Goal: Task Accomplishment & Management: Manage account settings

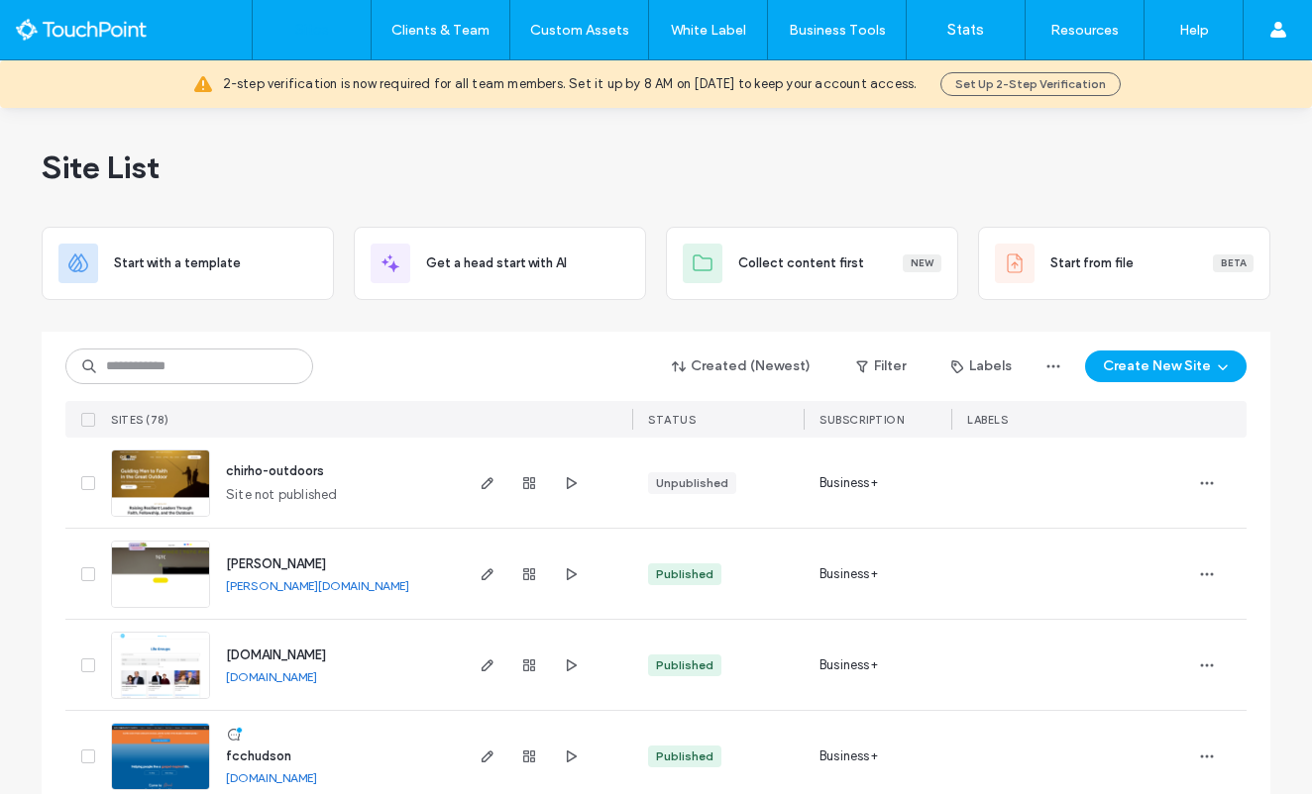
click at [467, 756] on div at bounding box center [546, 756] width 172 height 90
click at [475, 756] on span "button" at bounding box center [487, 757] width 24 height 24
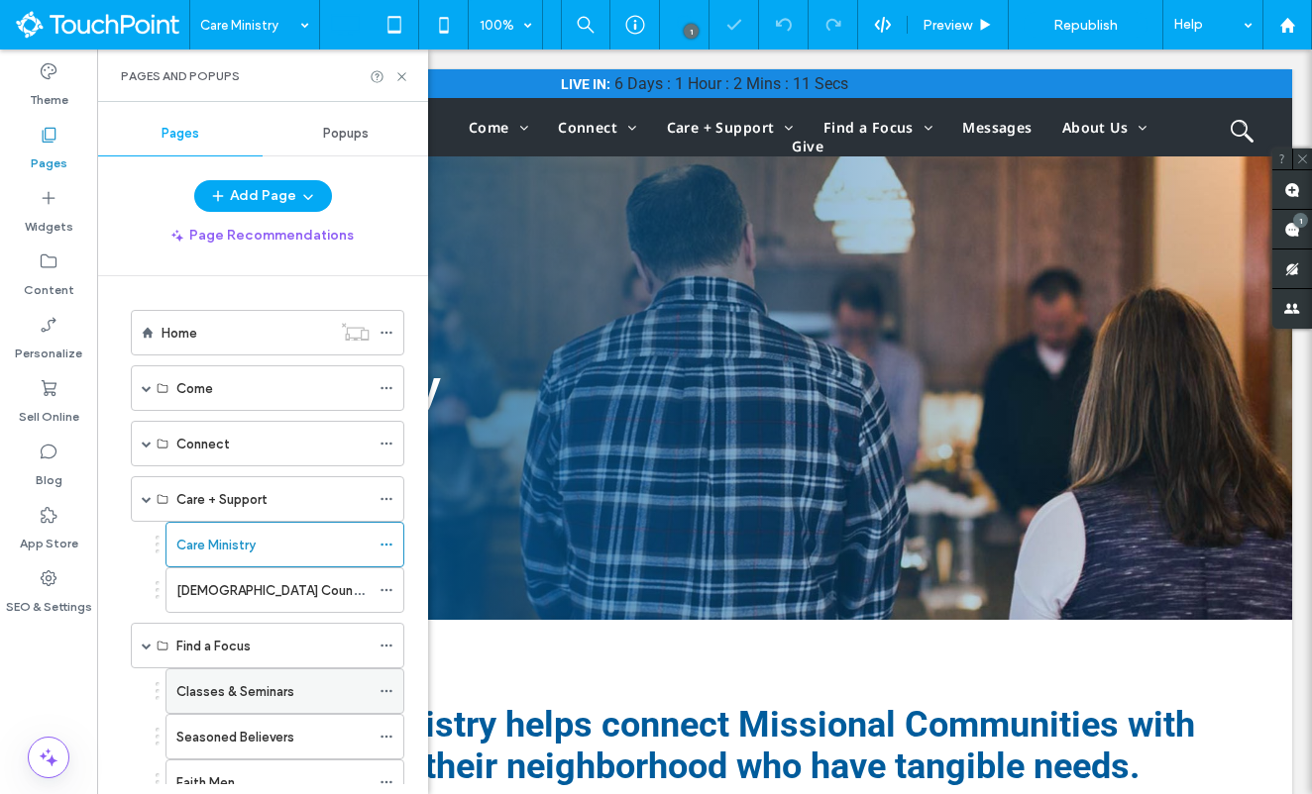
click at [242, 688] on label "Classes & Seminars" at bounding box center [235, 692] width 118 height 35
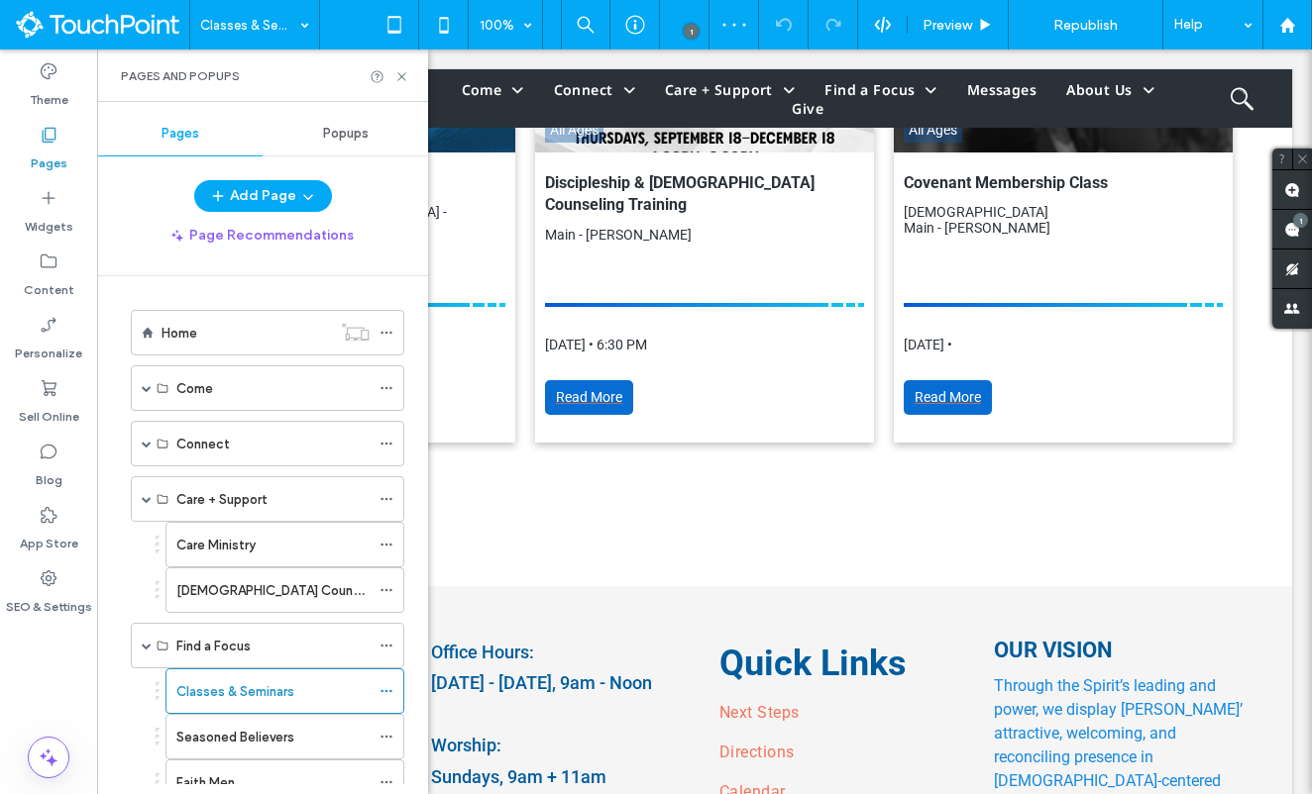
scroll to position [761, 0]
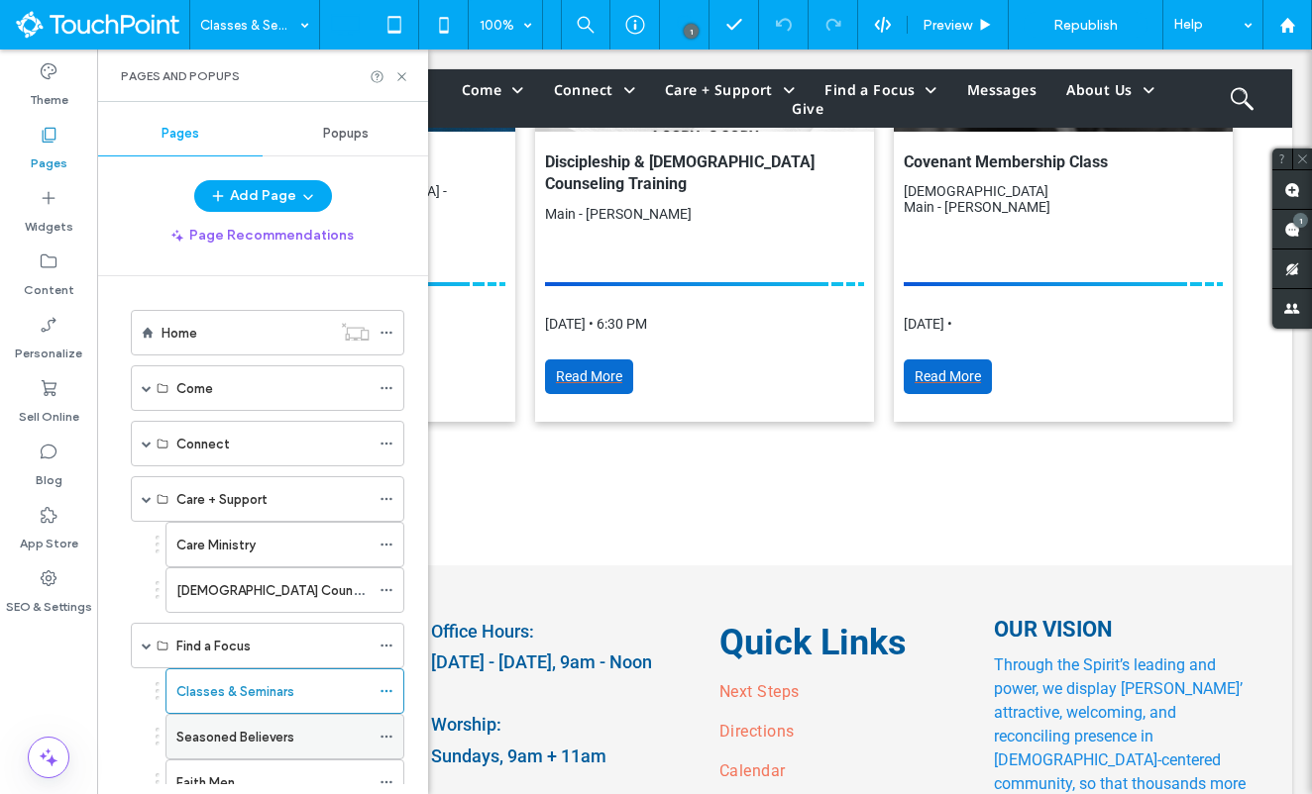
click at [240, 741] on label "Seasoned Believers" at bounding box center [235, 737] width 118 height 35
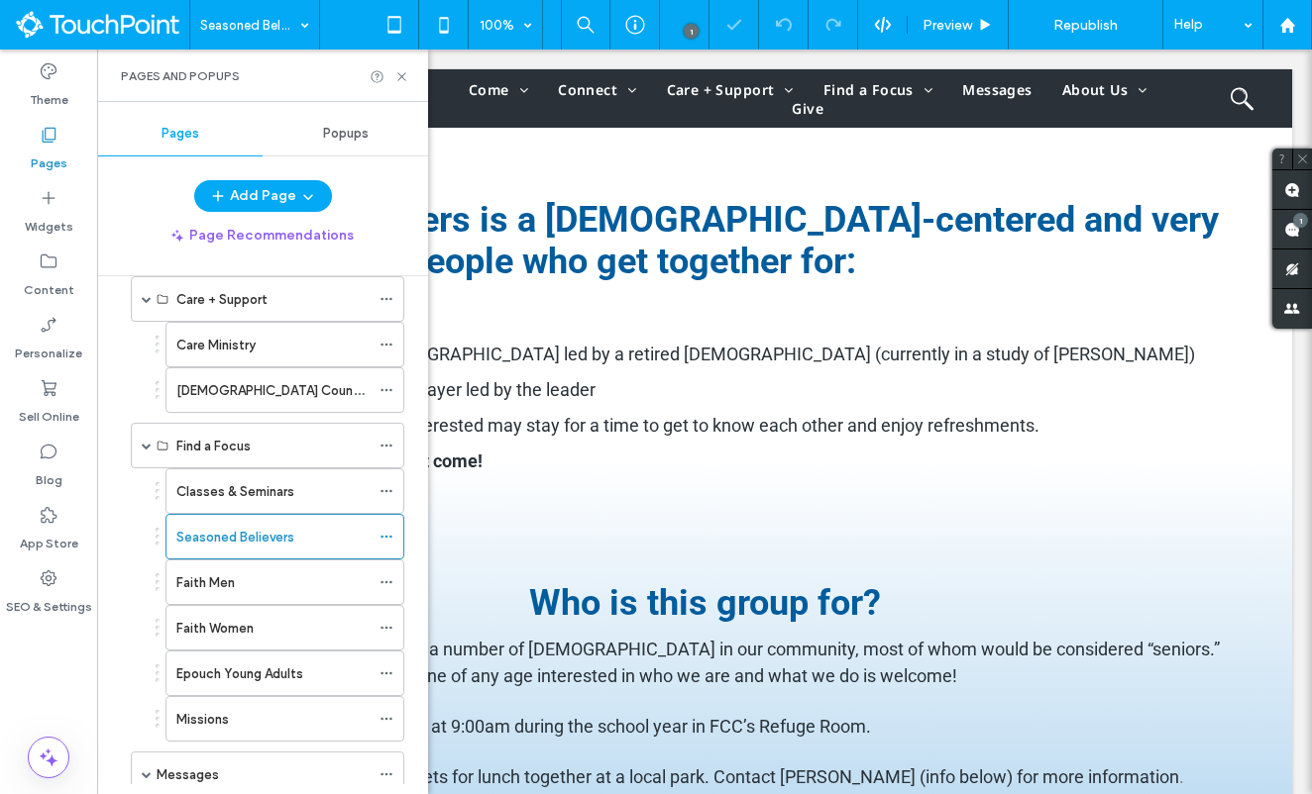
scroll to position [227, 0]
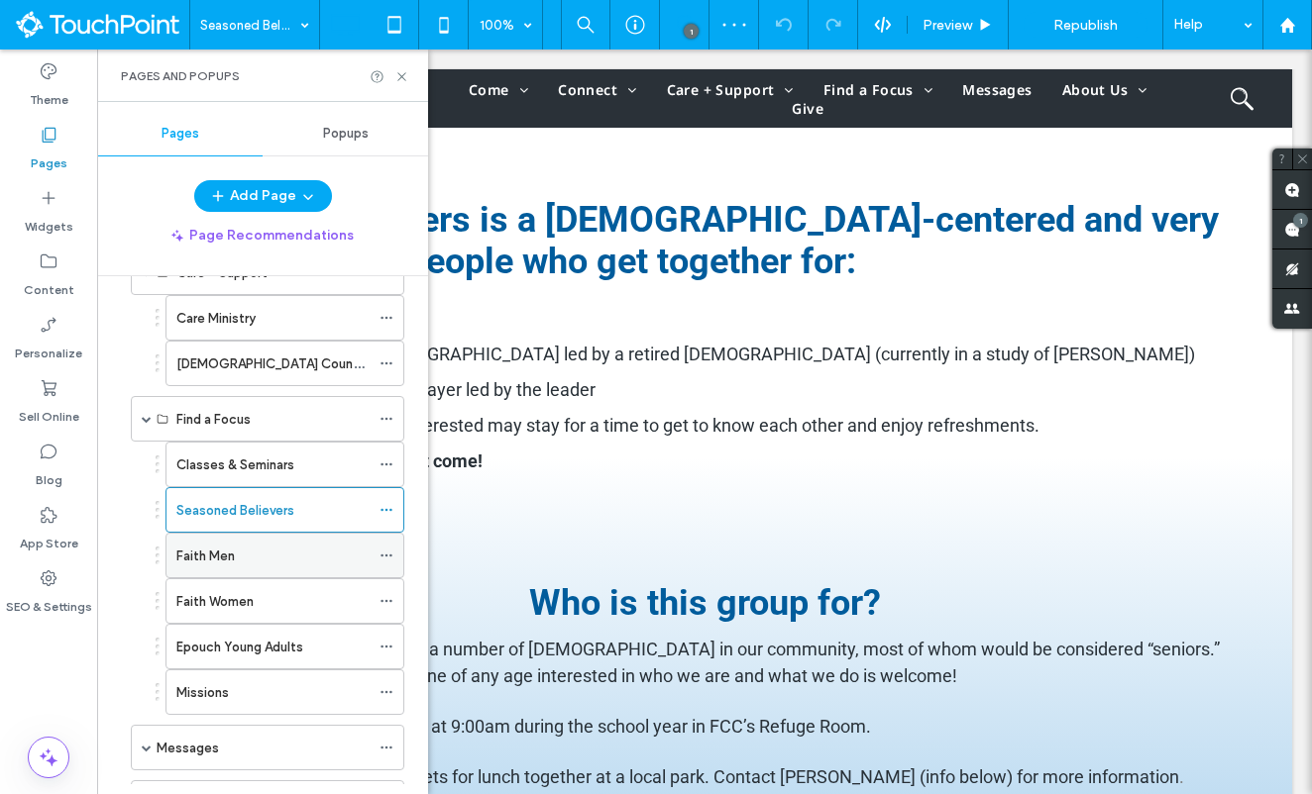
click at [234, 556] on label "Faith Men" at bounding box center [205, 556] width 58 height 35
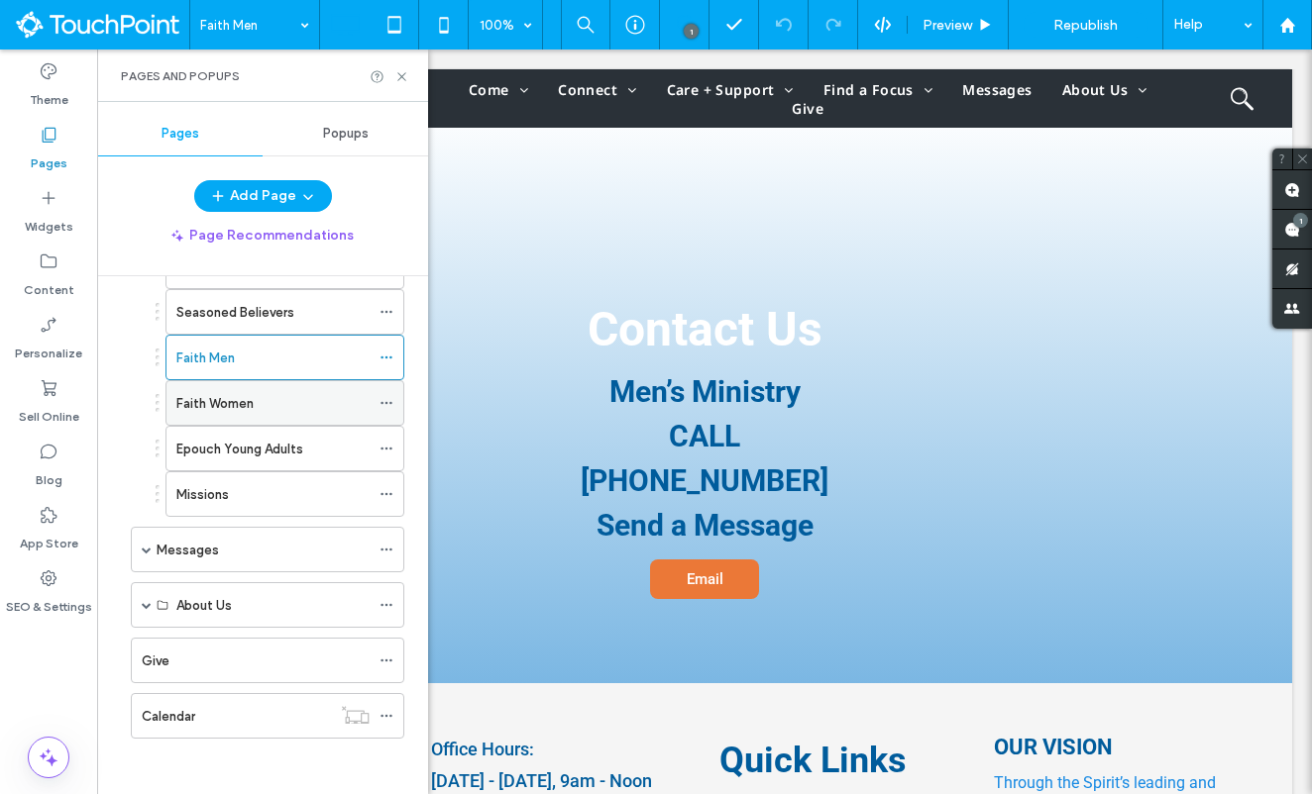
scroll to position [429, 0]
click at [260, 413] on div "Faith Women" at bounding box center [272, 399] width 193 height 44
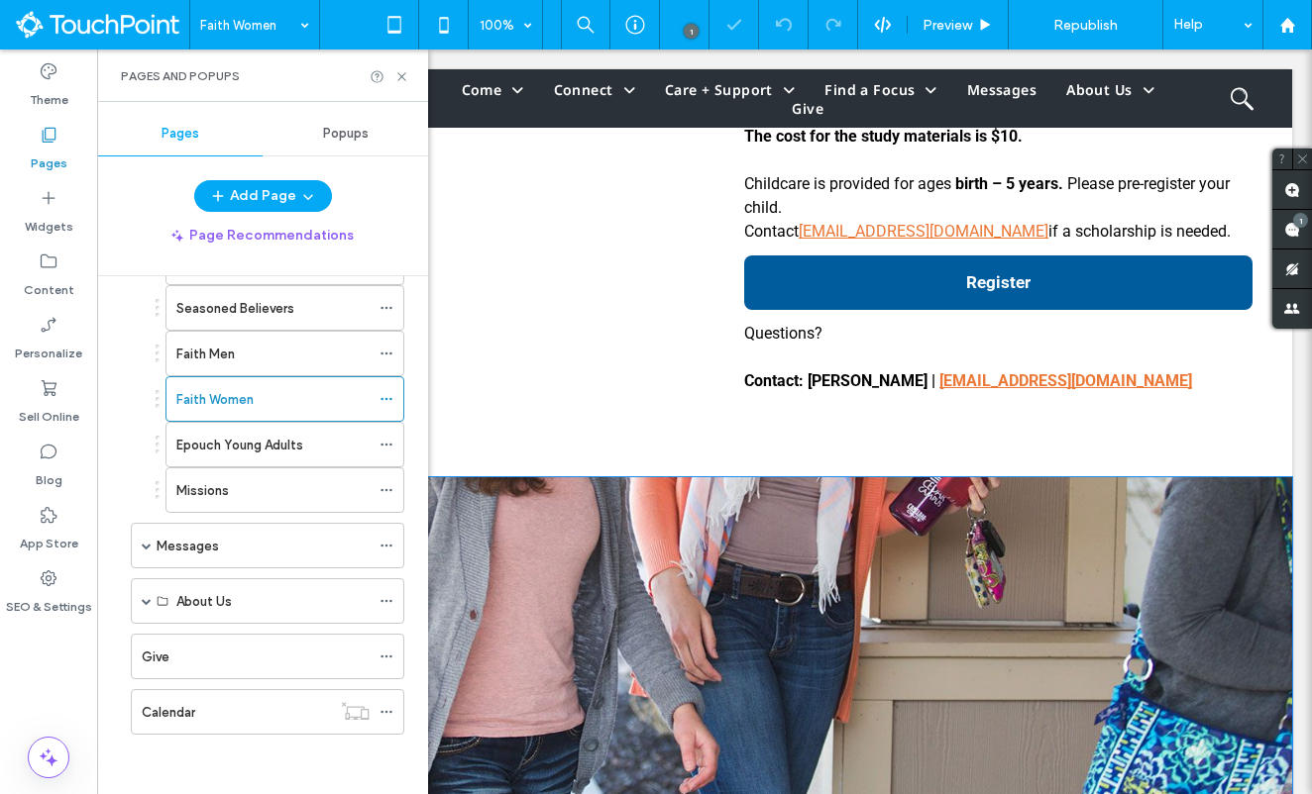
scroll to position [1063, 0]
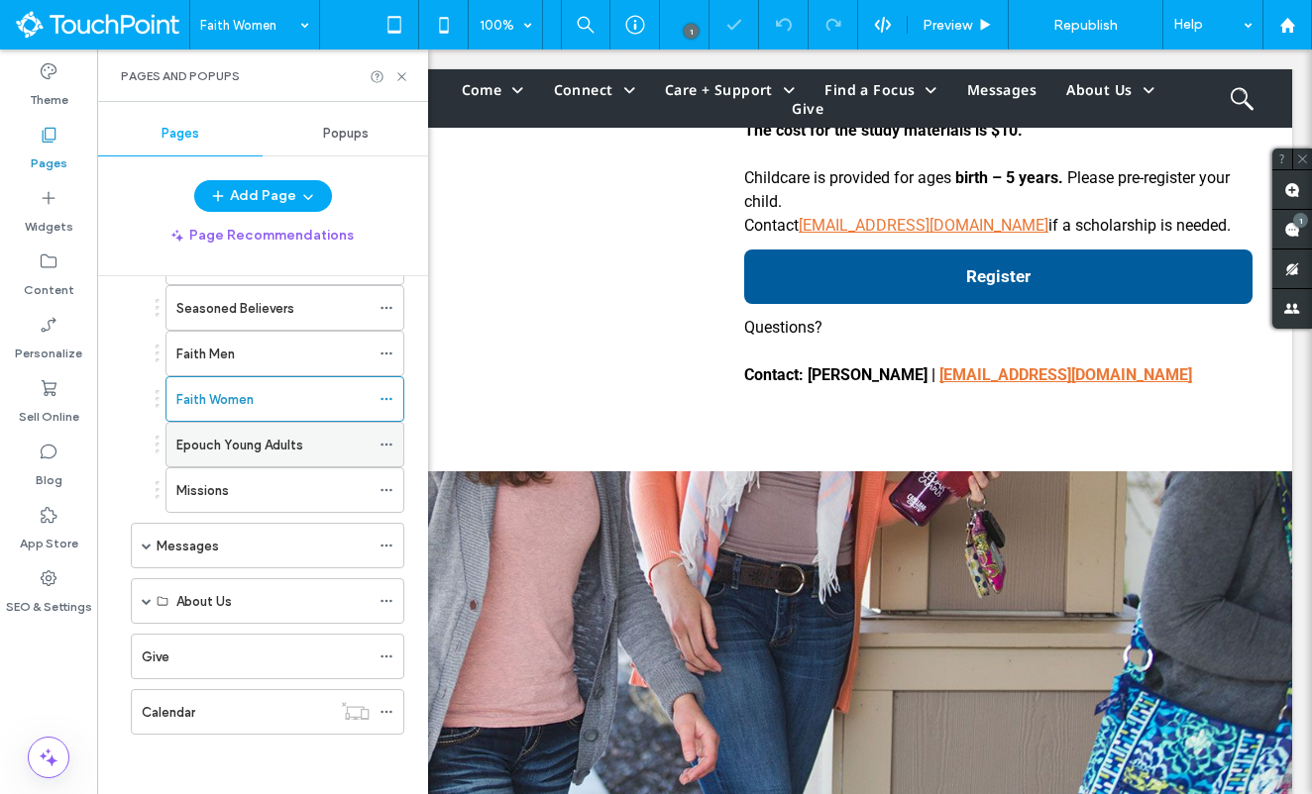
click at [243, 451] on label "Epouch Young Adults" at bounding box center [239, 445] width 127 height 35
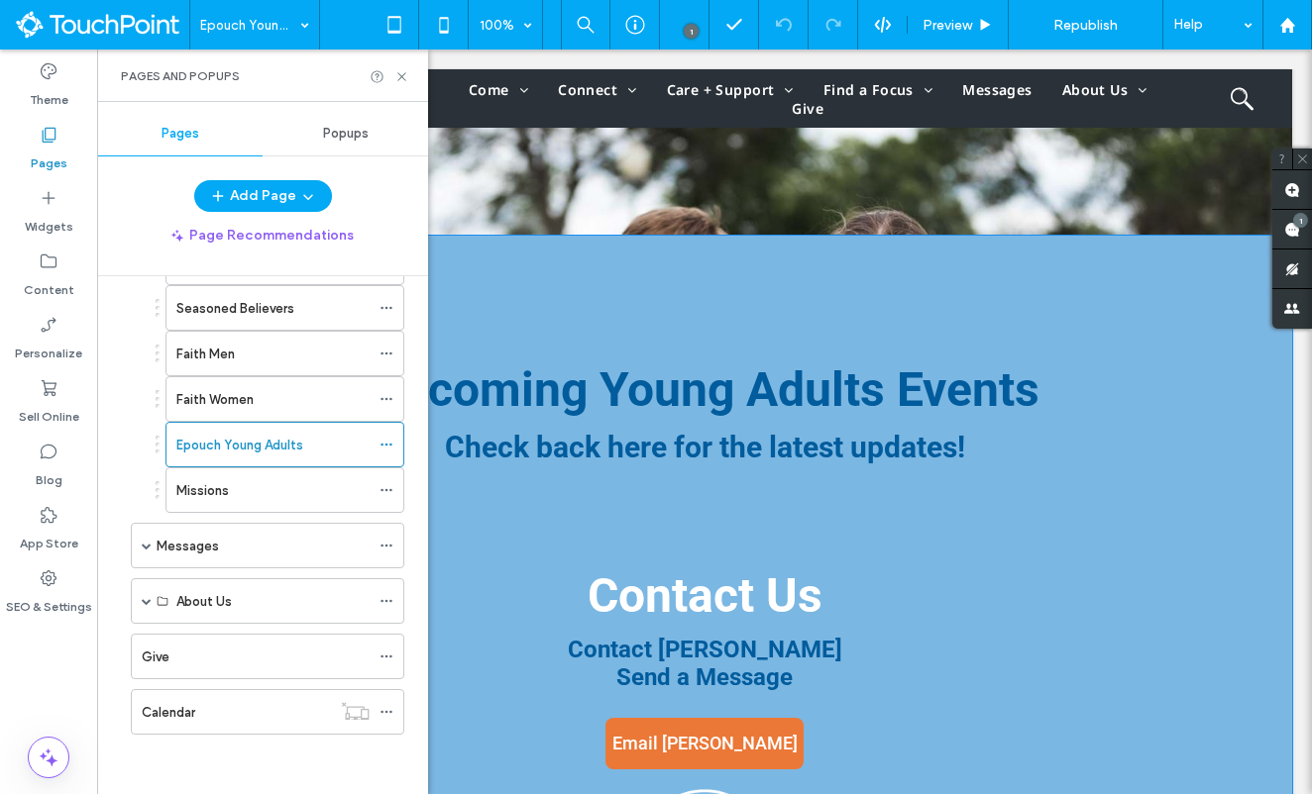
scroll to position [2555, 0]
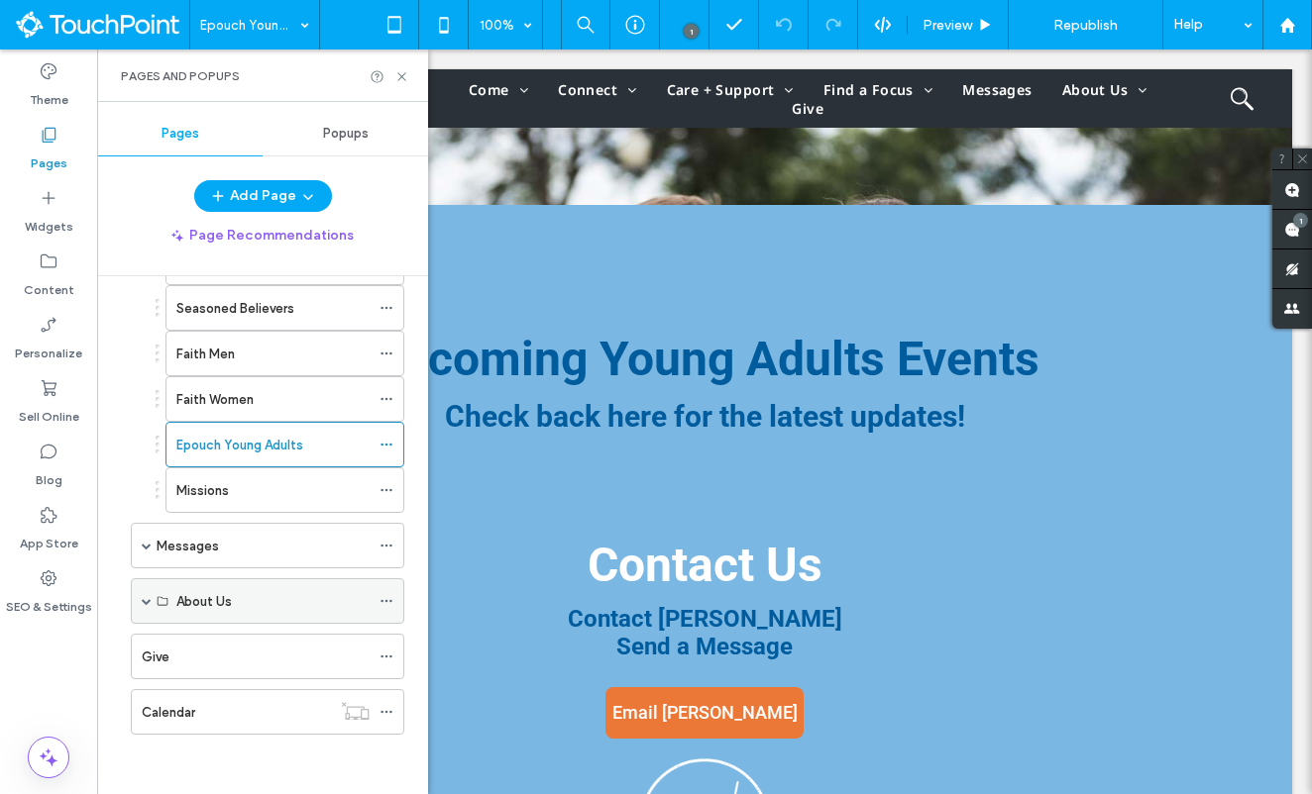
click at [149, 597] on span at bounding box center [147, 601] width 10 height 10
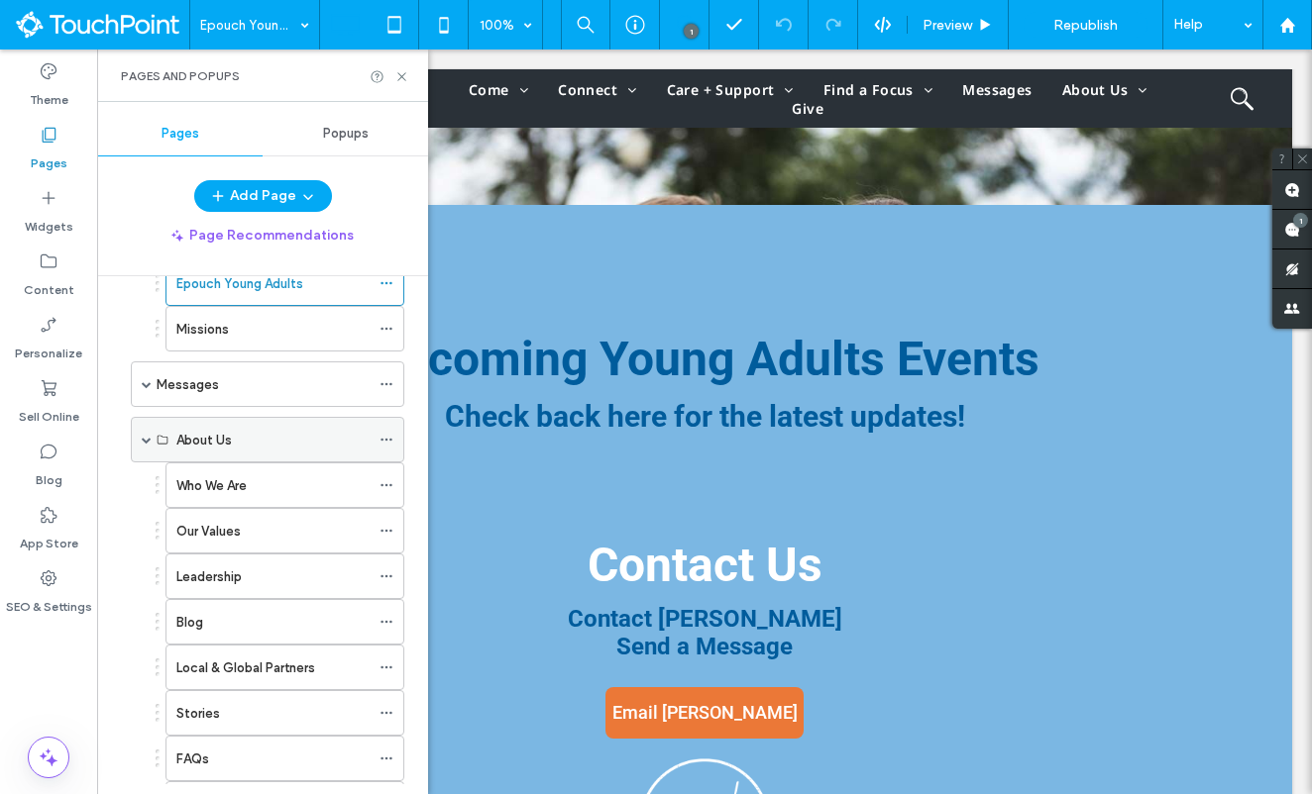
scroll to position [656, 0]
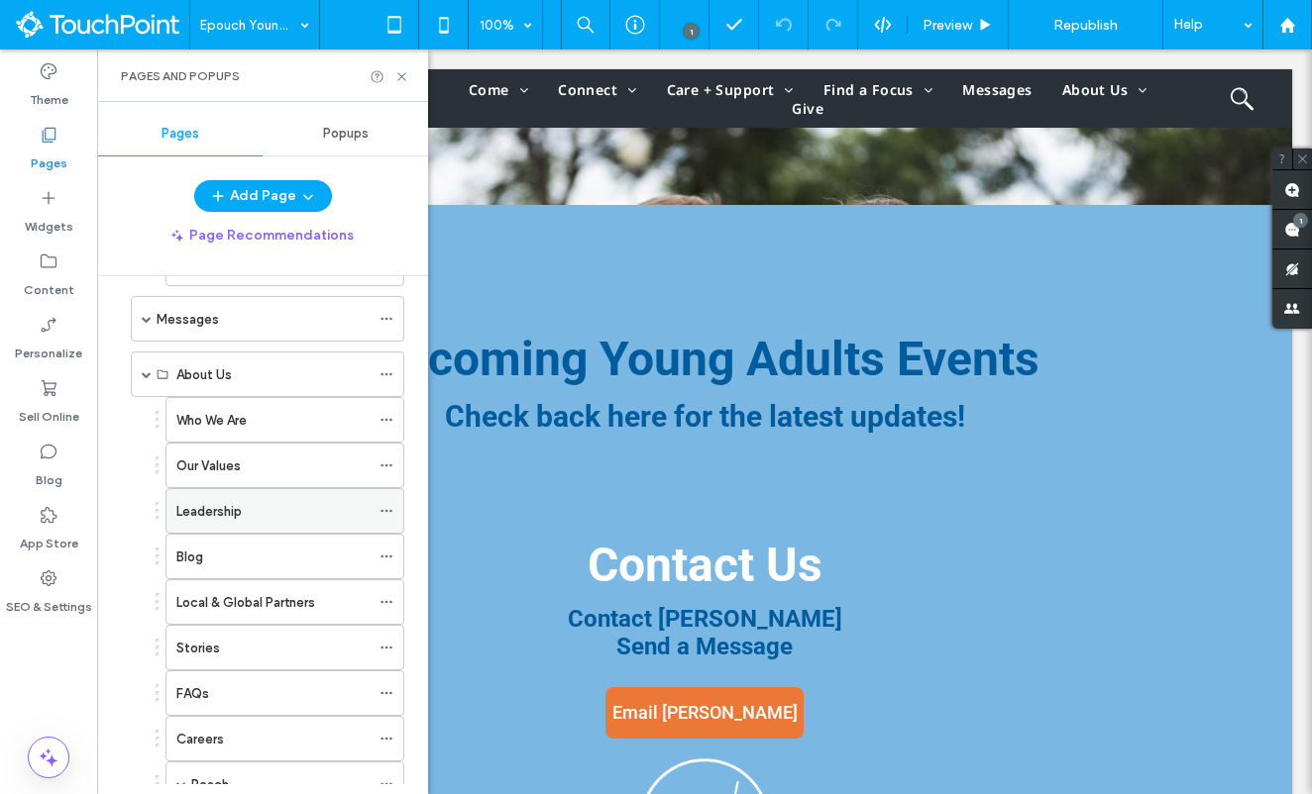
click at [244, 520] on div "Leadership" at bounding box center [272, 511] width 193 height 21
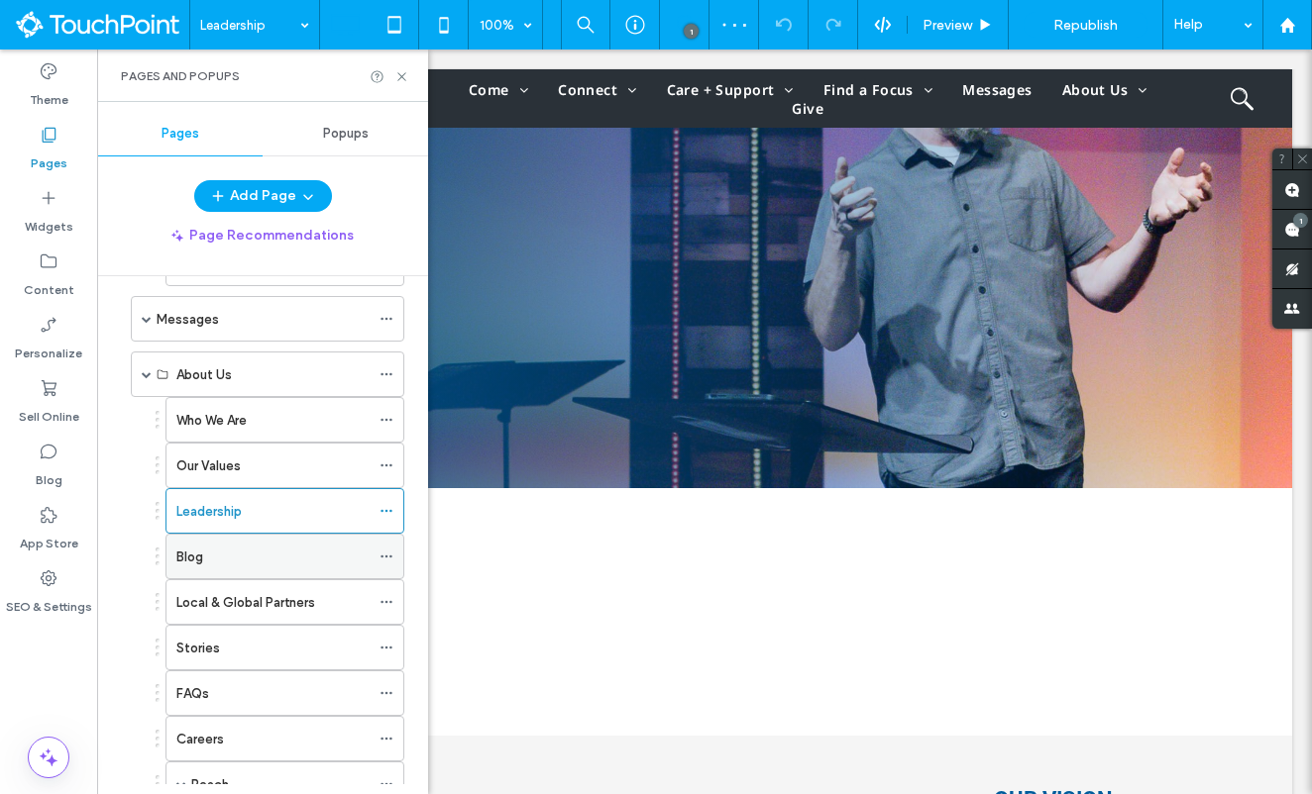
scroll to position [661, 0]
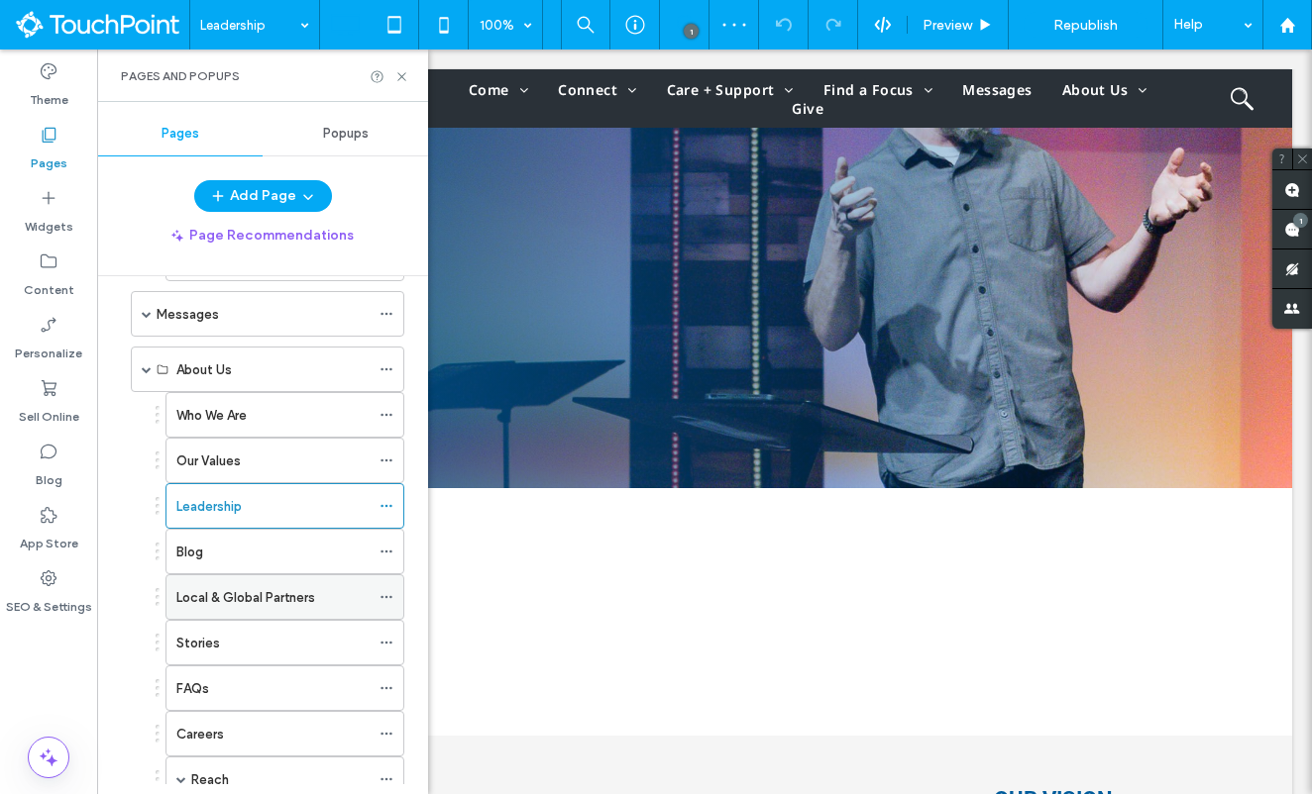
click at [272, 593] on label "Local & Global Partners" at bounding box center [245, 597] width 139 height 35
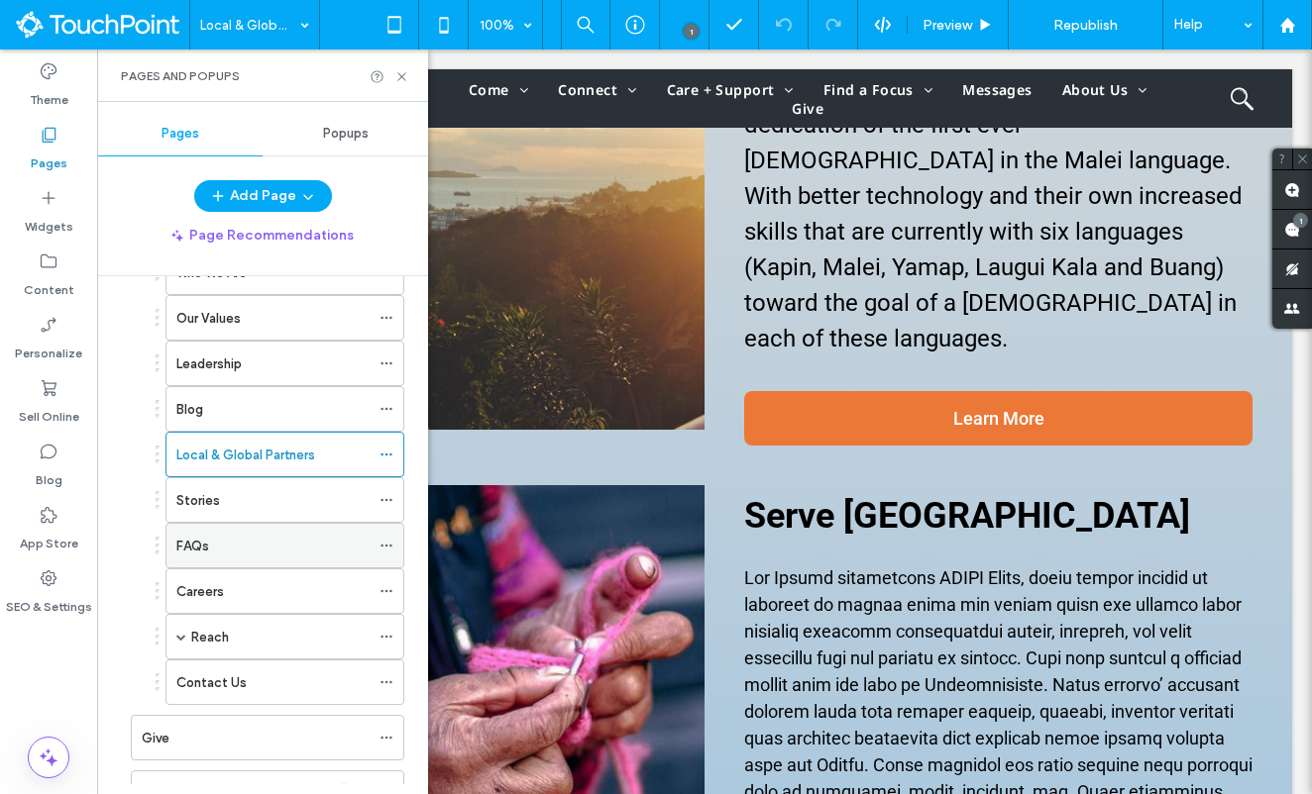
scroll to position [883, 0]
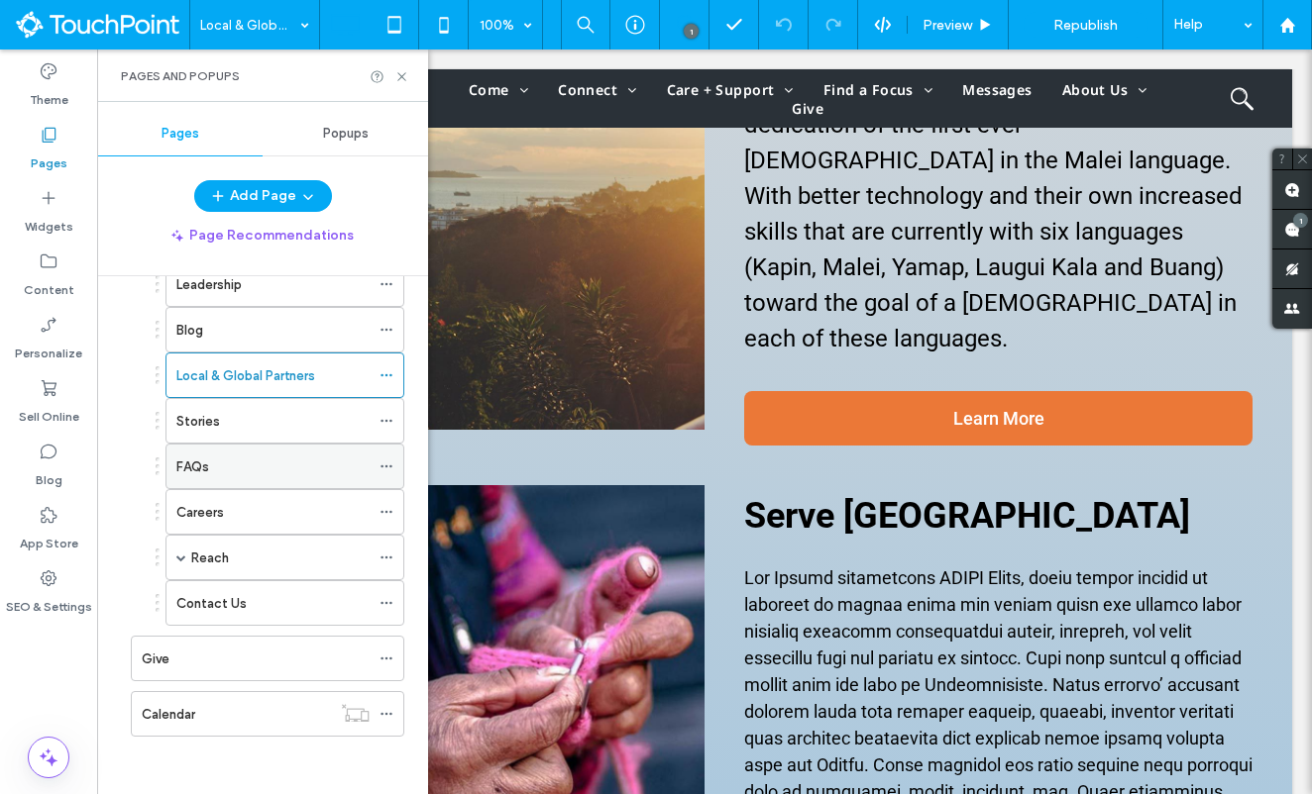
click at [259, 459] on div "FAQs" at bounding box center [272, 467] width 193 height 21
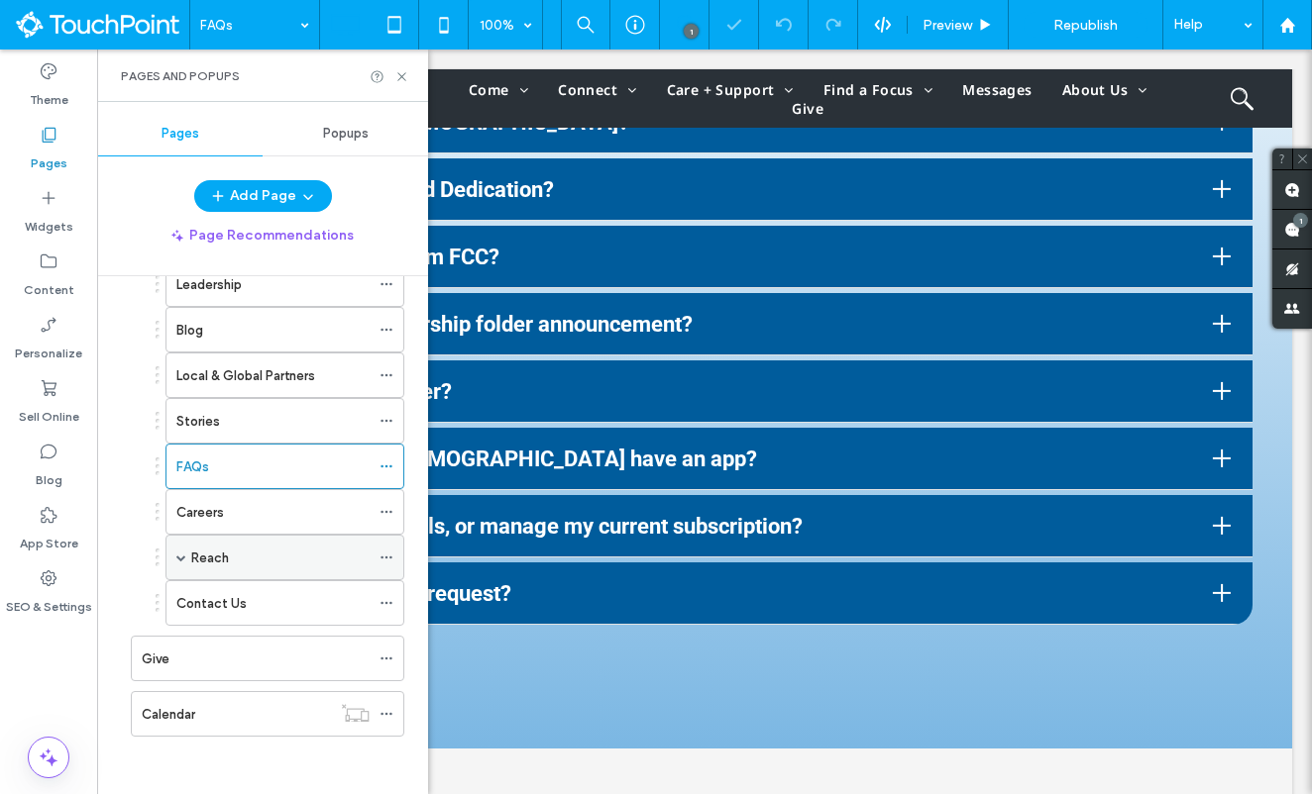
scroll to position [885, 0]
click at [234, 500] on div "Careers" at bounding box center [272, 510] width 193 height 21
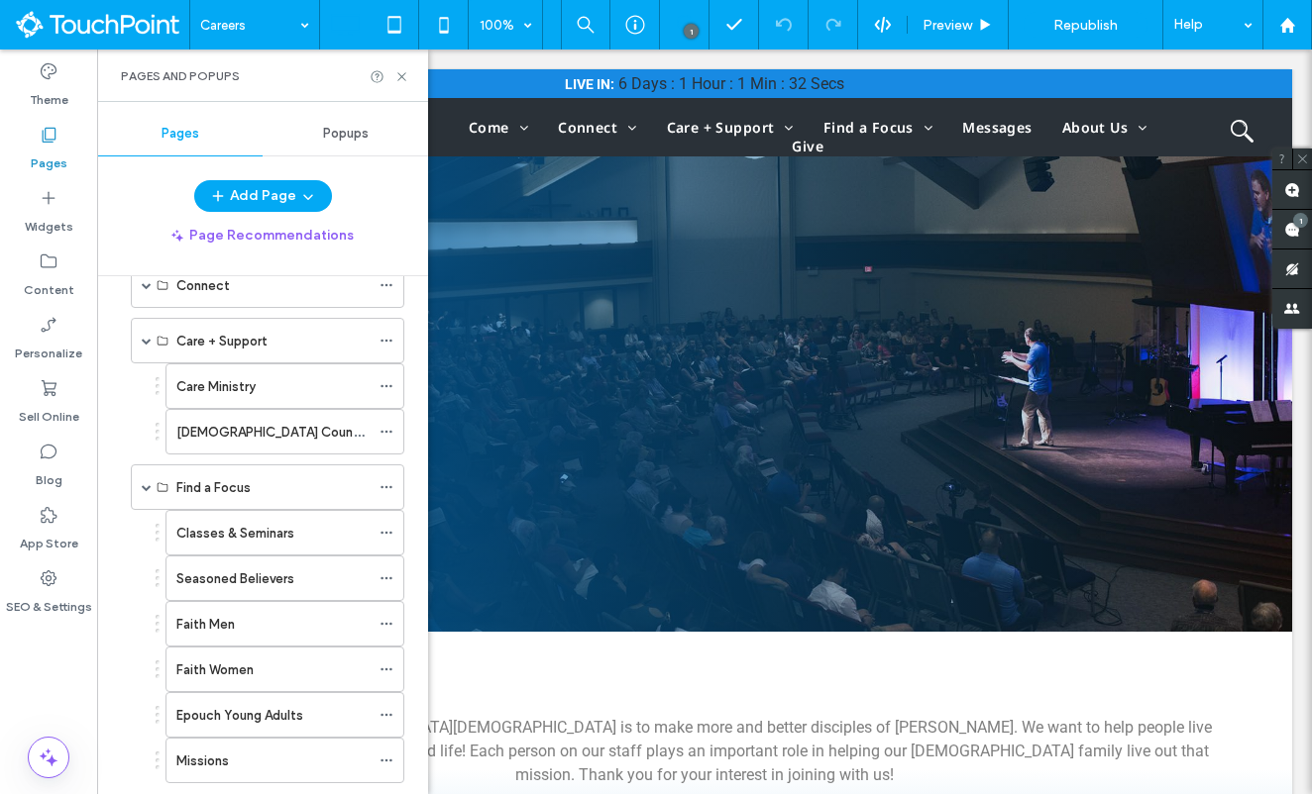
scroll to position [19, 0]
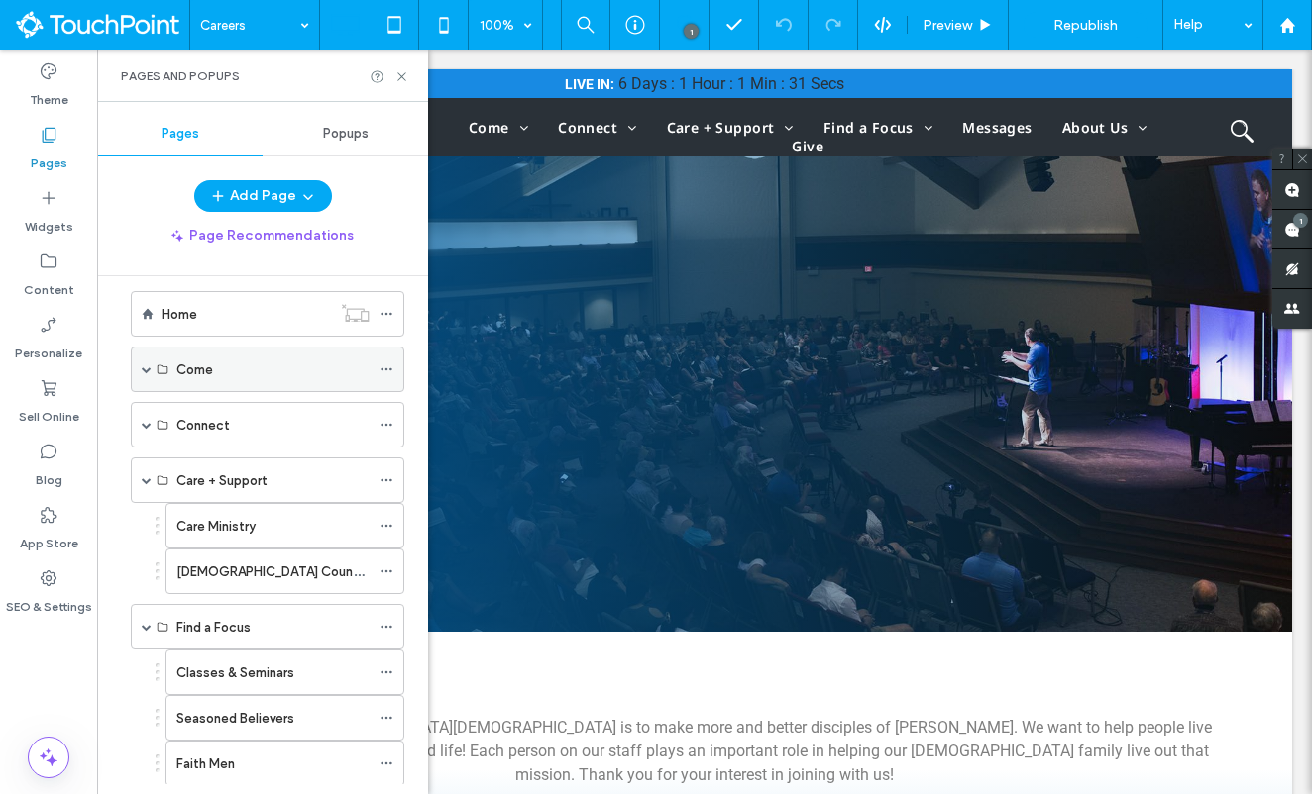
click at [150, 369] on span at bounding box center [147, 370] width 10 height 10
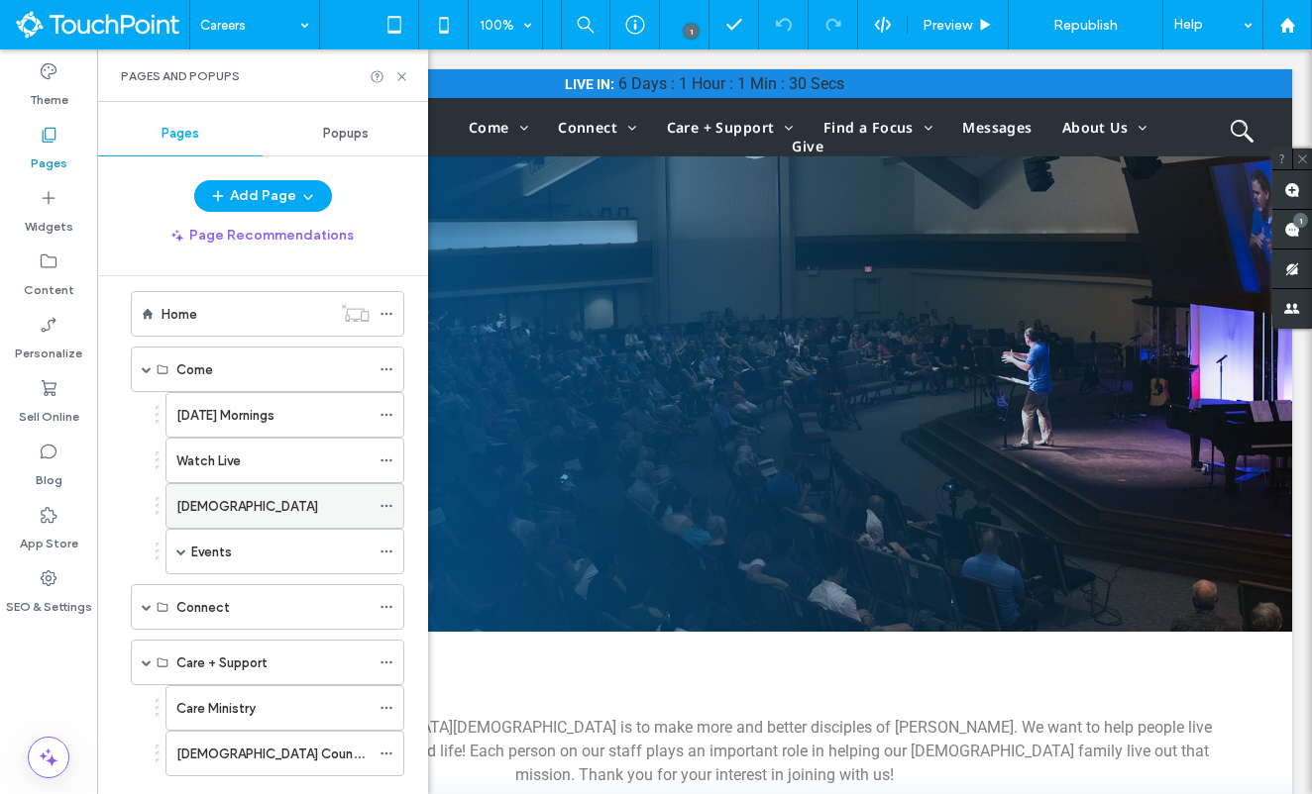
click at [236, 512] on div "Baptism" at bounding box center [272, 506] width 193 height 21
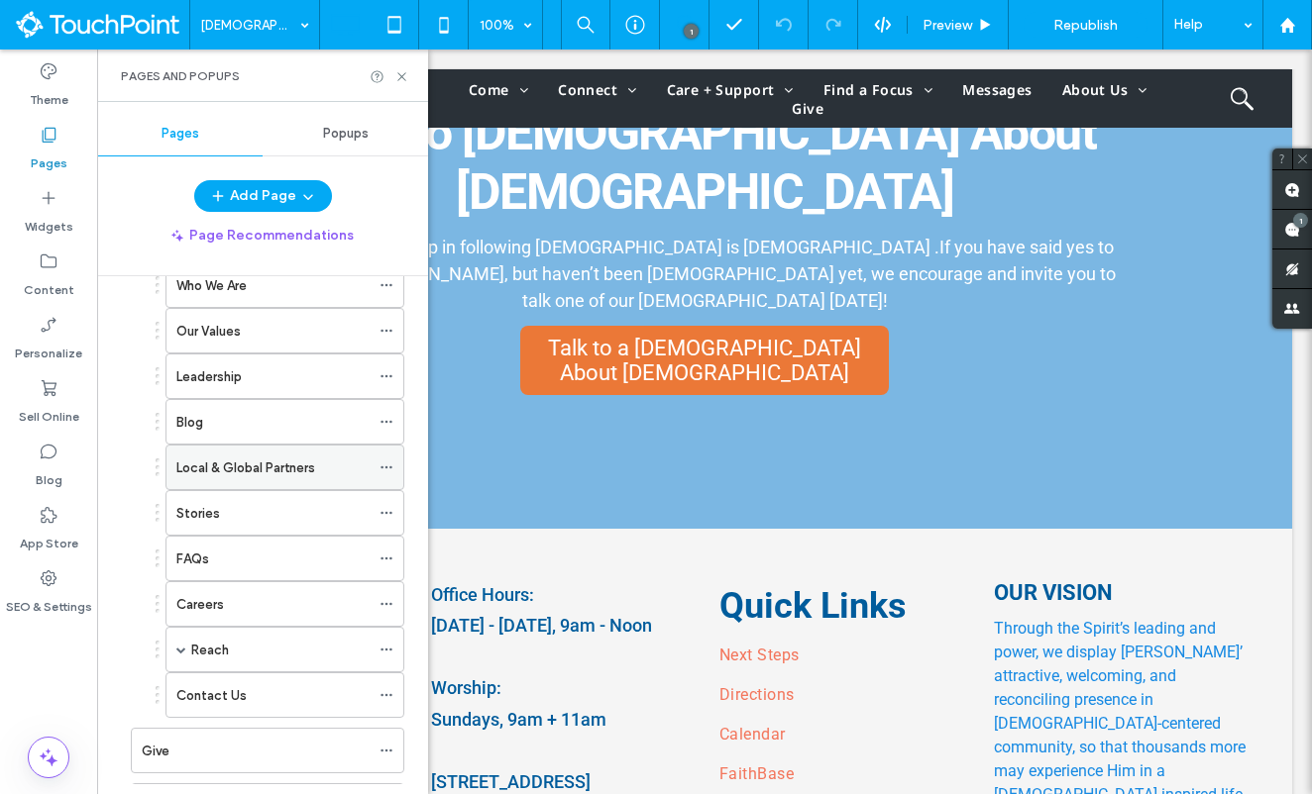
click at [268, 469] on label "Local & Global Partners" at bounding box center [245, 468] width 139 height 35
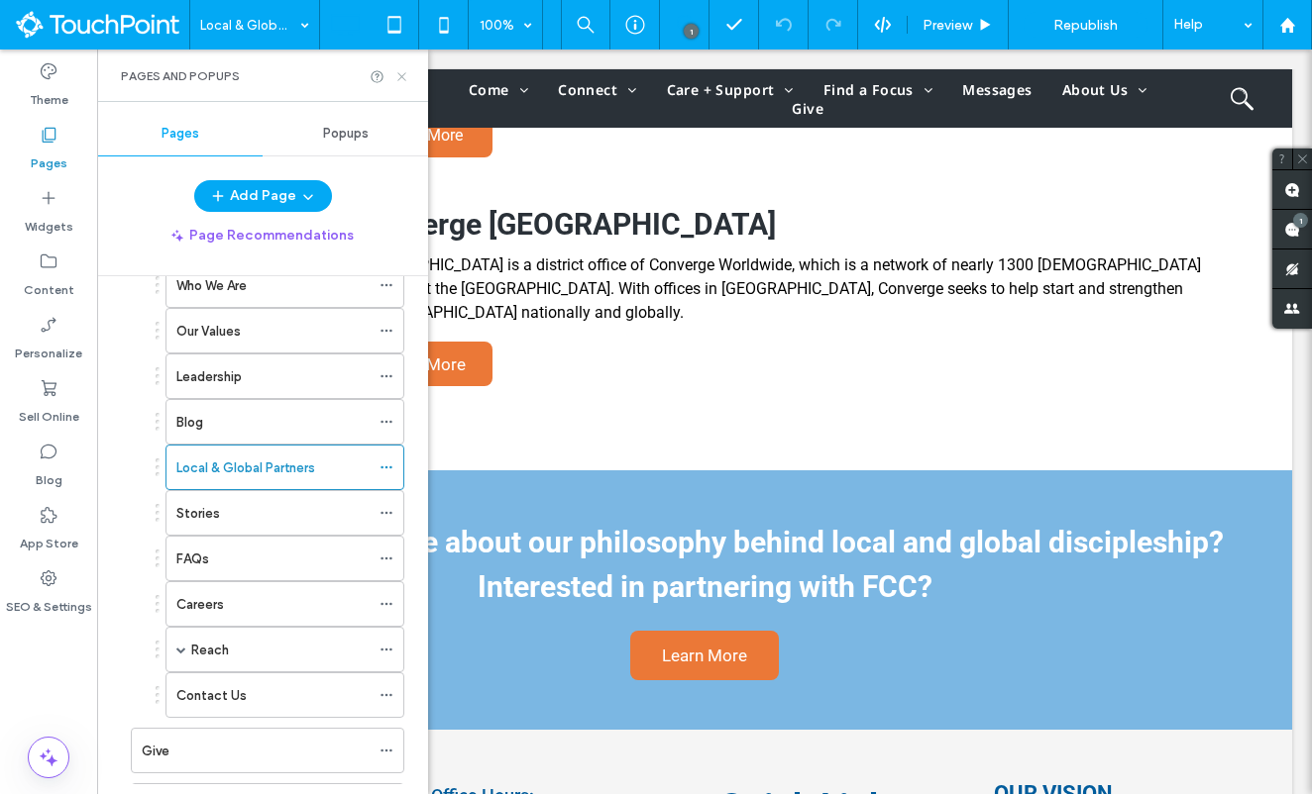
click at [405, 78] on icon at bounding box center [401, 76] width 15 height 15
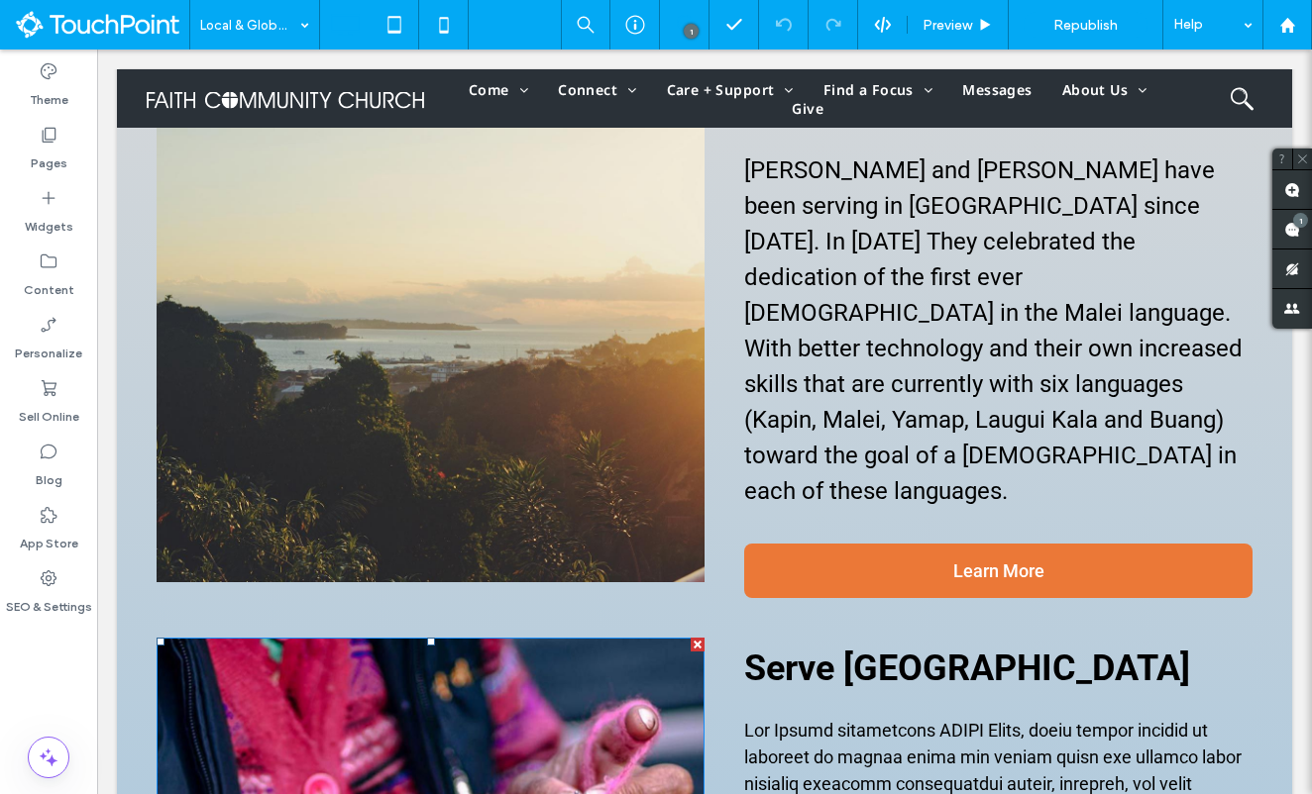
scroll to position [429, 0]
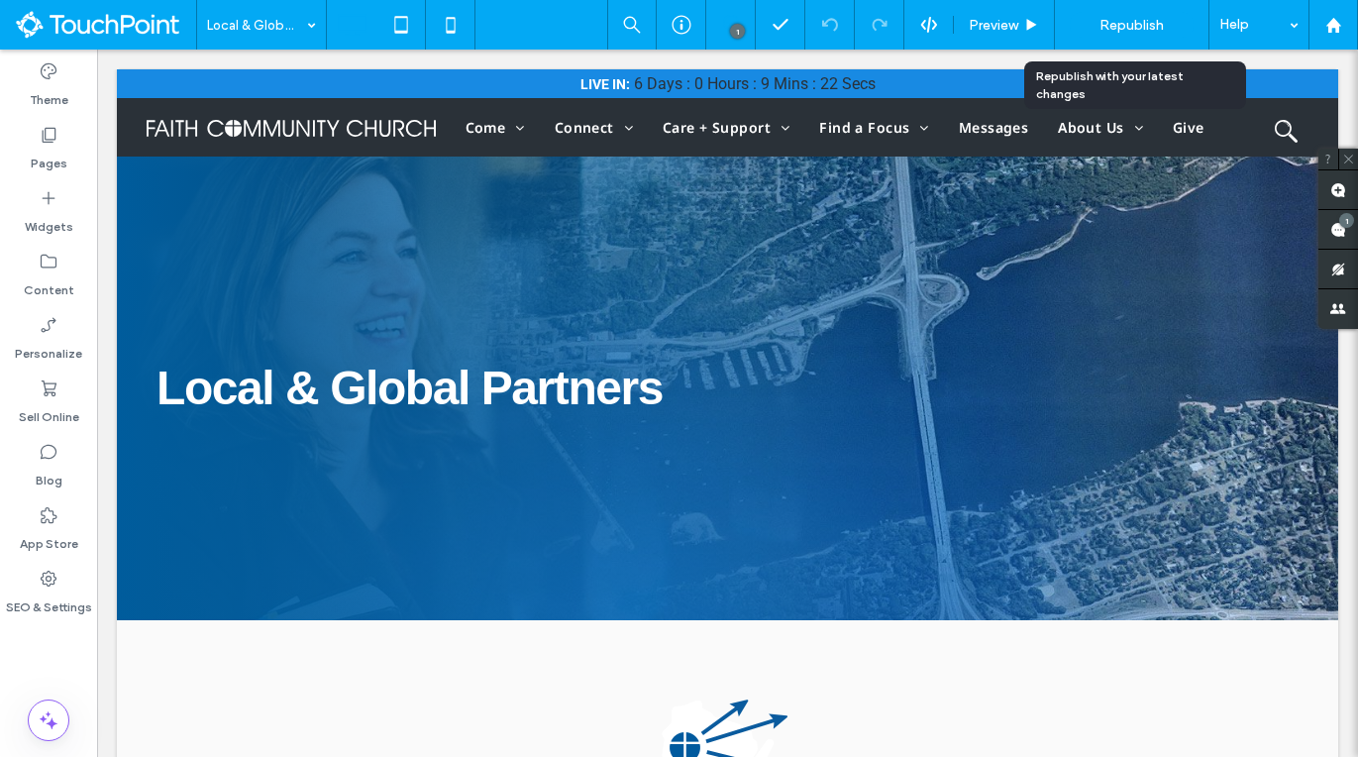
click at [1133, 27] on span "Republish" at bounding box center [1132, 25] width 64 height 17
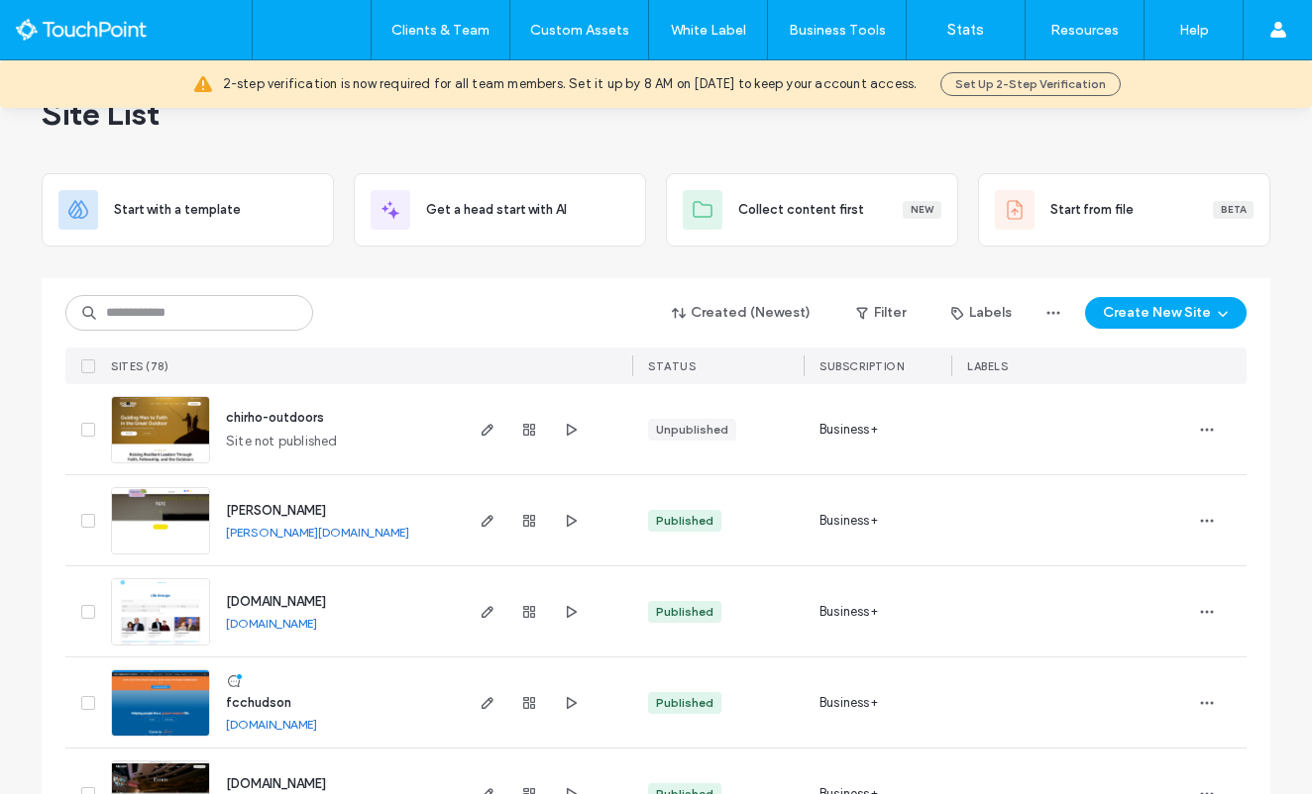
scroll to position [60, 0]
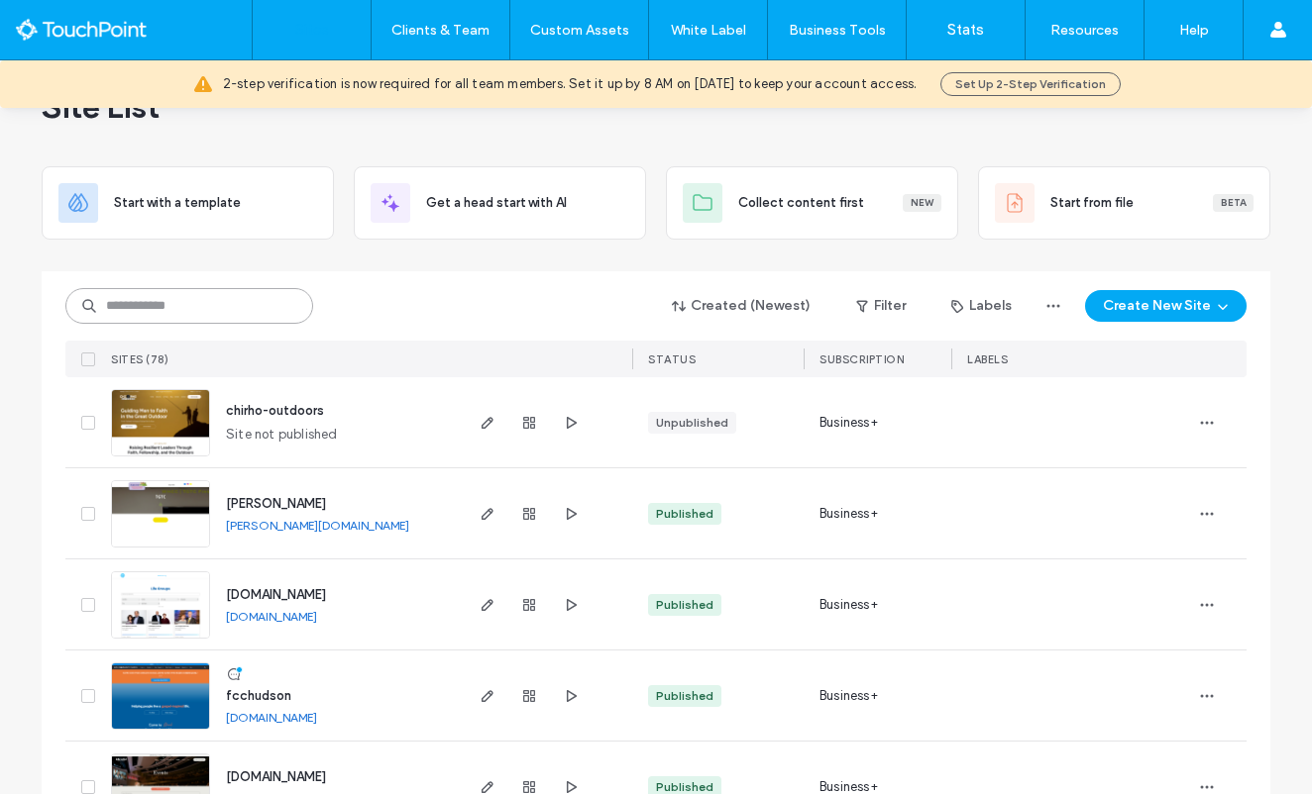
click at [206, 317] on input at bounding box center [189, 306] width 248 height 36
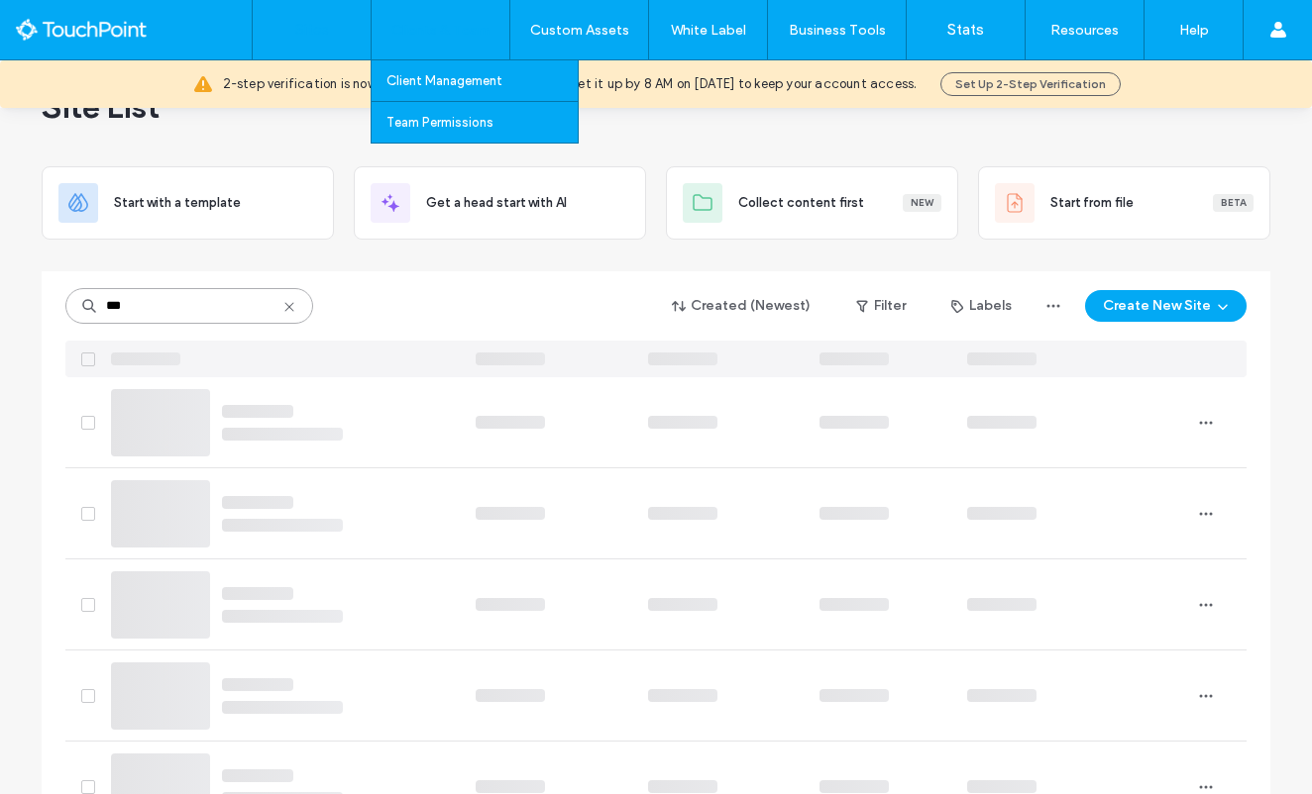
scroll to position [2, 0]
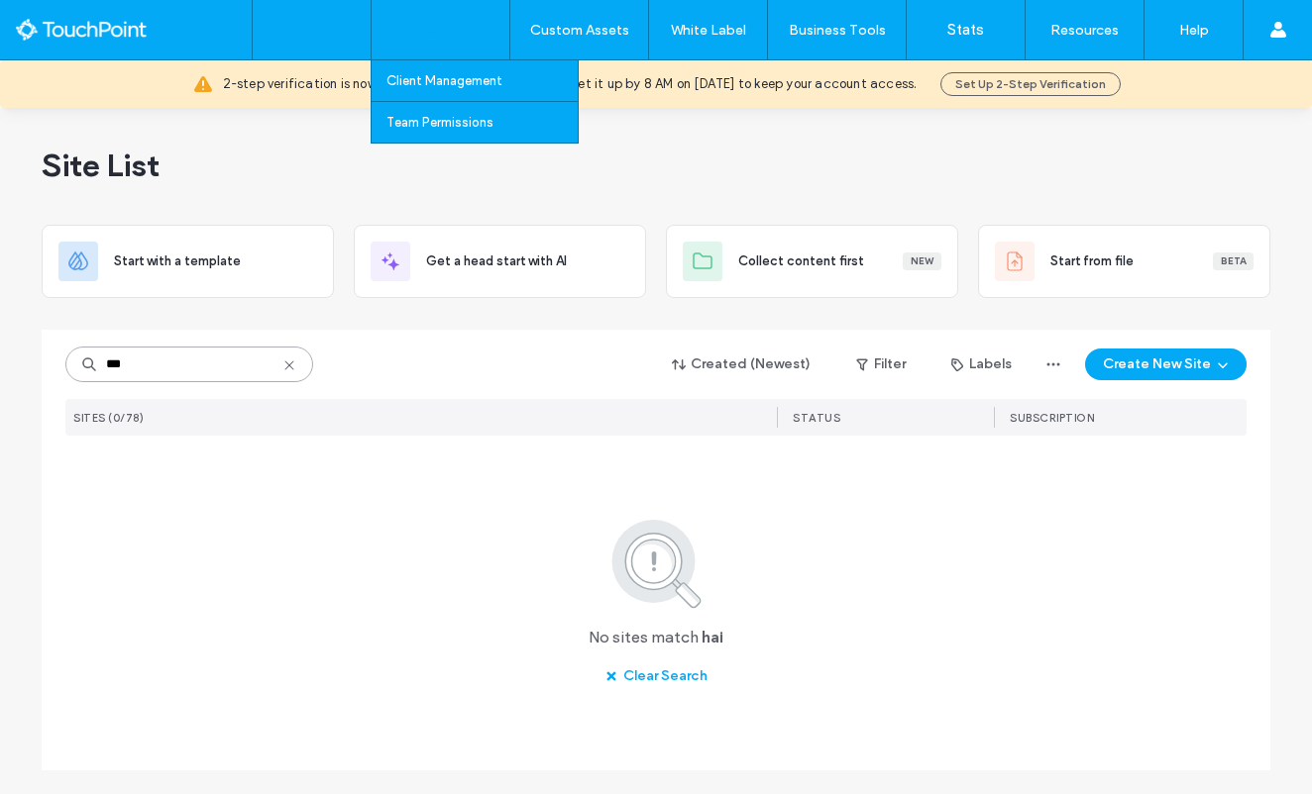
type input "***"
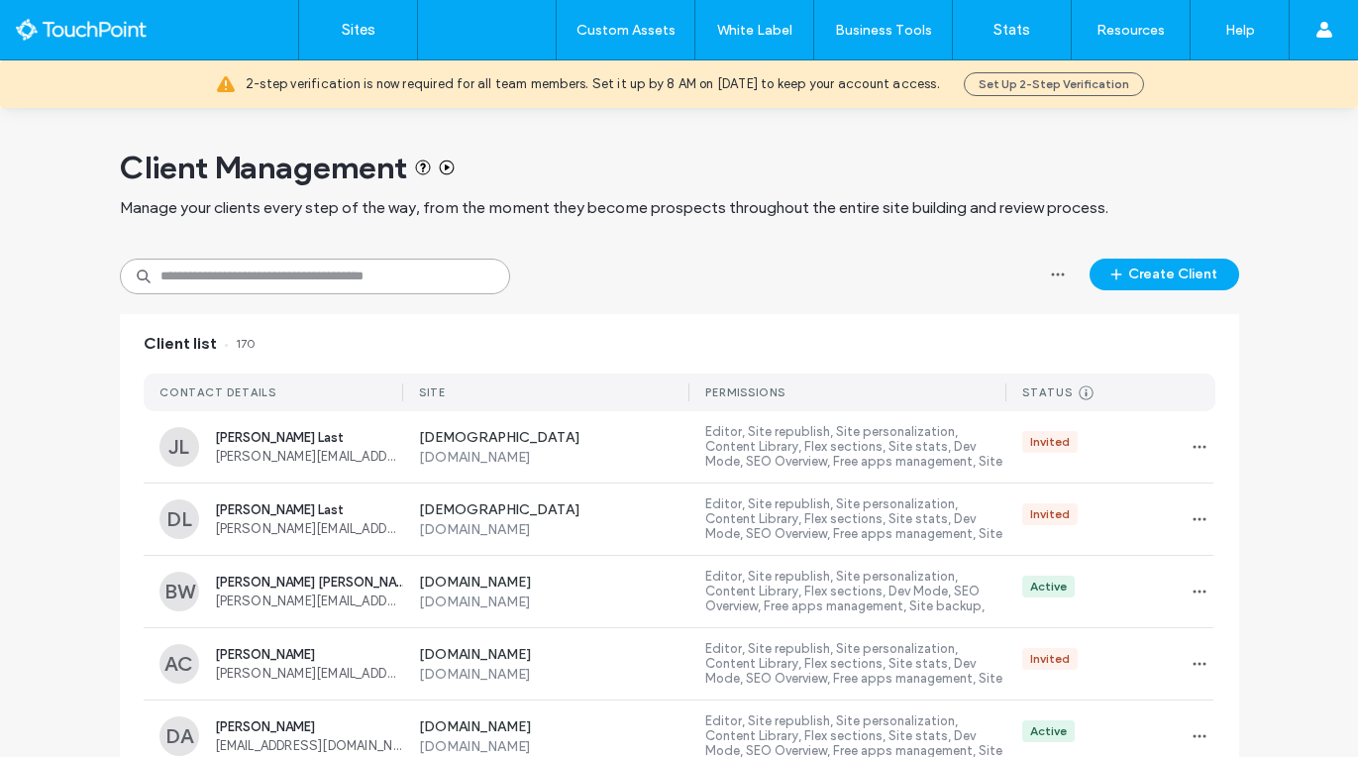
click at [343, 279] on input at bounding box center [315, 277] width 390 height 36
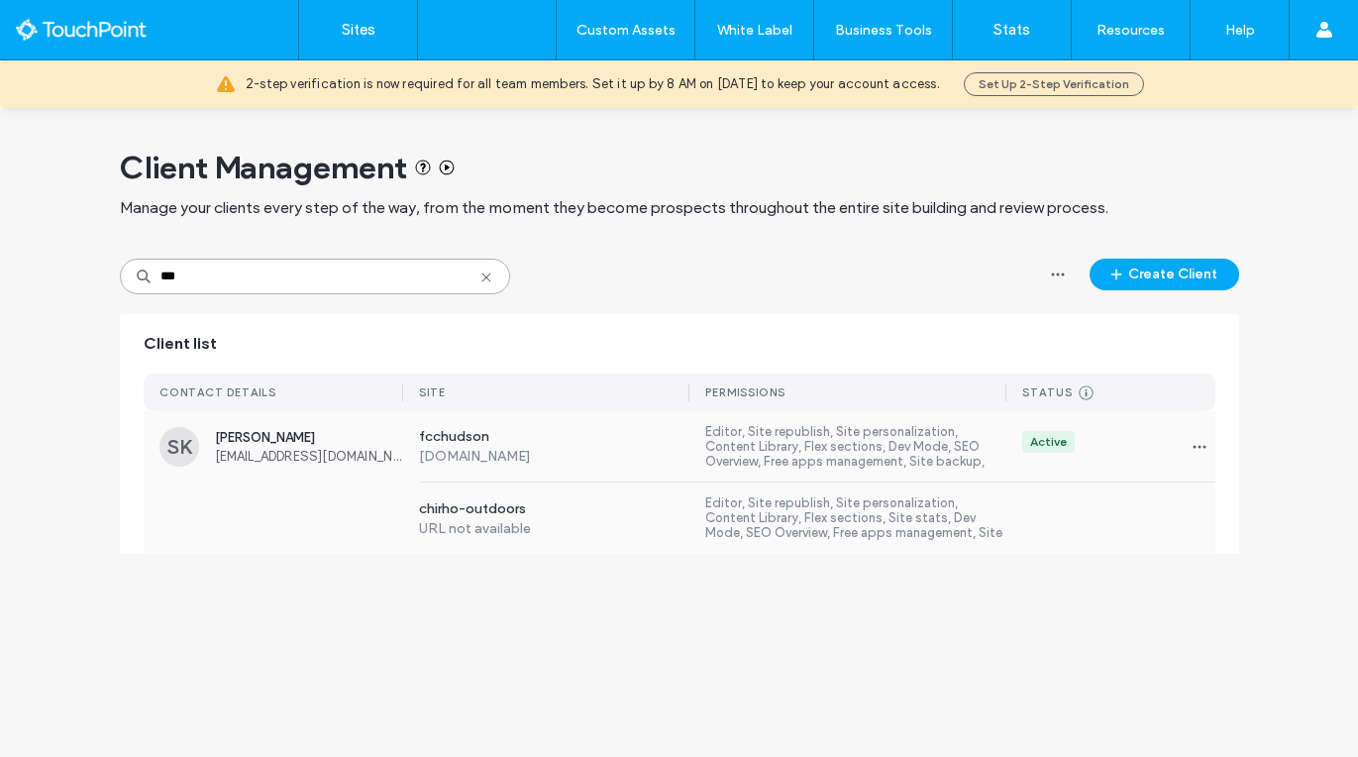
type input "***"
click at [1171, 445] on div "Active" at bounding box center [1110, 447] width 209 height 32
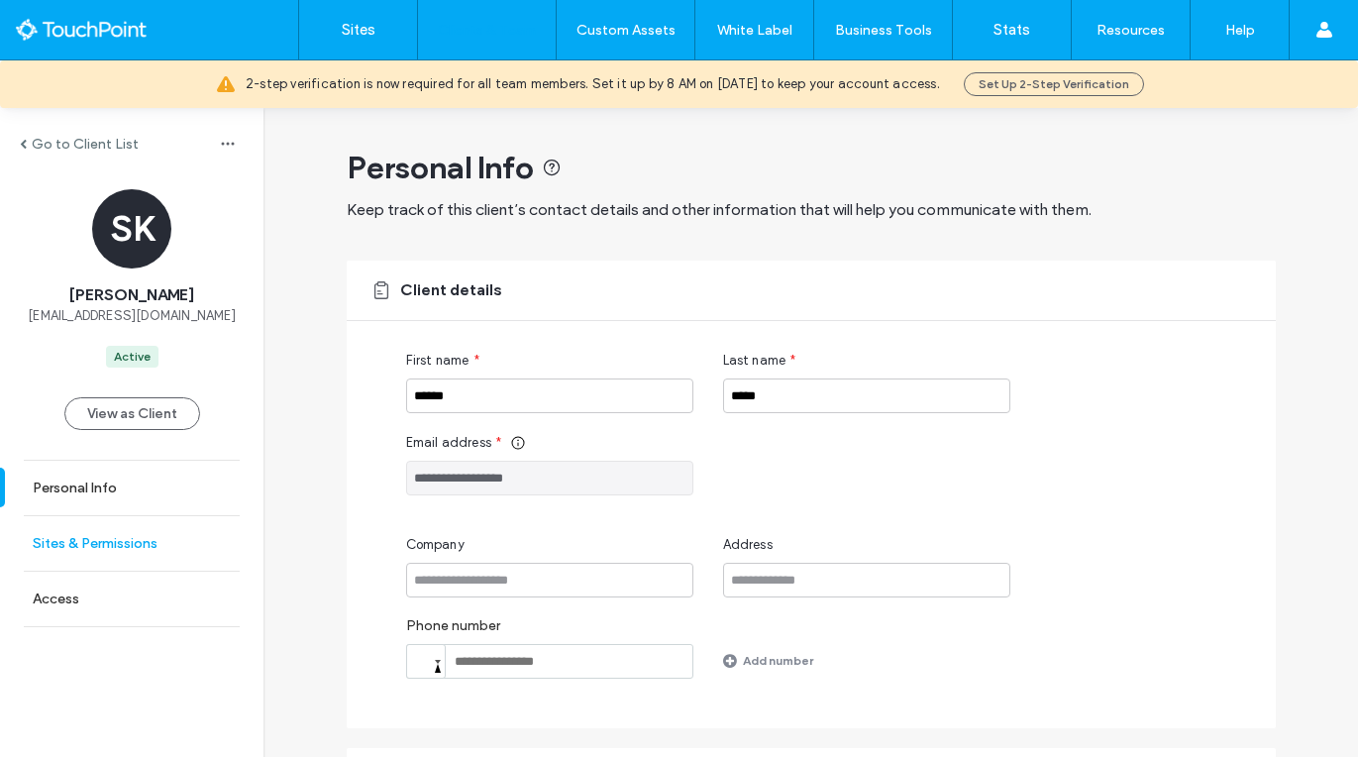
click at [125, 546] on label "Sites & Permissions" at bounding box center [95, 543] width 125 height 17
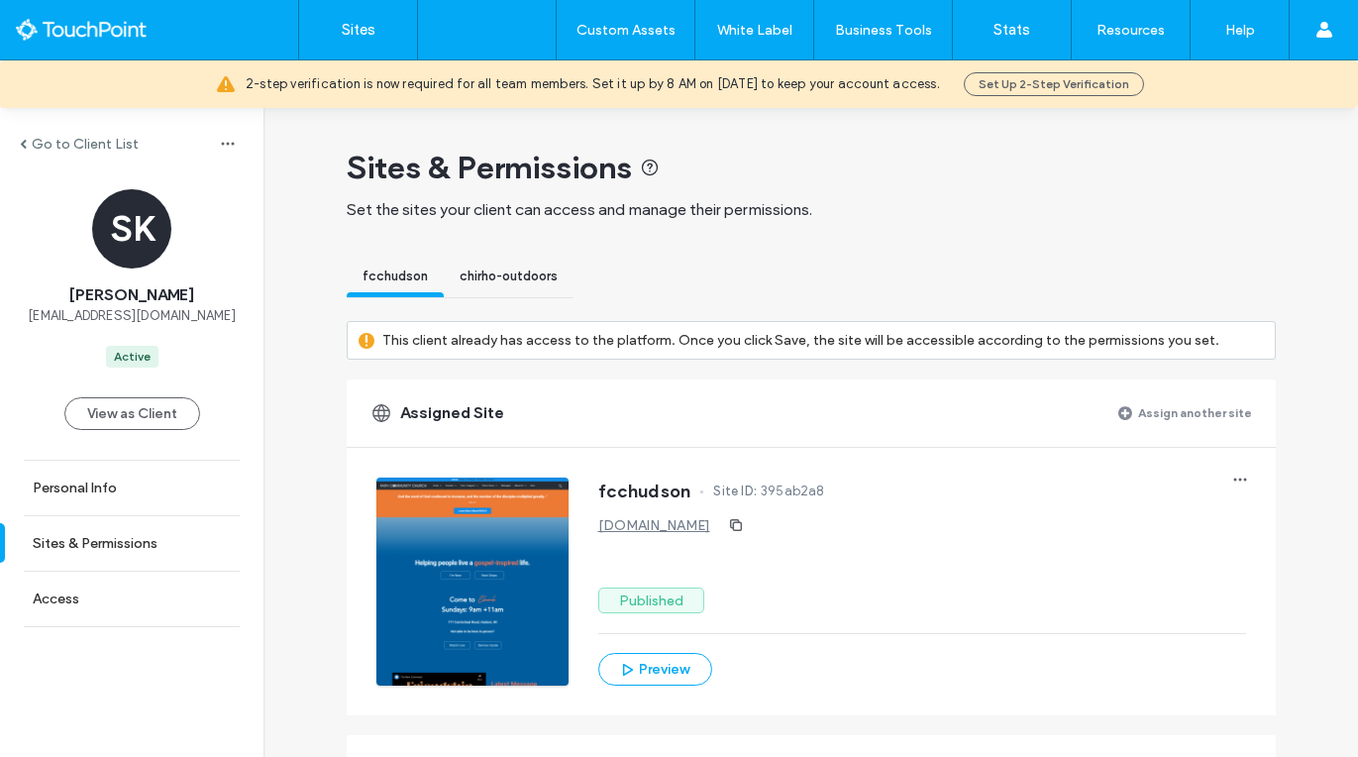
click at [1194, 418] on label "Assign another site" at bounding box center [1195, 412] width 114 height 35
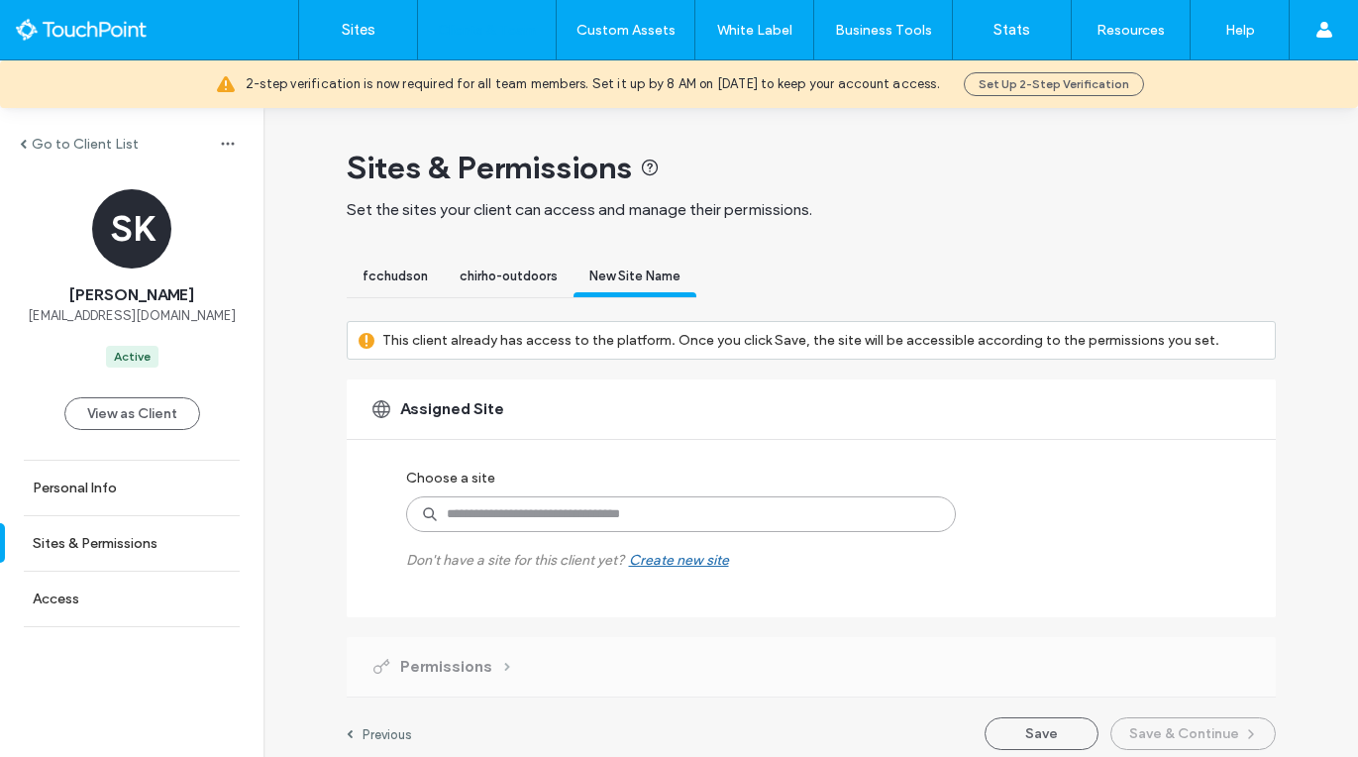
click at [716, 508] on input at bounding box center [681, 514] width 550 height 36
type input "****"
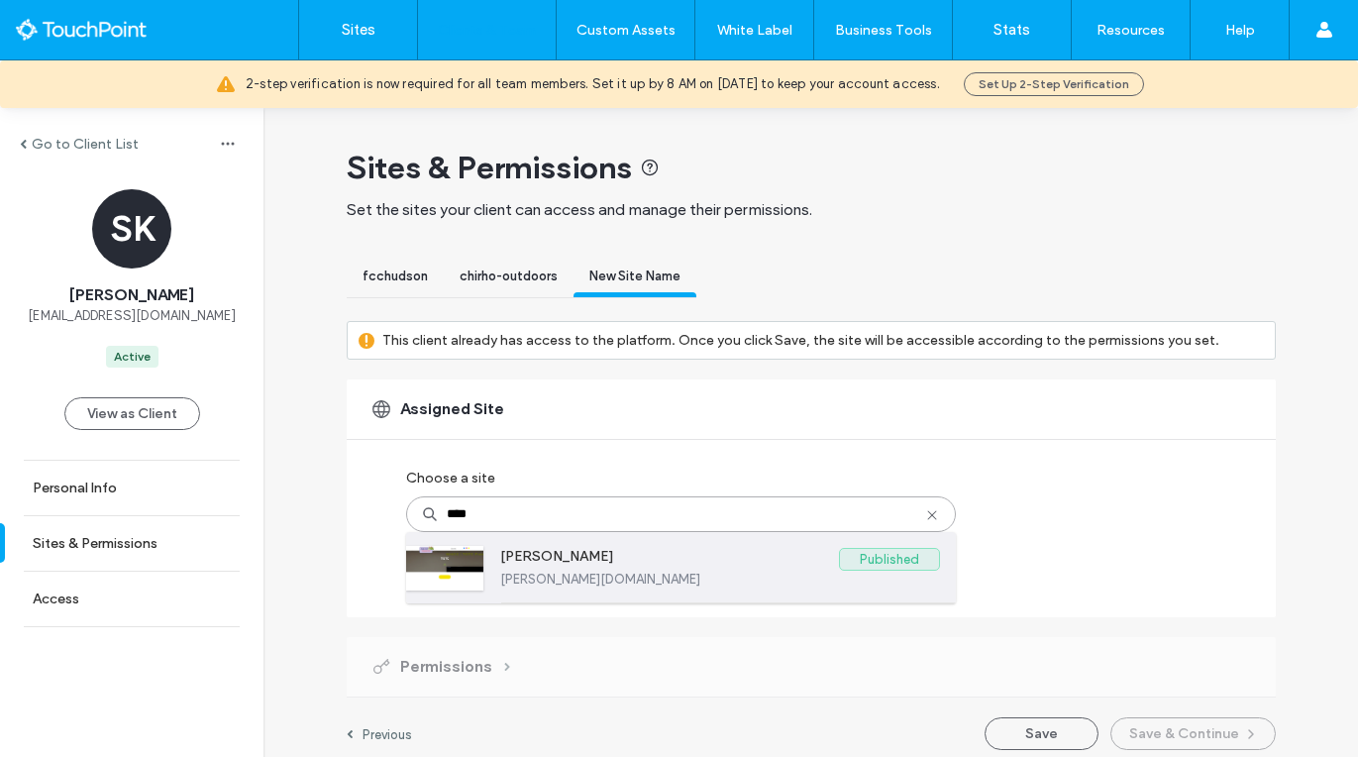
click at [619, 582] on label "[PERSON_NAME][DOMAIN_NAME]" at bounding box center [720, 579] width 440 height 15
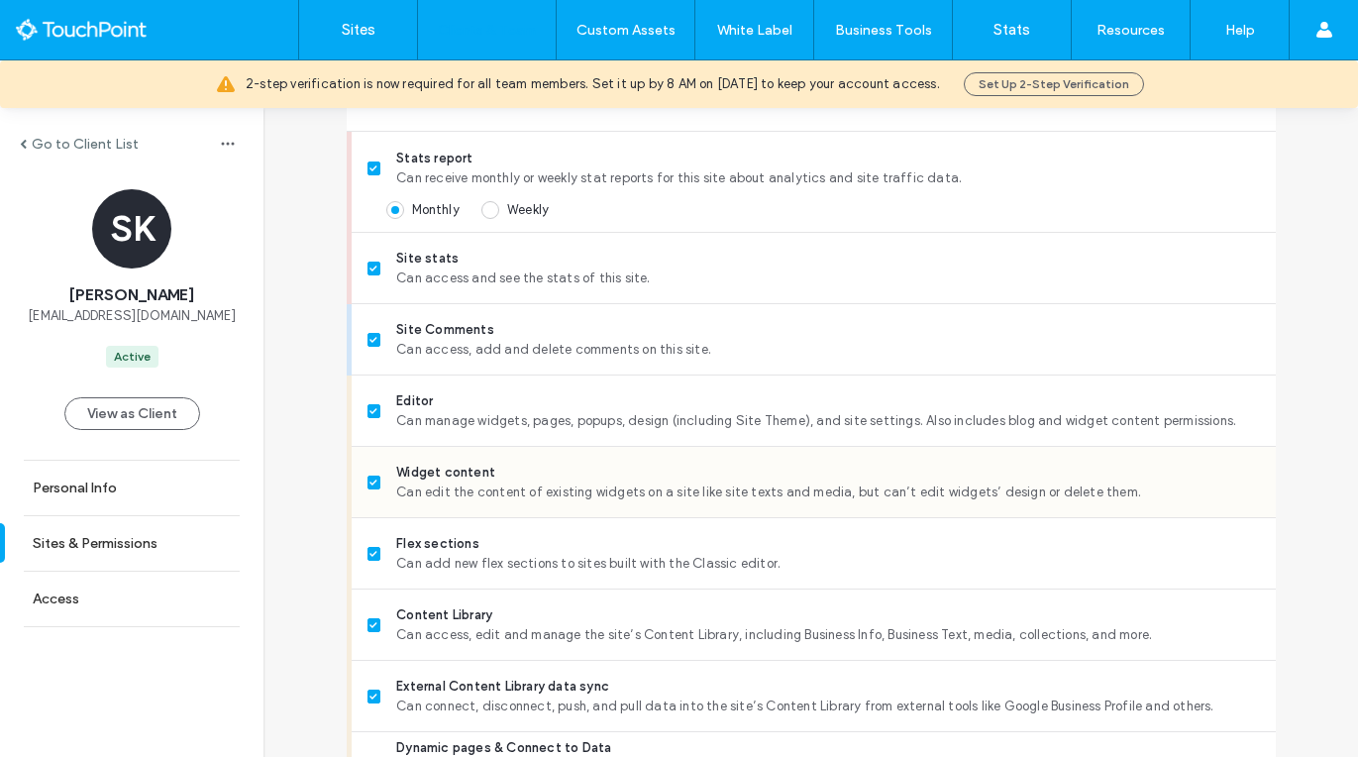
scroll to position [478, 0]
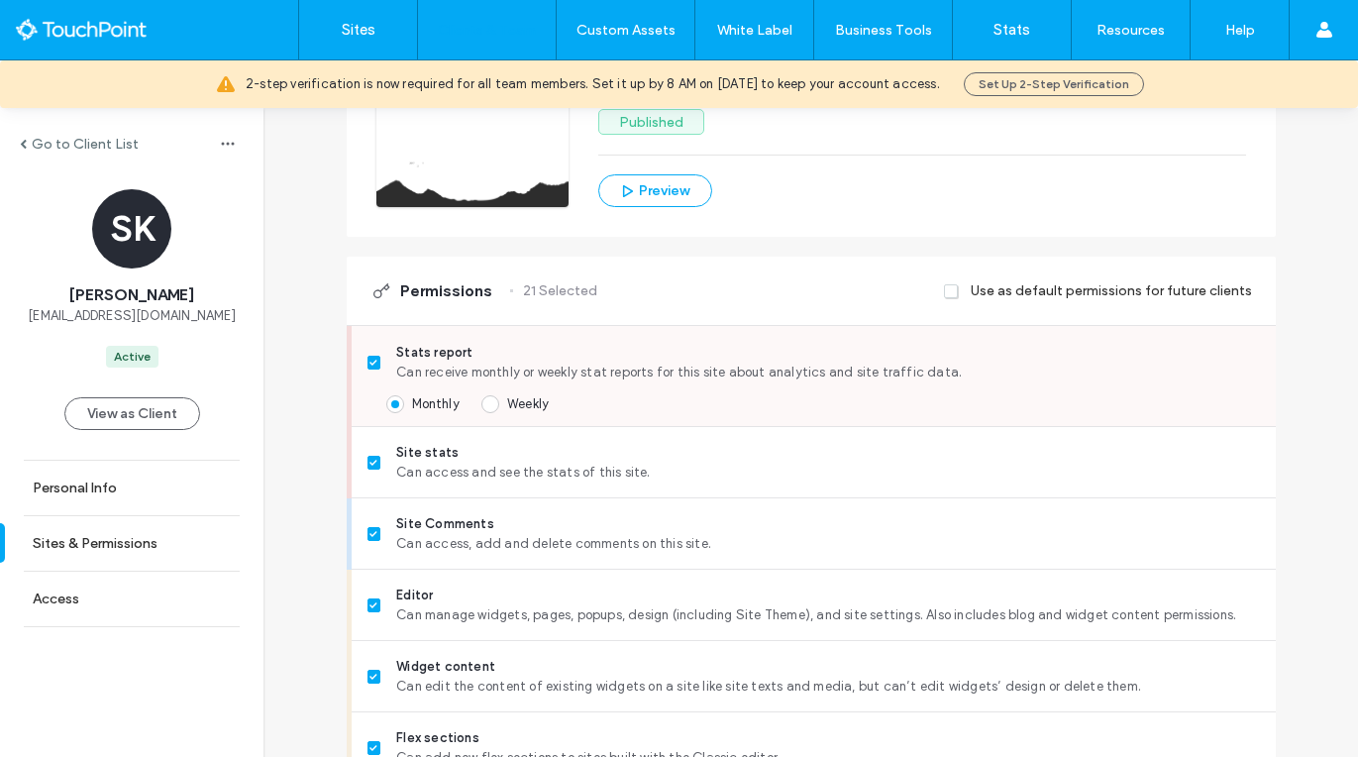
click at [368, 356] on span at bounding box center [375, 363] width 14 height 14
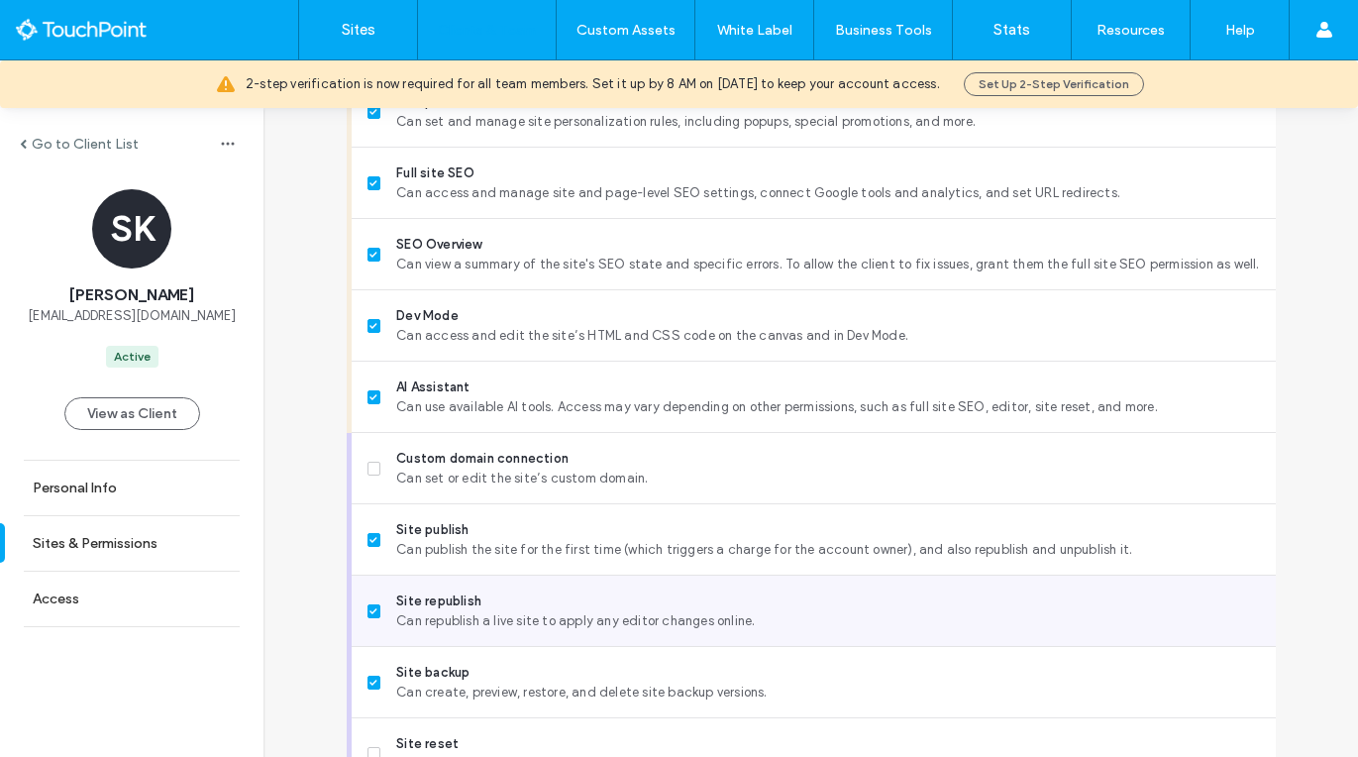
scroll to position [1832, 0]
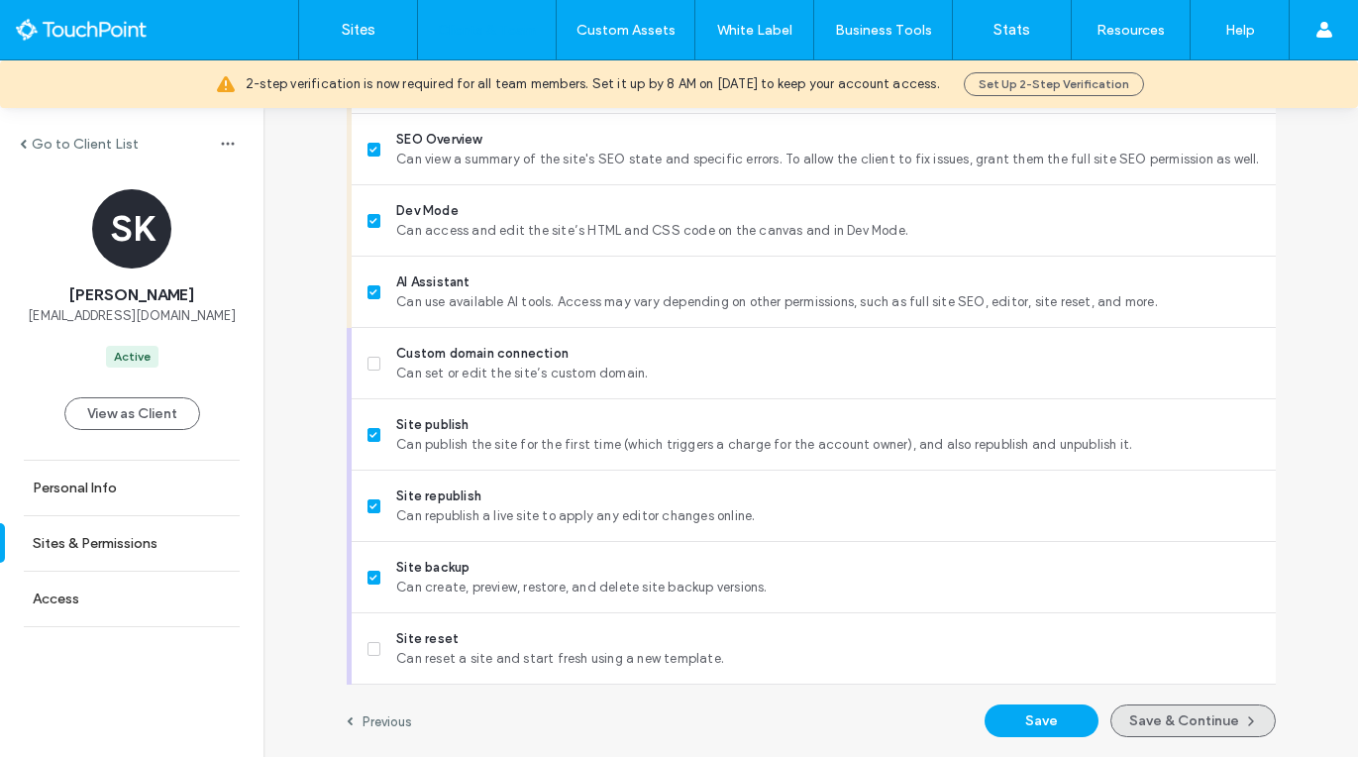
click at [1201, 718] on button "Save & Continue" at bounding box center [1192, 720] width 165 height 33
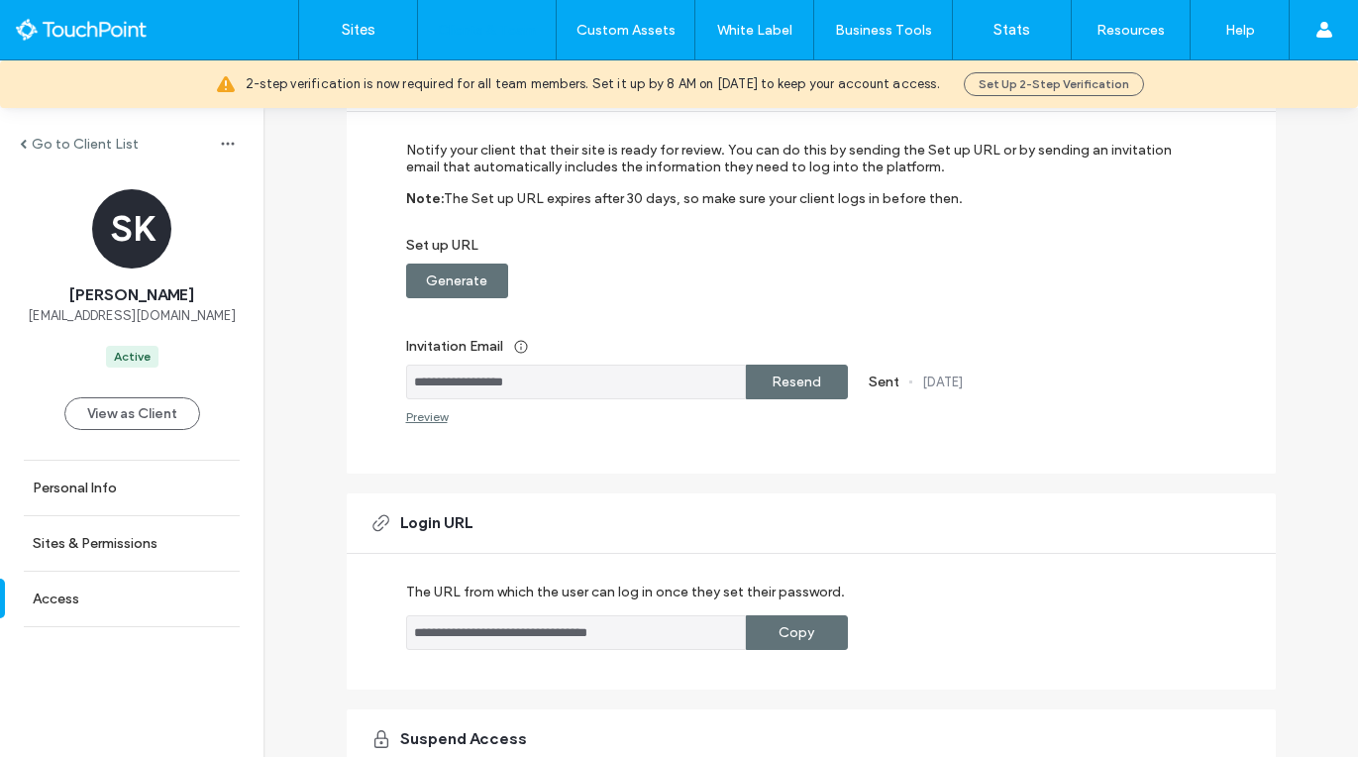
scroll to position [41, 0]
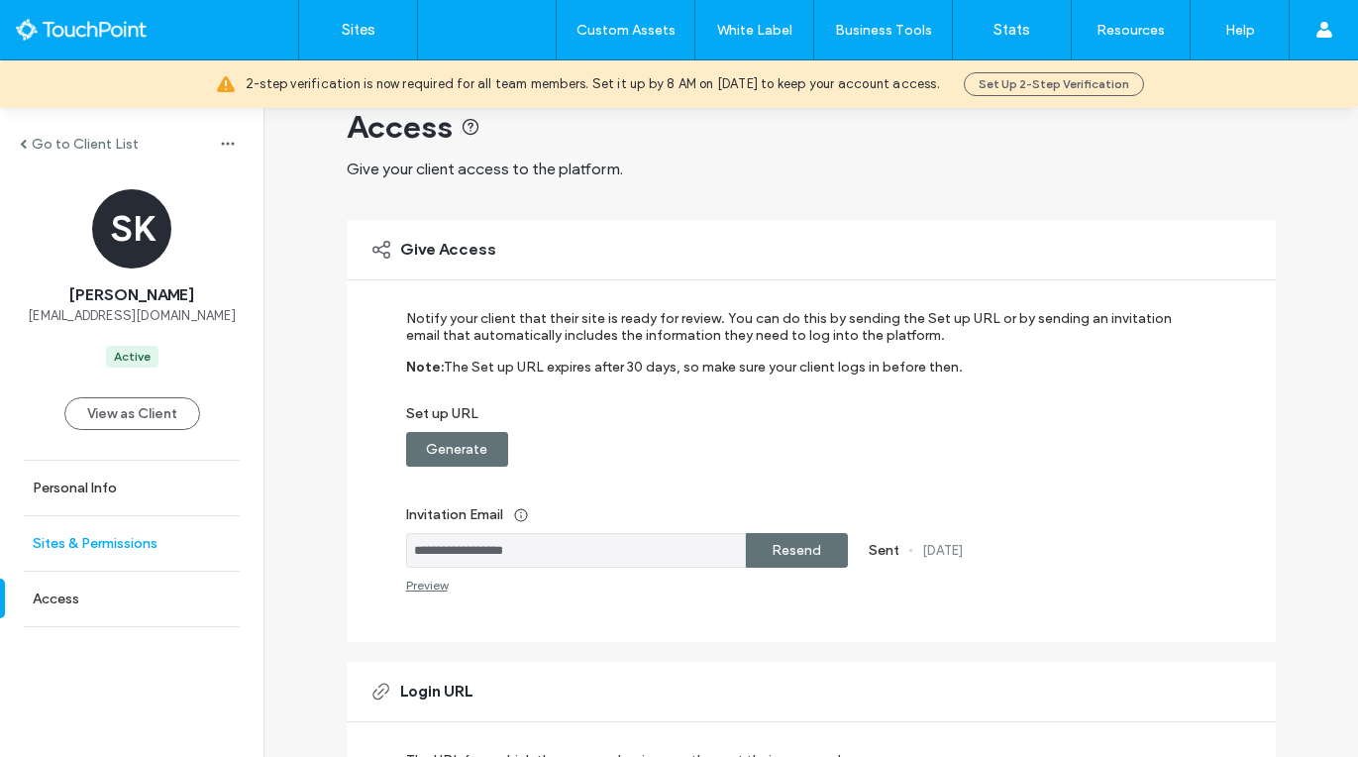
click at [86, 540] on label "Sites & Permissions" at bounding box center [95, 543] width 125 height 17
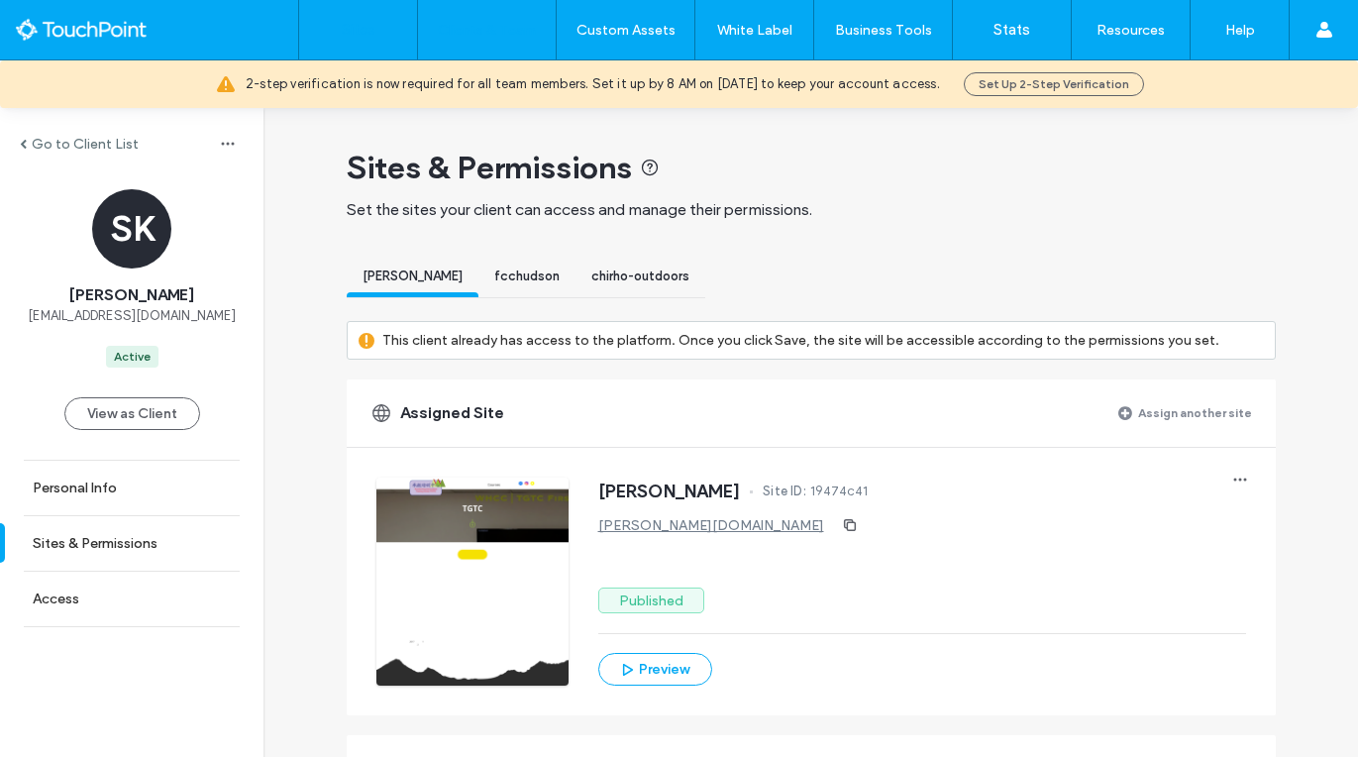
click at [384, 35] on link "Sites" at bounding box center [358, 29] width 118 height 59
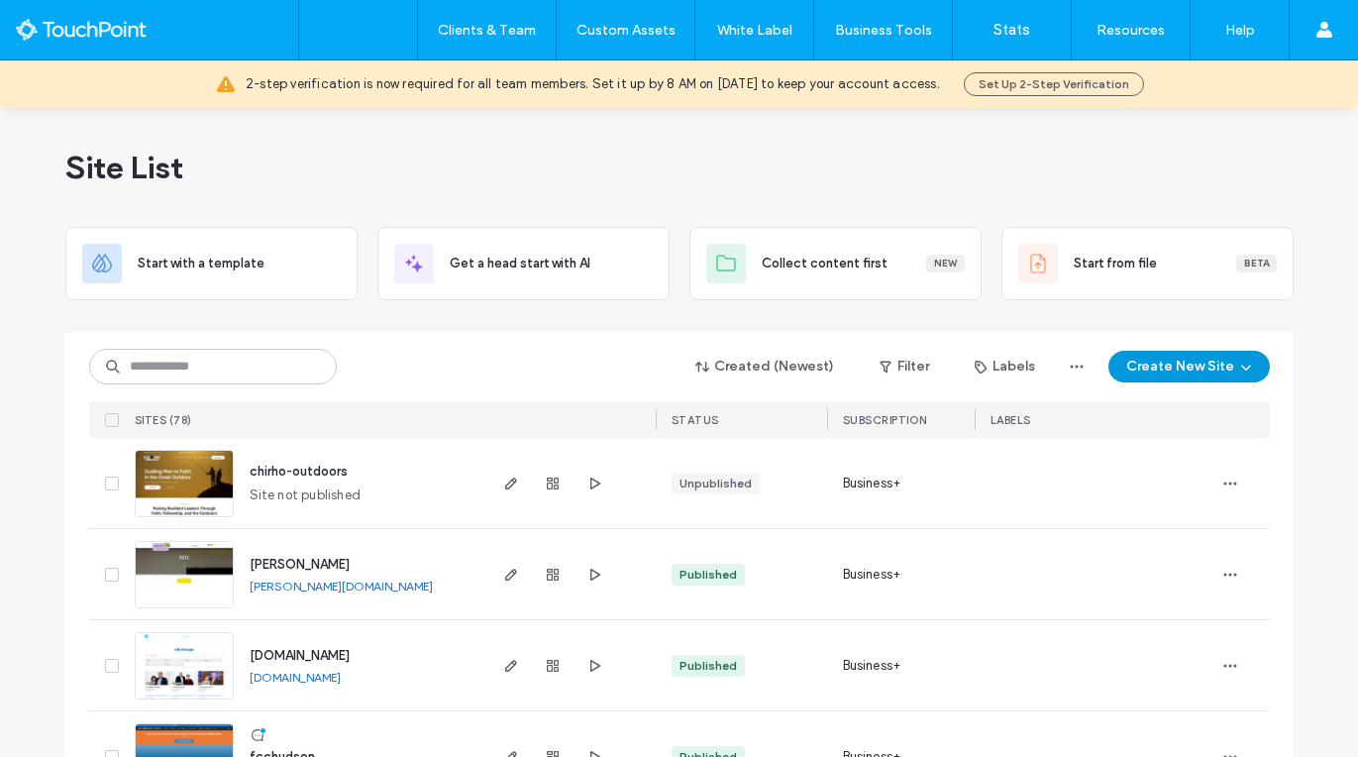
click at [1163, 360] on button "Create New Site" at bounding box center [1188, 367] width 161 height 32
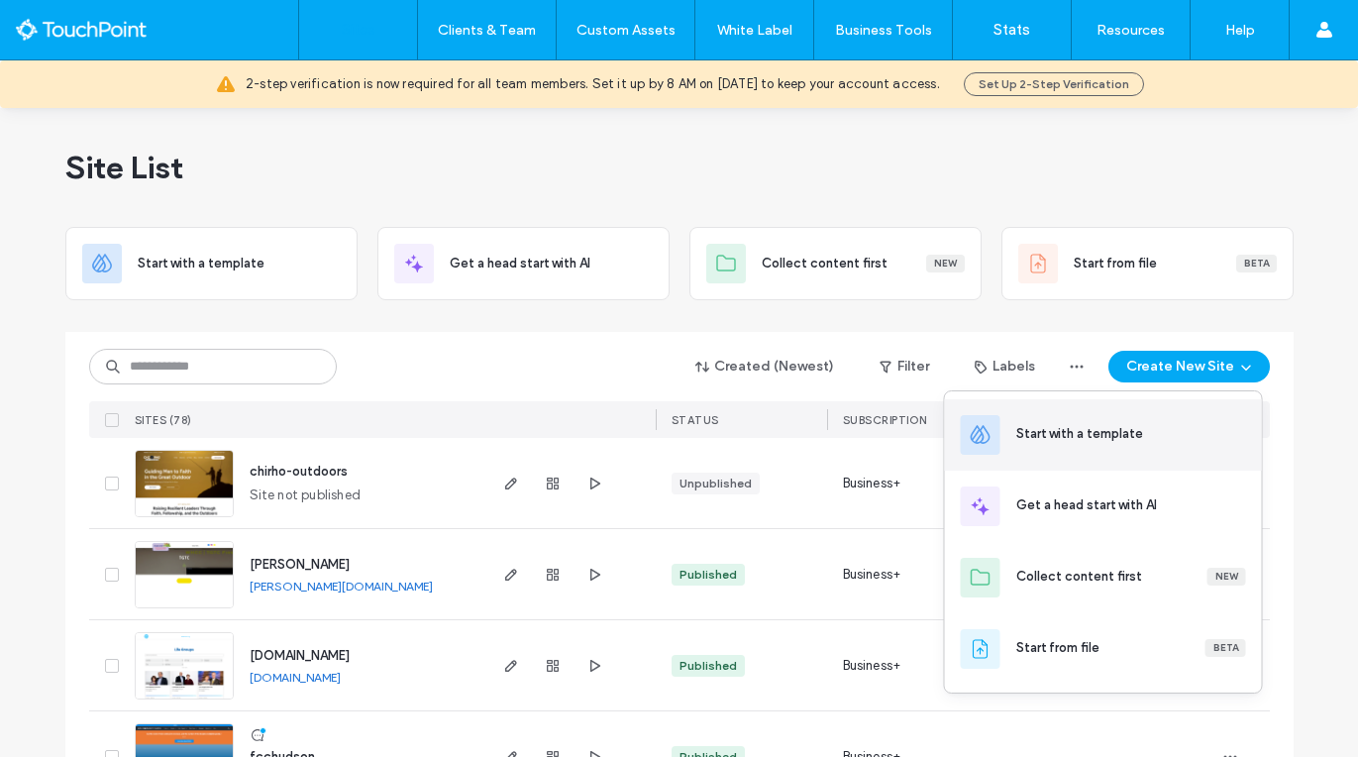
click at [1110, 428] on div "Start with a template" at bounding box center [1079, 434] width 127 height 20
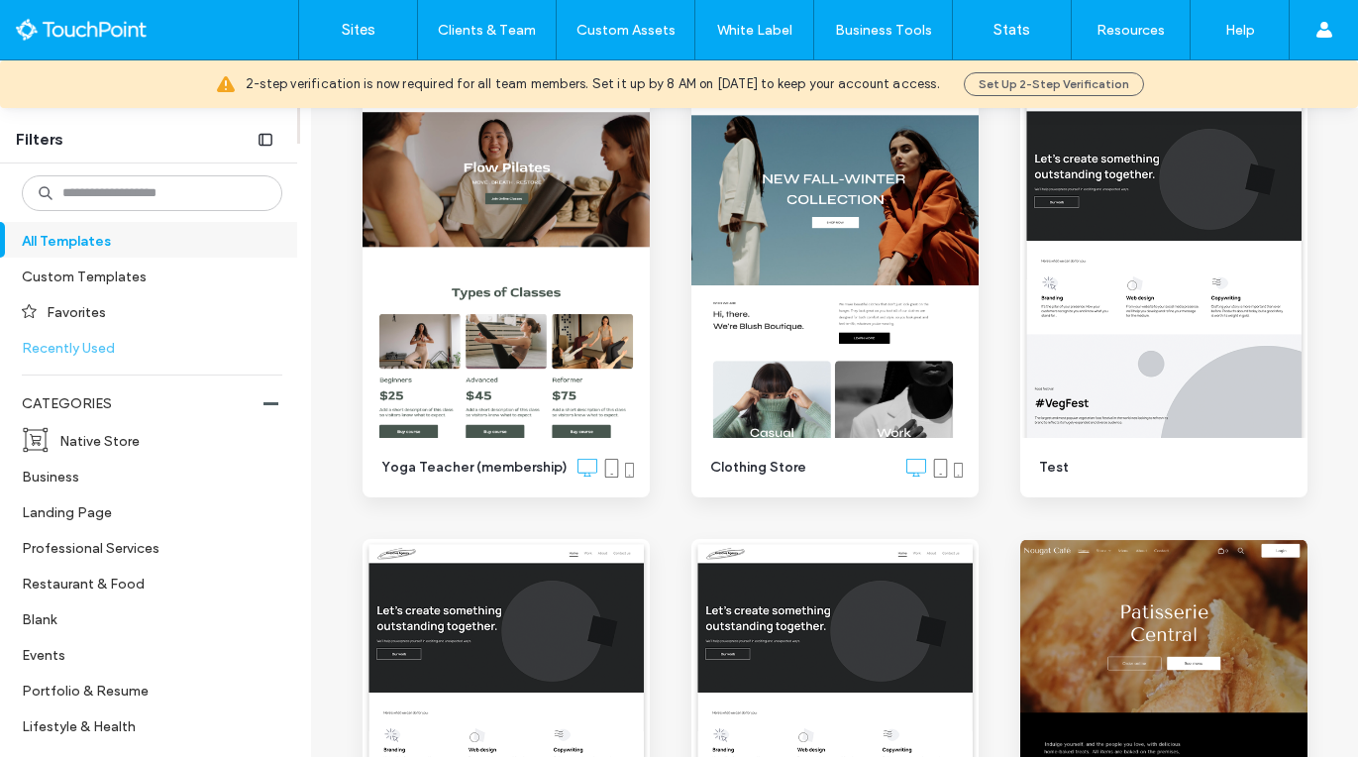
scroll to position [310, 0]
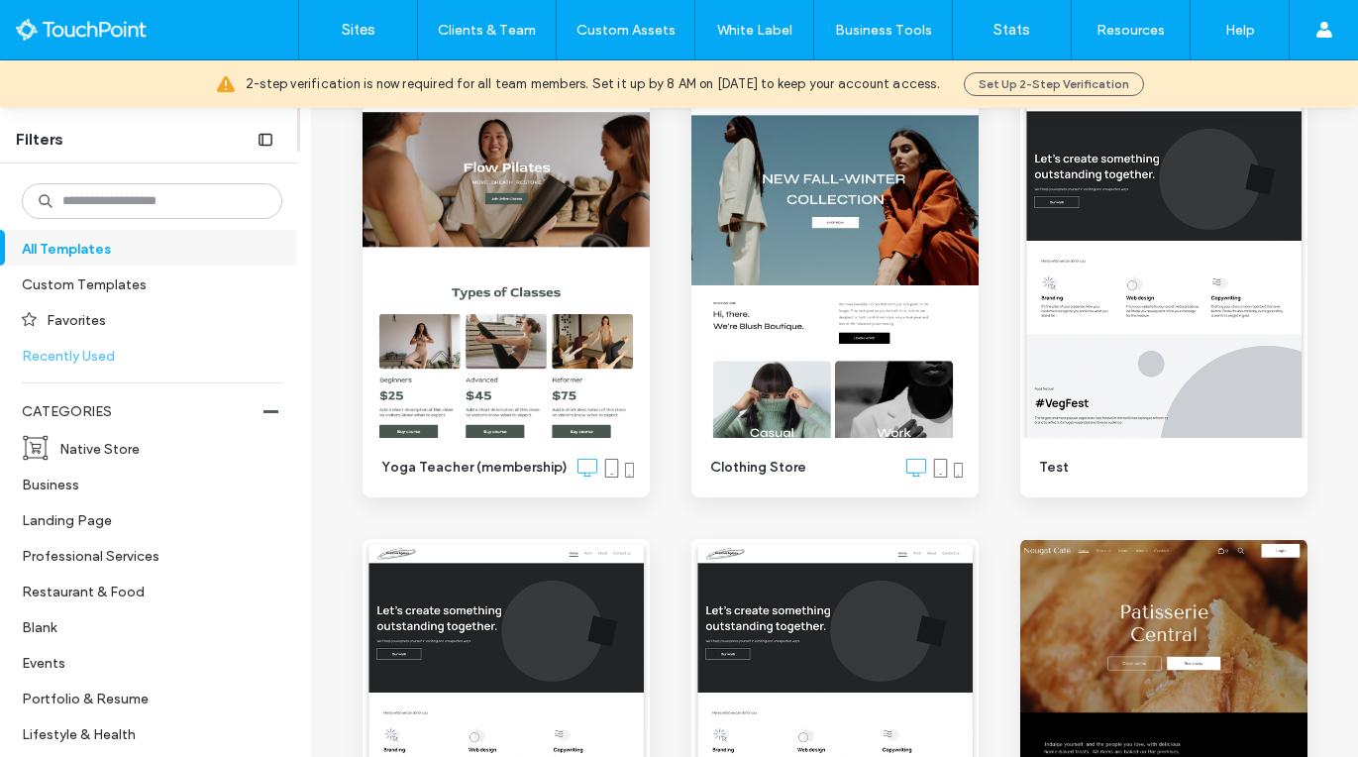
click at [96, 360] on label "Recently Used" at bounding box center [144, 355] width 244 height 35
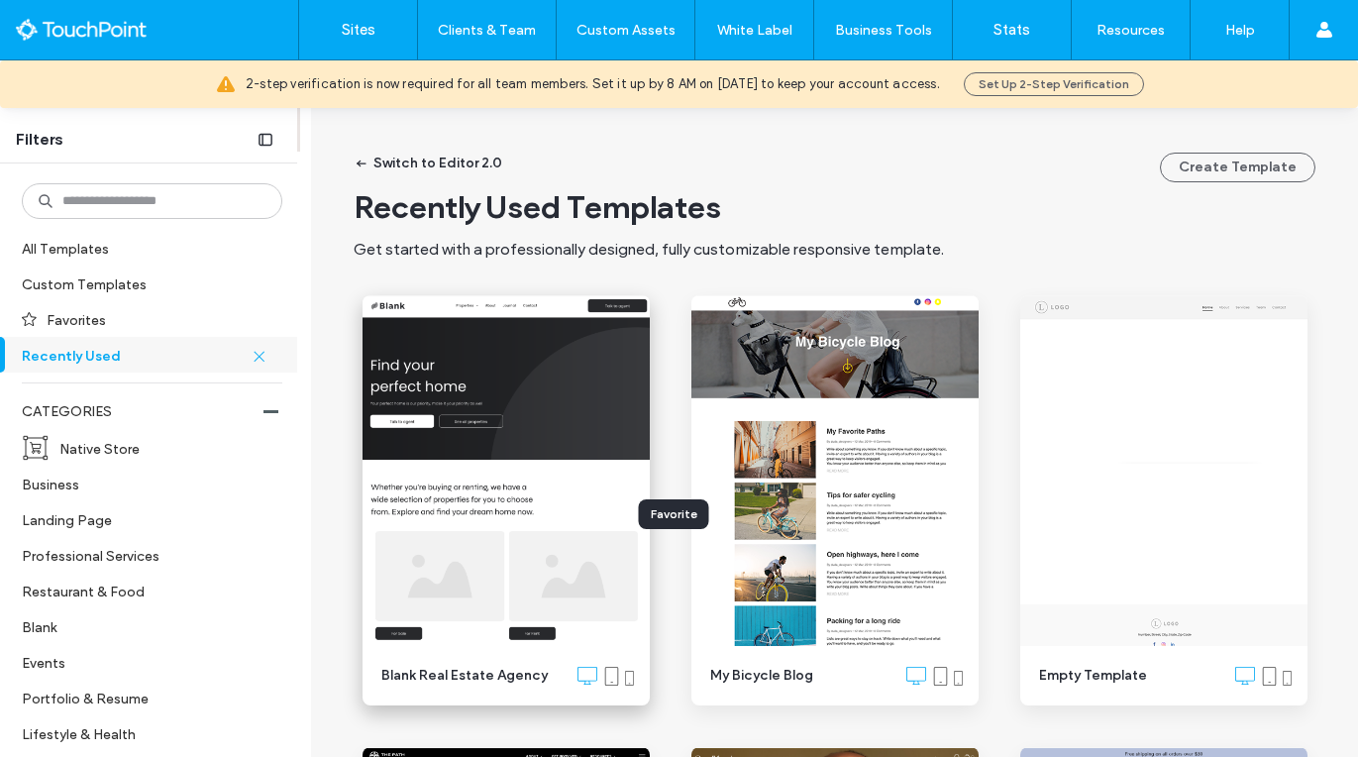
scroll to position [13, 0]
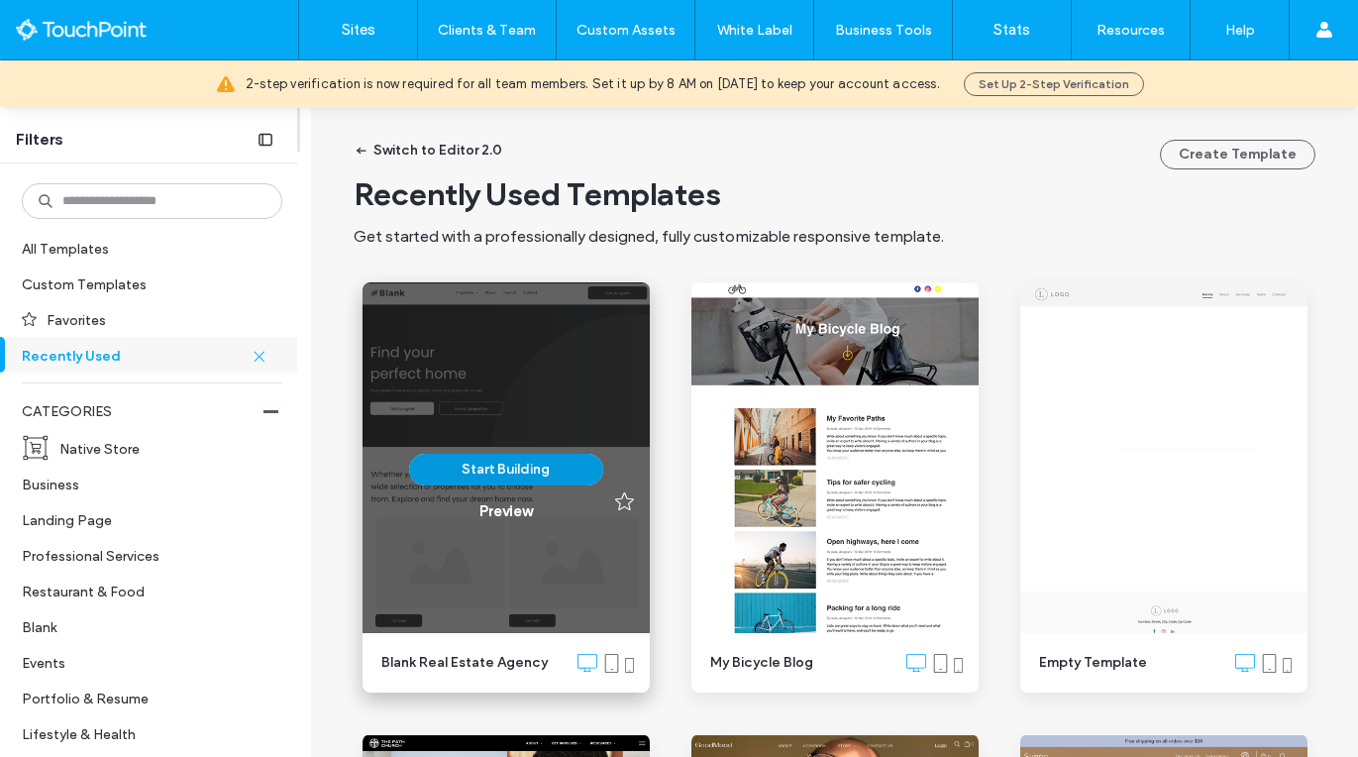
click at [505, 465] on button "Start Building" at bounding box center [506, 470] width 194 height 32
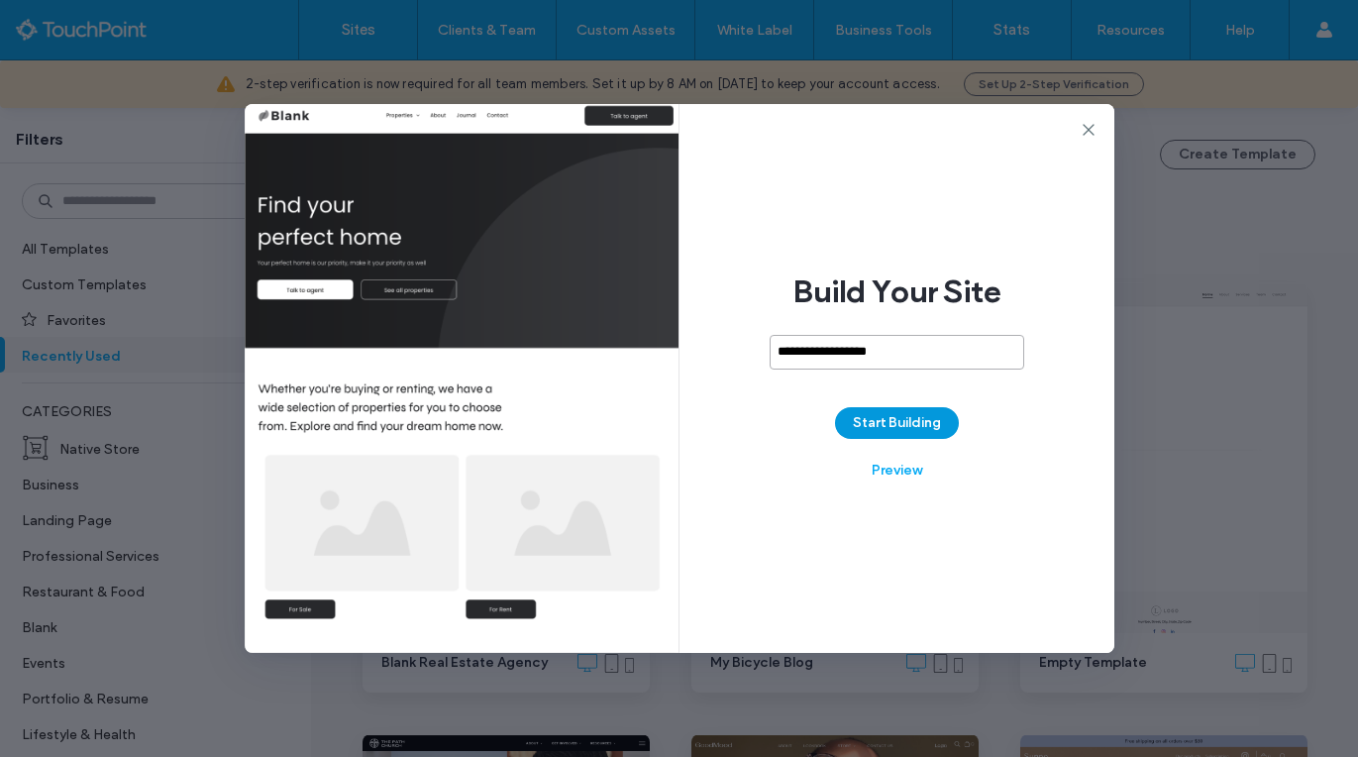
type input "**********"
click at [930, 414] on button "Start Building" at bounding box center [897, 423] width 124 height 32
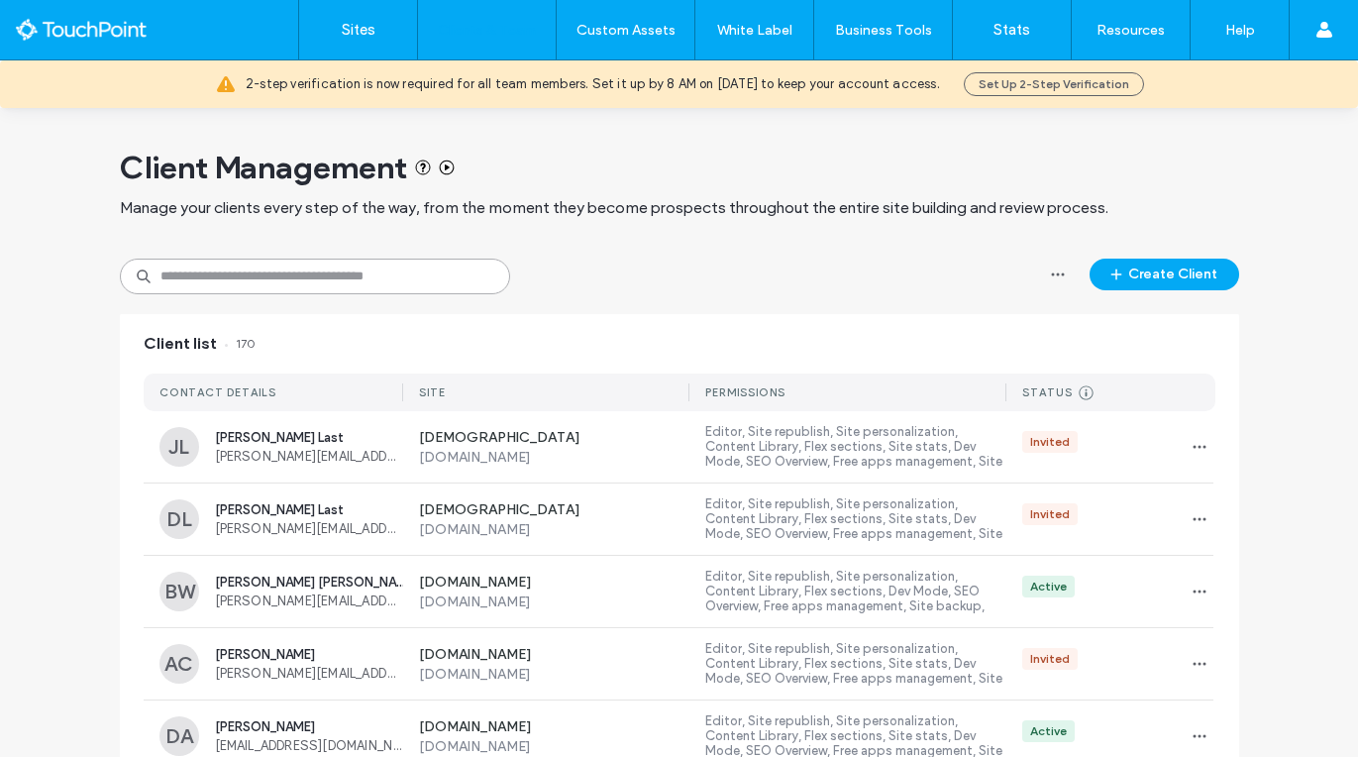
click at [385, 286] on input at bounding box center [315, 277] width 390 height 36
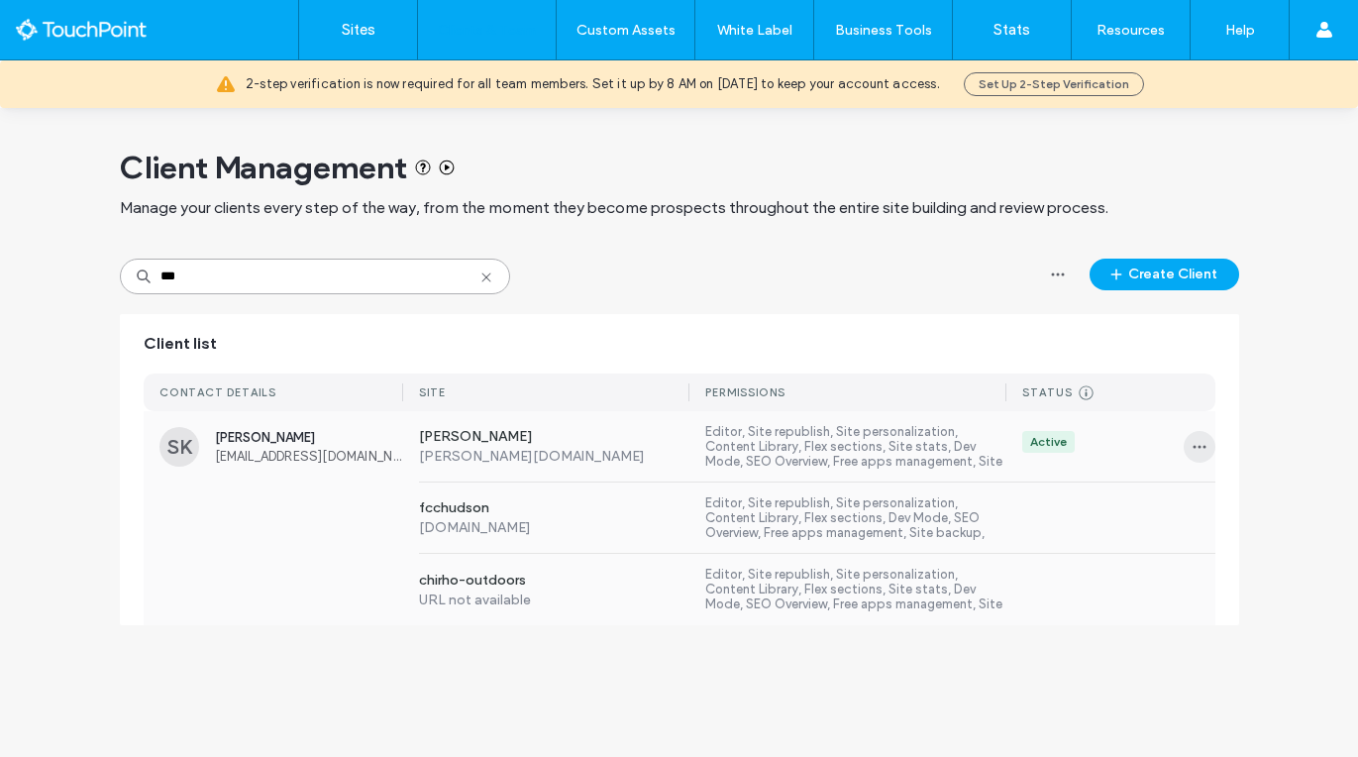
type input "***"
click at [1200, 444] on icon "button" at bounding box center [1200, 447] width 16 height 16
click at [1228, 500] on span "Sites & Permissions" at bounding box center [1275, 498] width 116 height 20
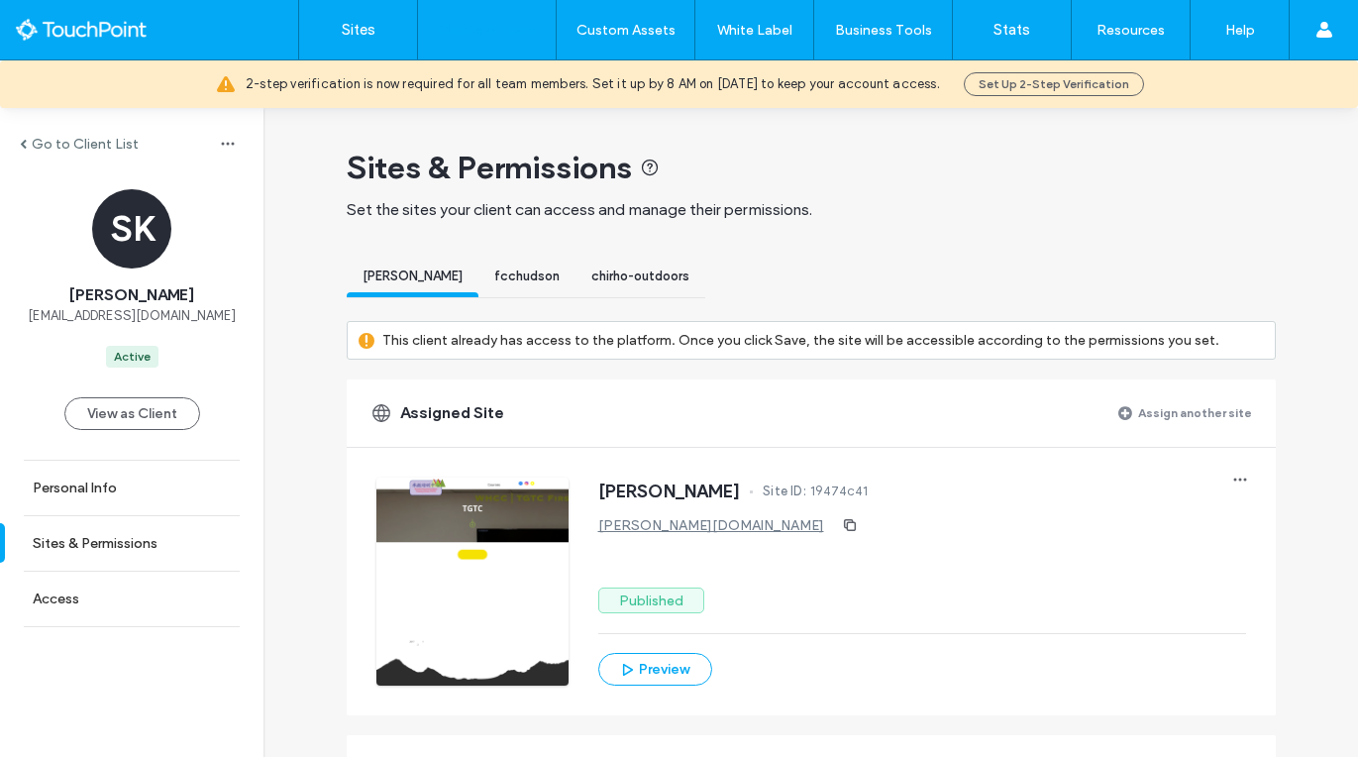
click at [1145, 413] on label "Assign another site" at bounding box center [1195, 412] width 114 height 35
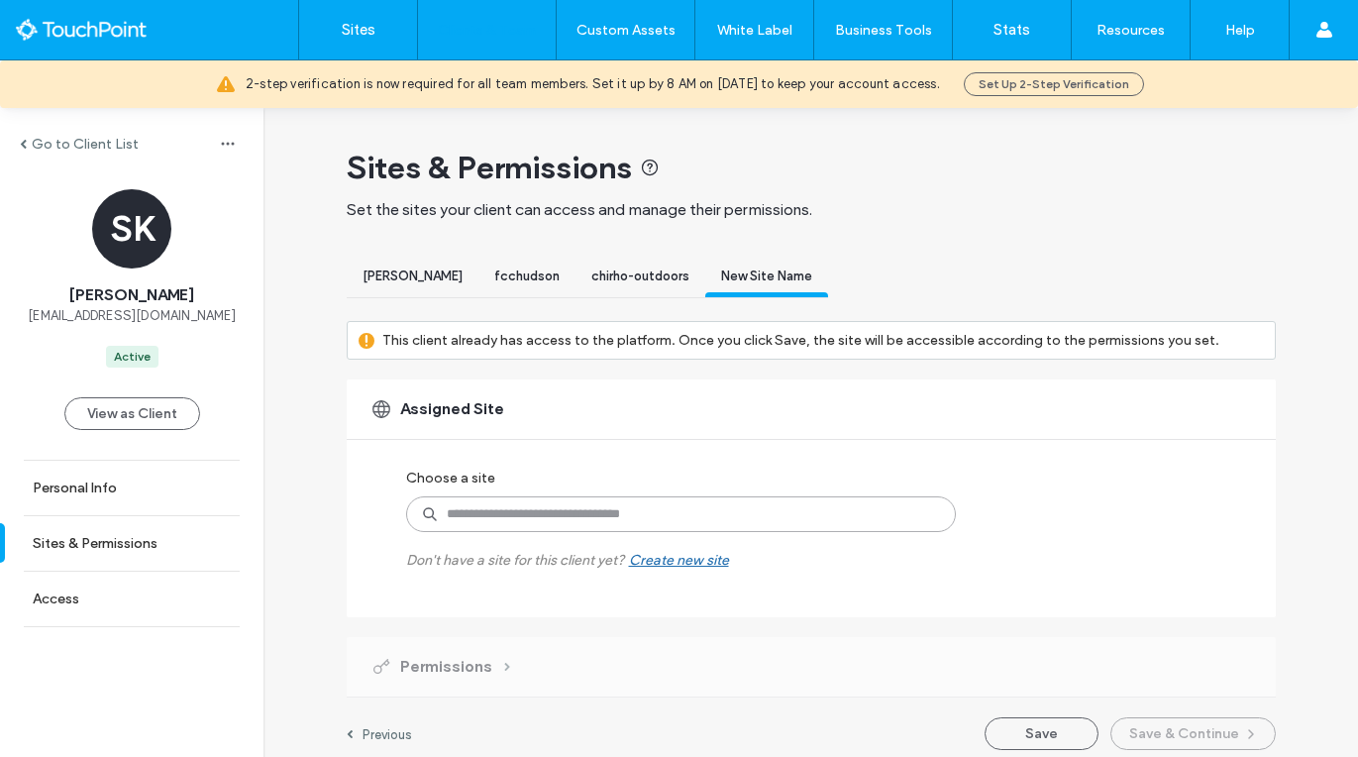
click at [588, 499] on input at bounding box center [681, 514] width 550 height 36
type input "****"
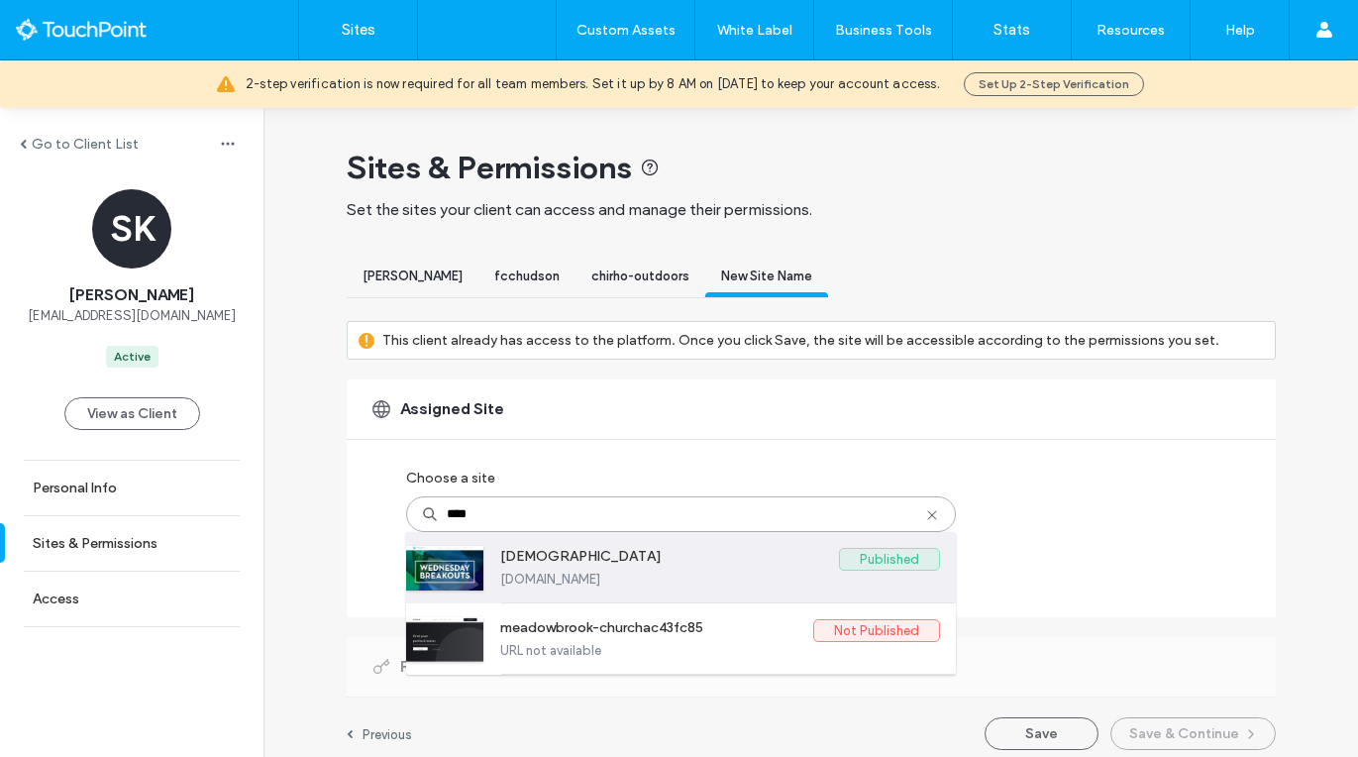
click at [592, 577] on label "[DOMAIN_NAME]" at bounding box center [720, 579] width 440 height 15
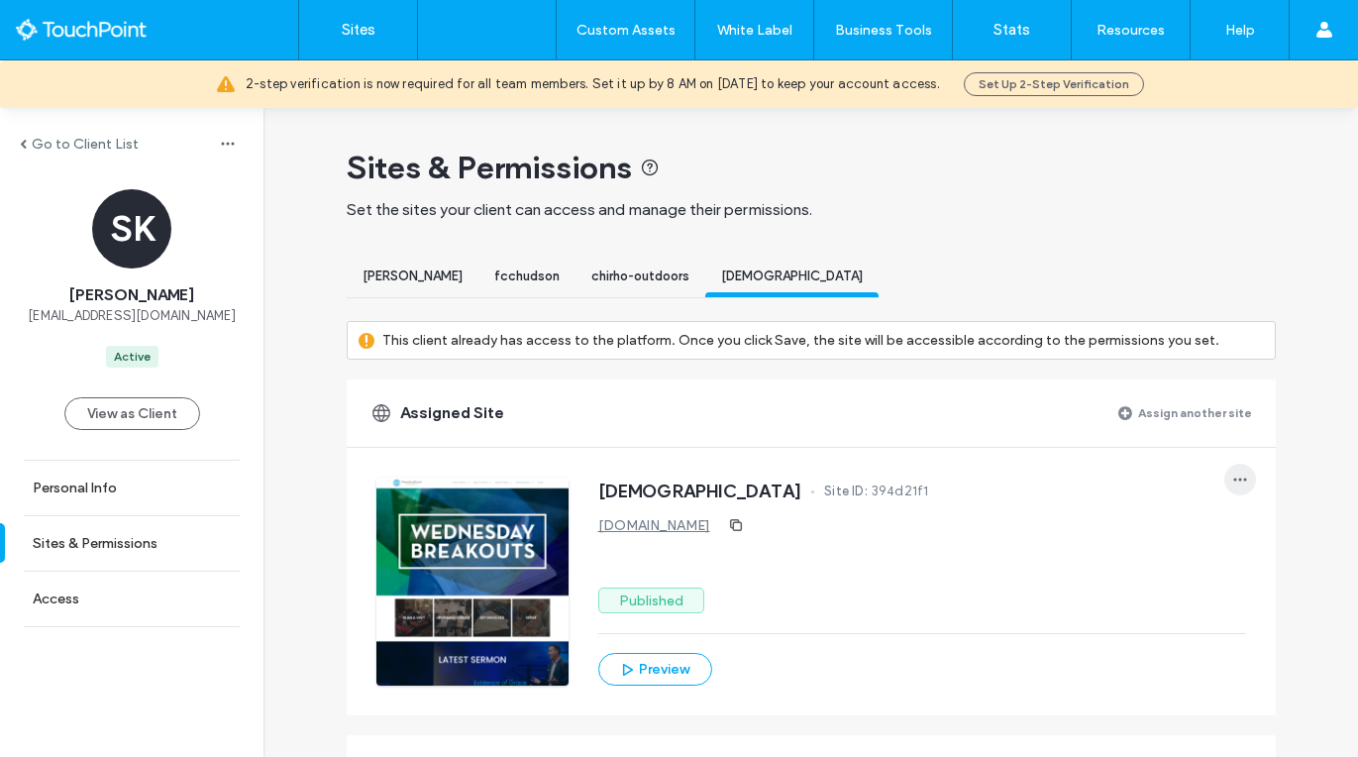
click at [1232, 478] on icon "button" at bounding box center [1240, 480] width 16 height 16
click at [1191, 530] on span "Unassign site" at bounding box center [1151, 531] width 81 height 20
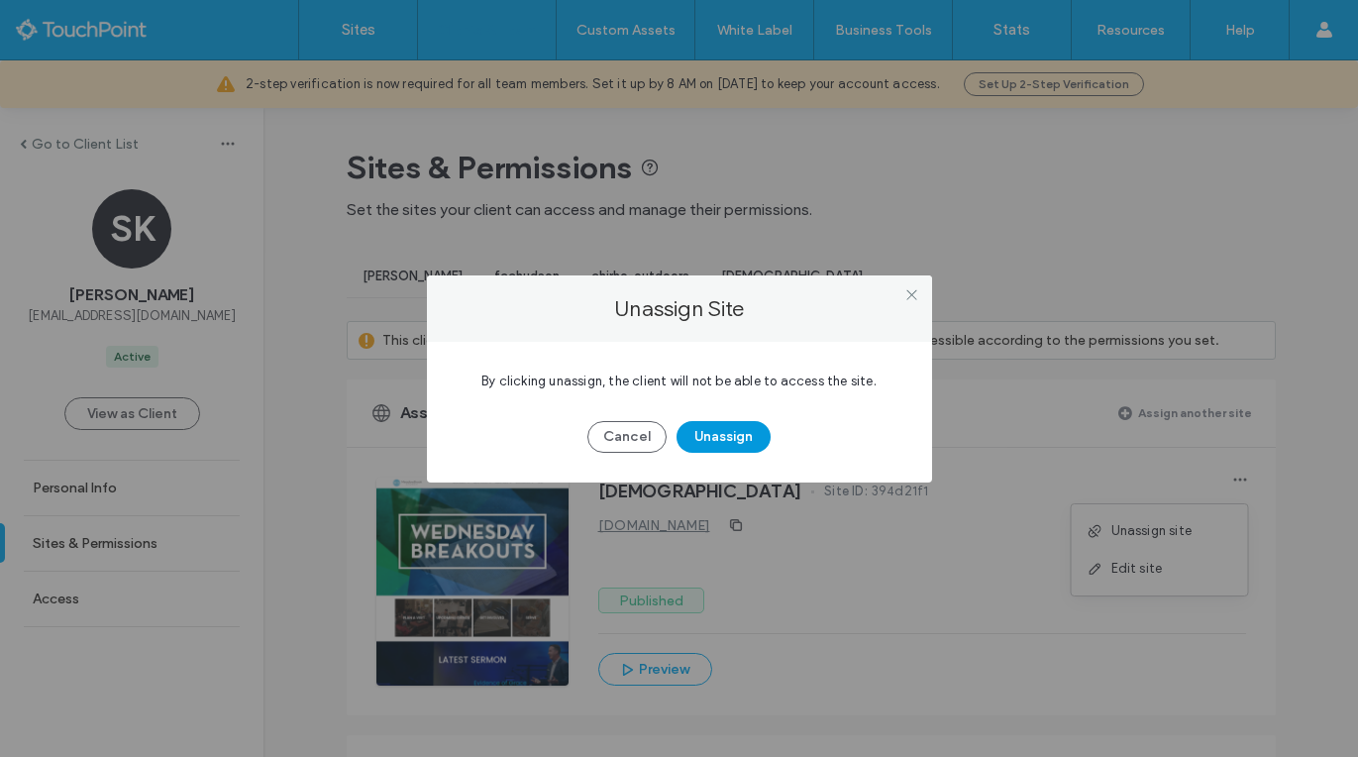
click at [713, 431] on button "Unassign" at bounding box center [724, 437] width 94 height 32
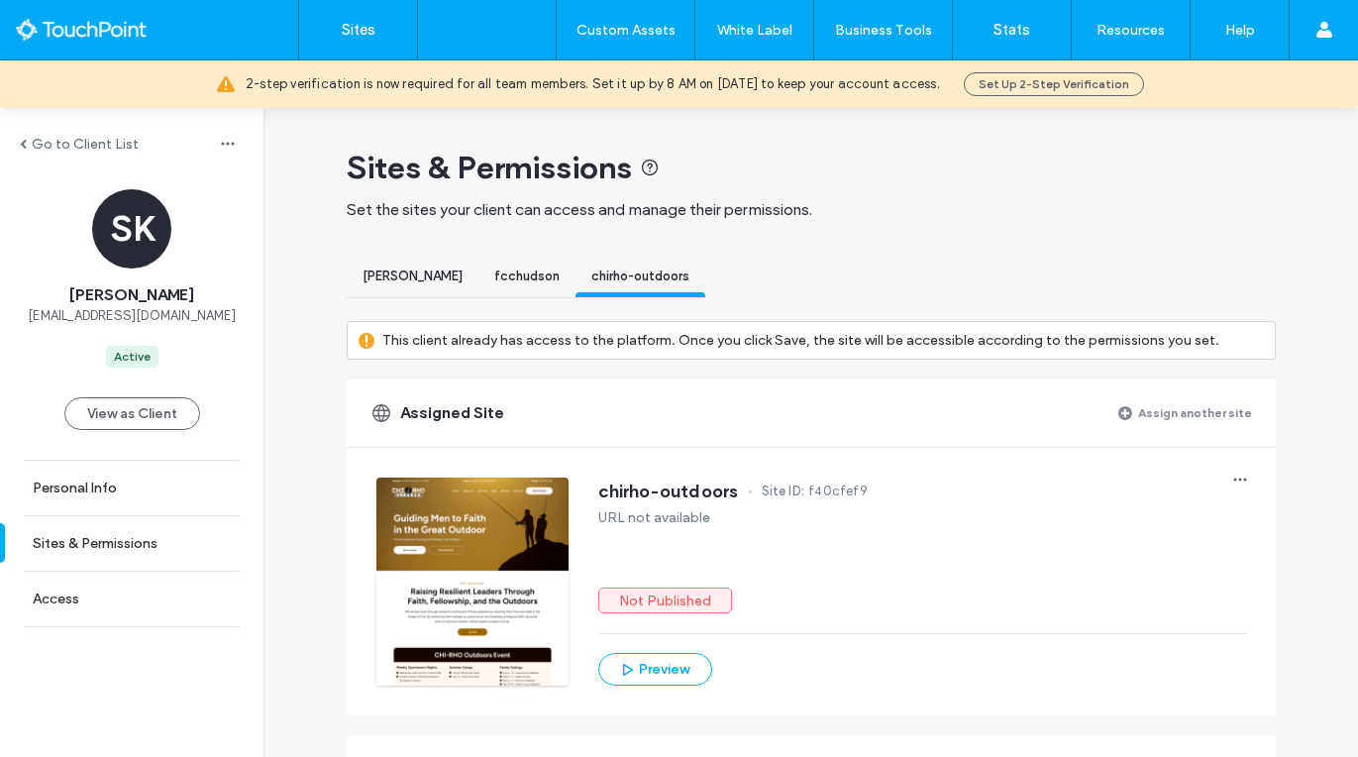
click at [1142, 428] on label "Assign another site" at bounding box center [1195, 412] width 114 height 35
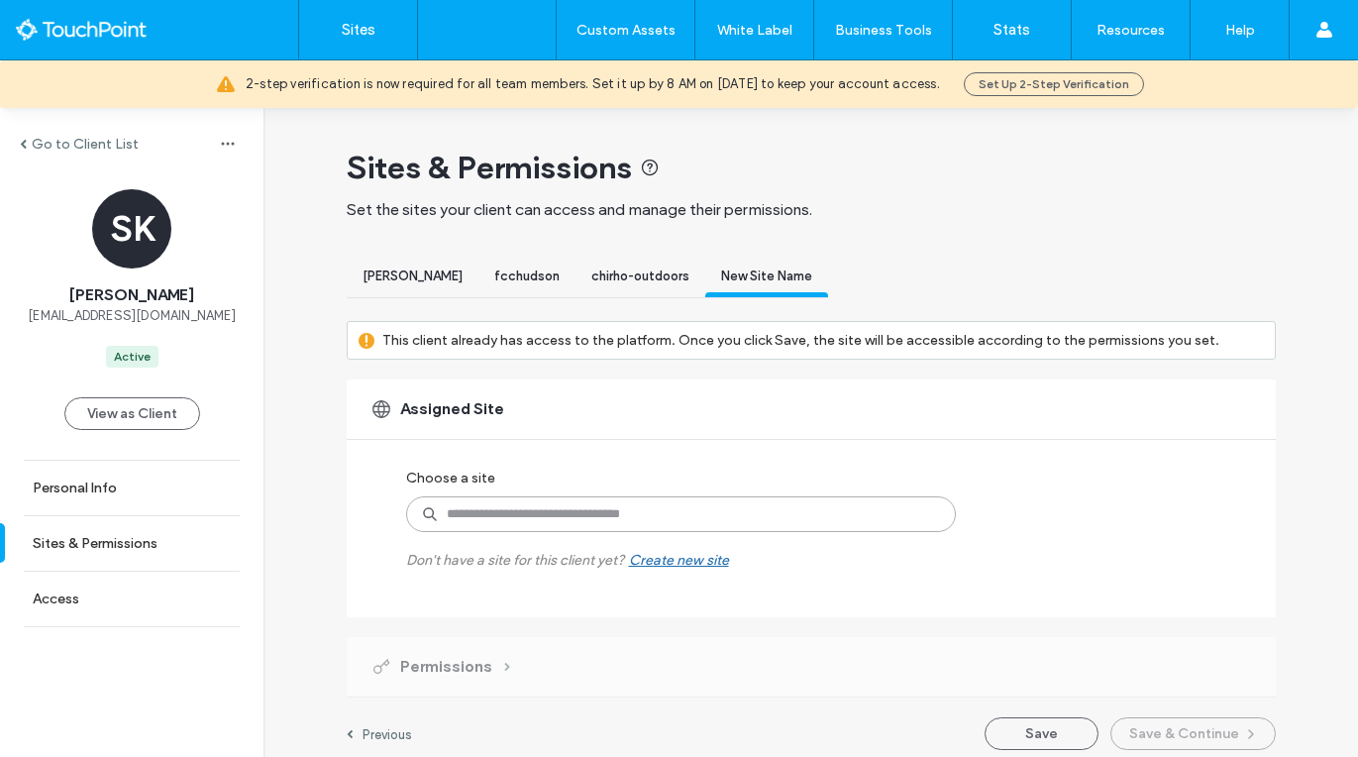
click at [587, 530] on input at bounding box center [681, 514] width 550 height 36
type input "******"
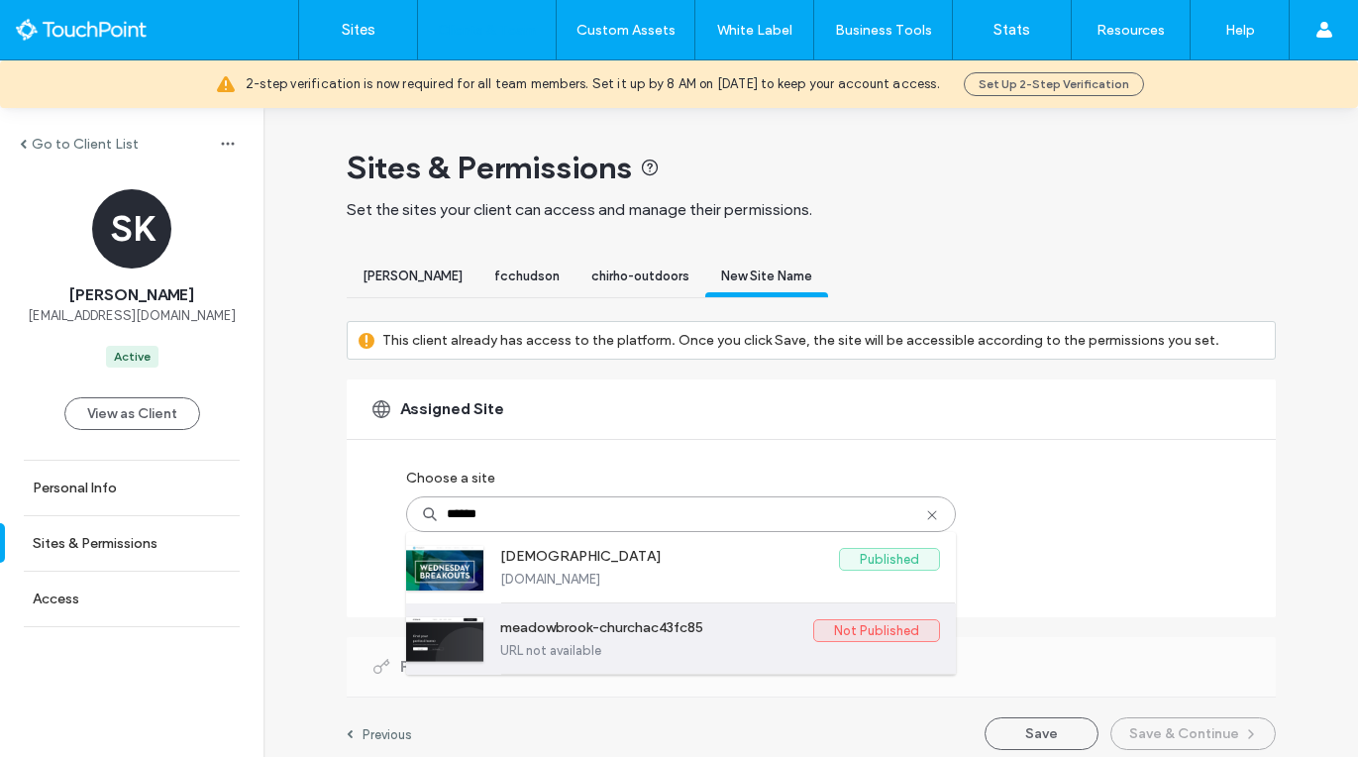
click at [698, 654] on label "URL not available" at bounding box center [720, 650] width 440 height 15
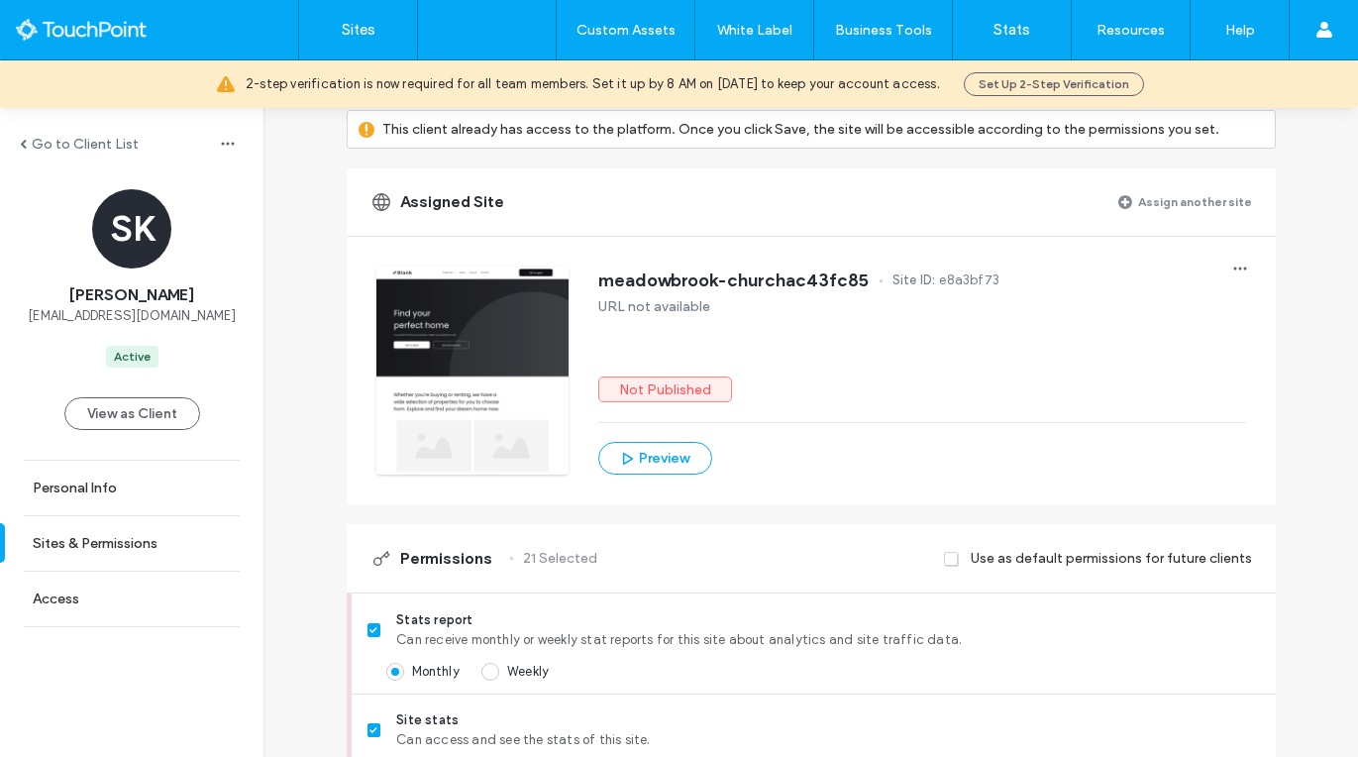
scroll to position [235, 0]
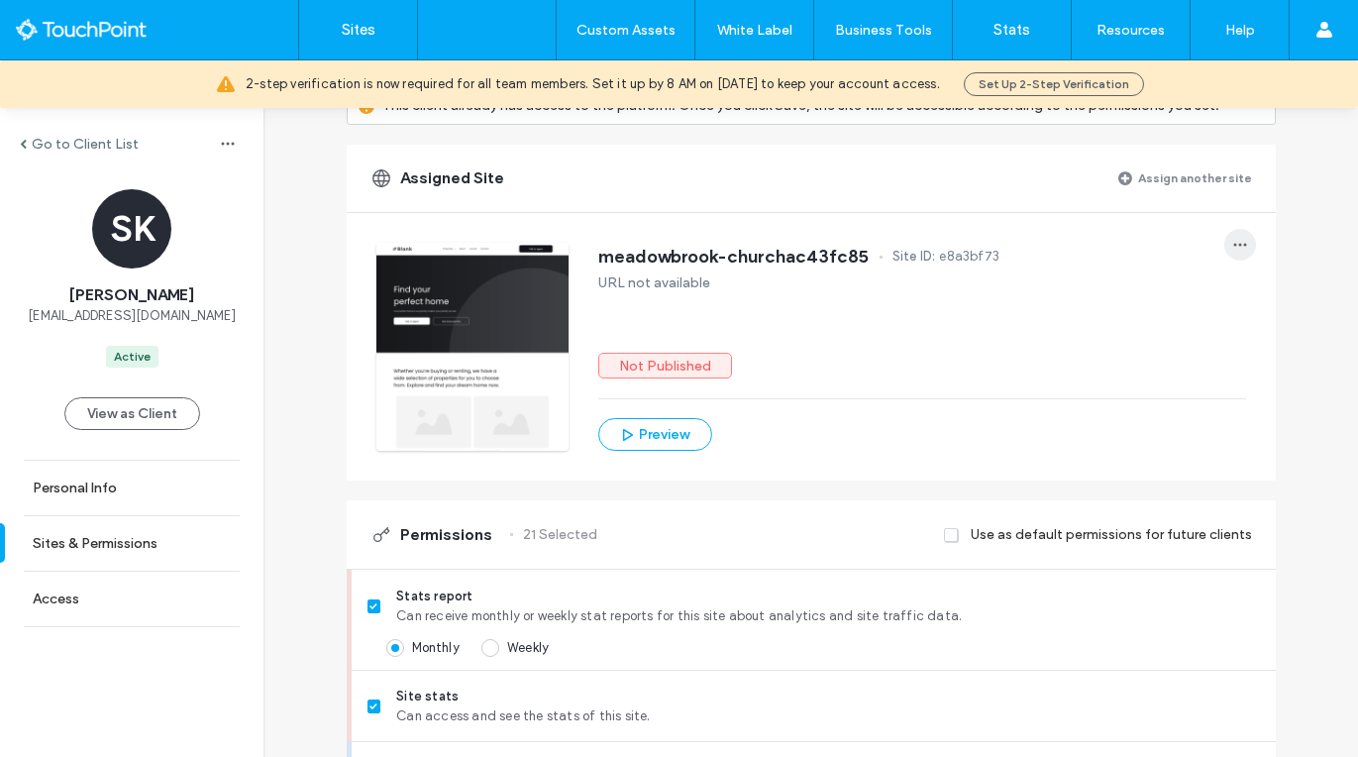
click at [1232, 246] on icon "button" at bounding box center [1240, 245] width 16 height 16
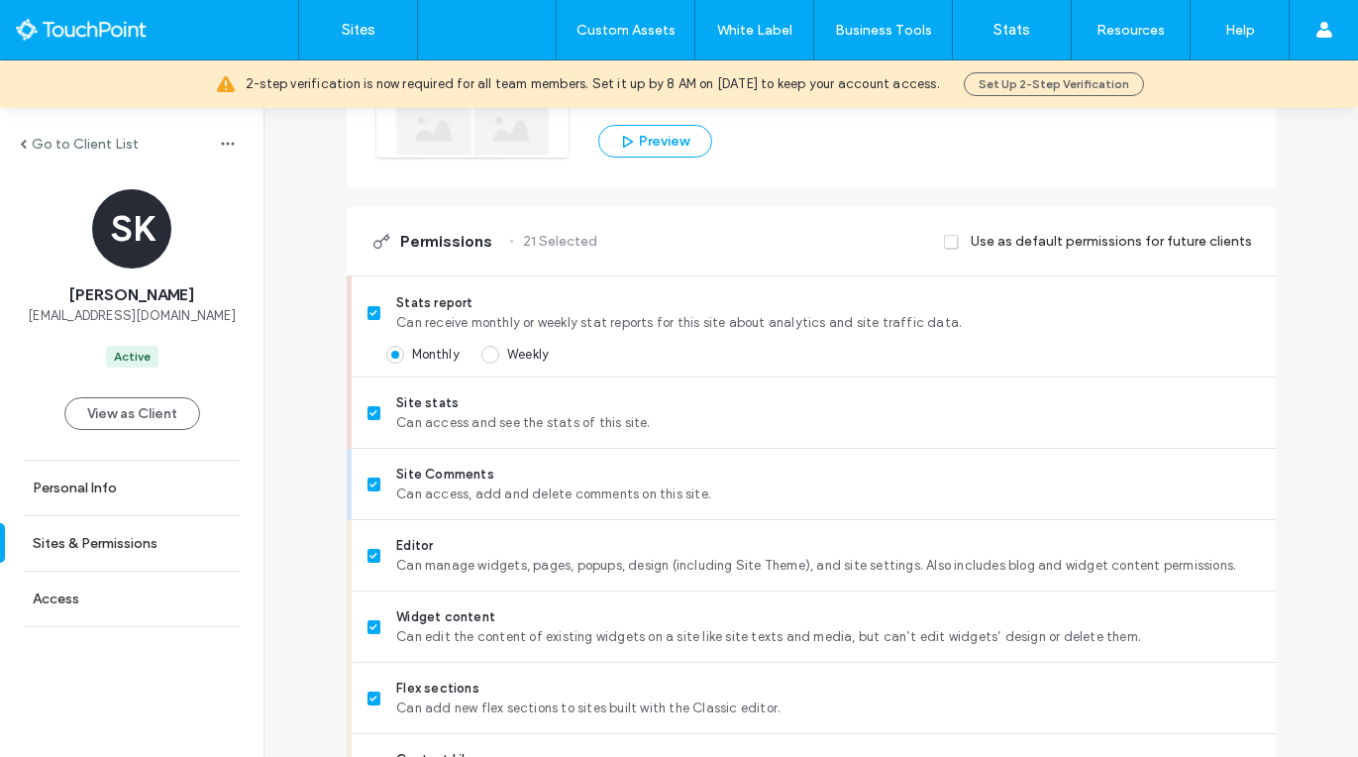
scroll to position [621, 0]
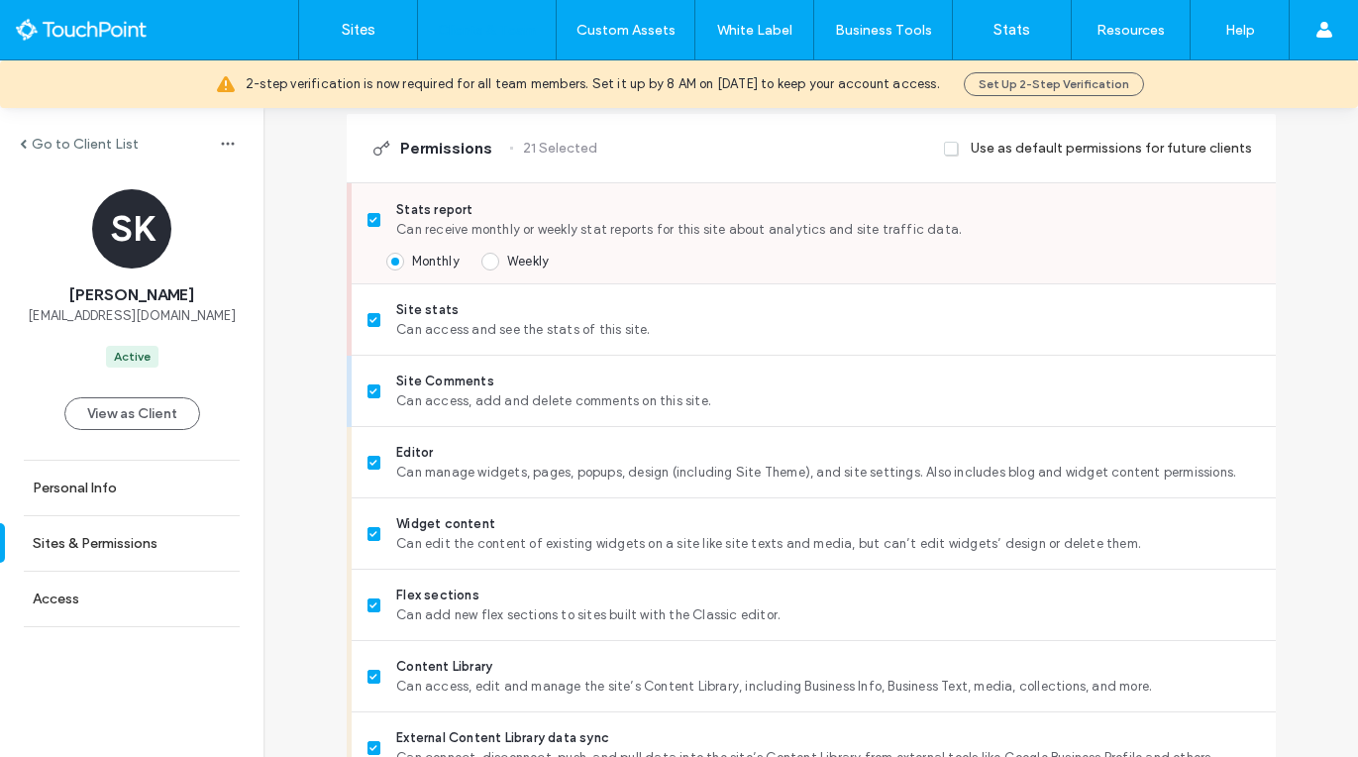
click at [368, 215] on span at bounding box center [375, 220] width 14 height 14
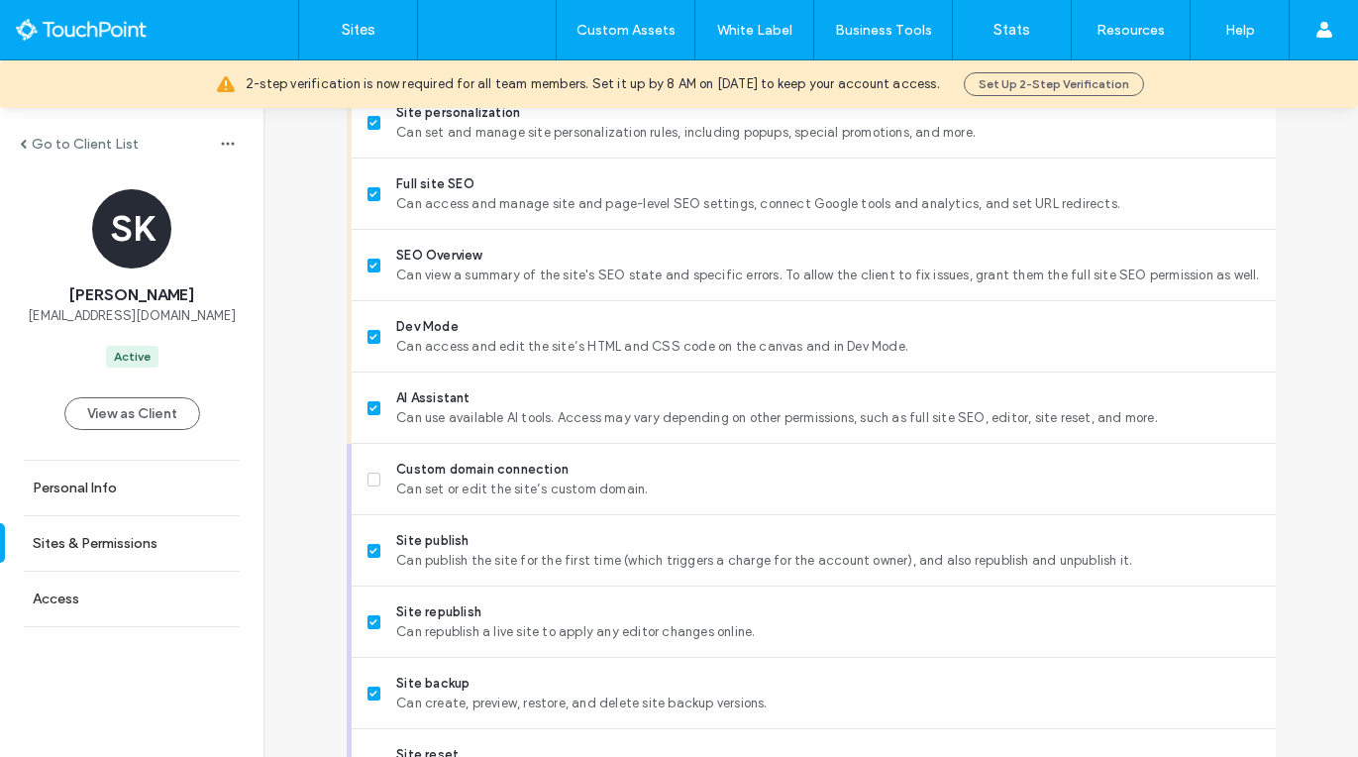
scroll to position [1832, 0]
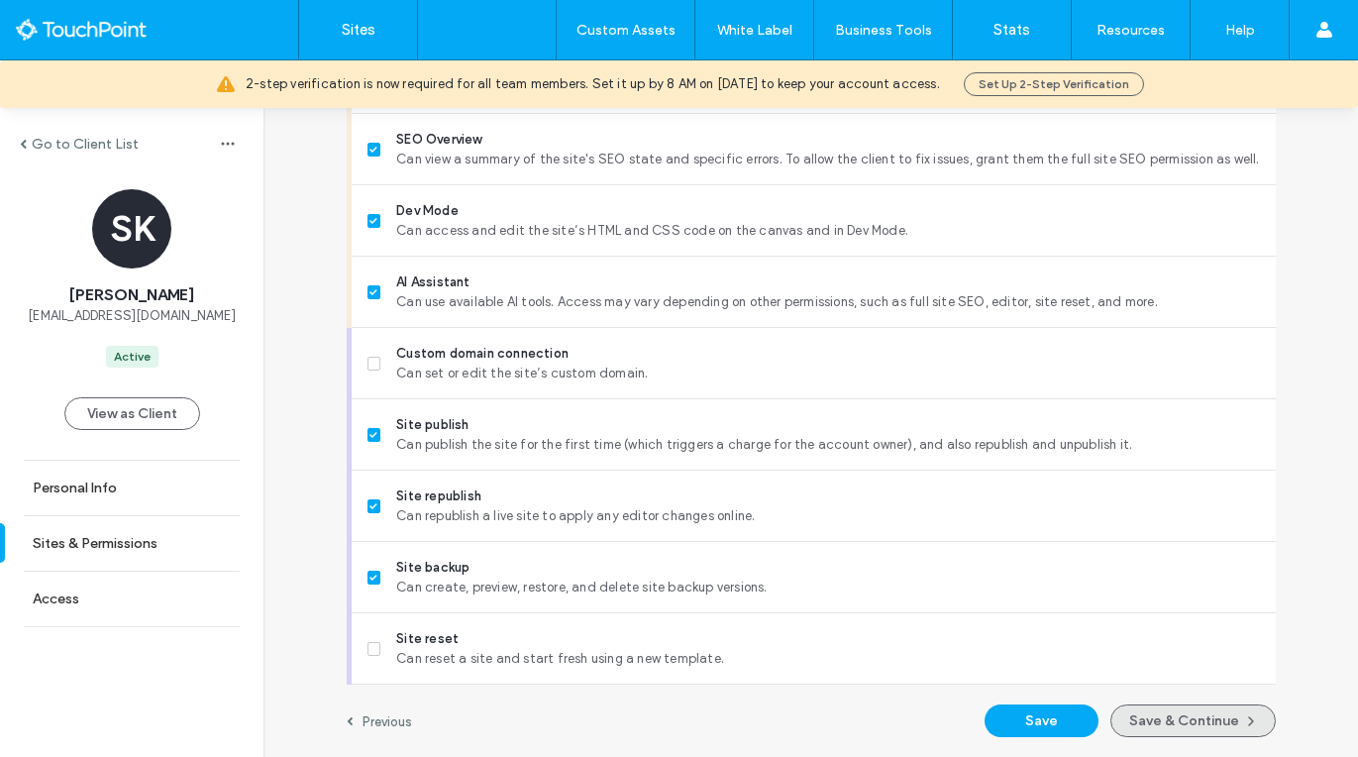
click at [1158, 724] on button "Save & Continue" at bounding box center [1192, 720] width 165 height 33
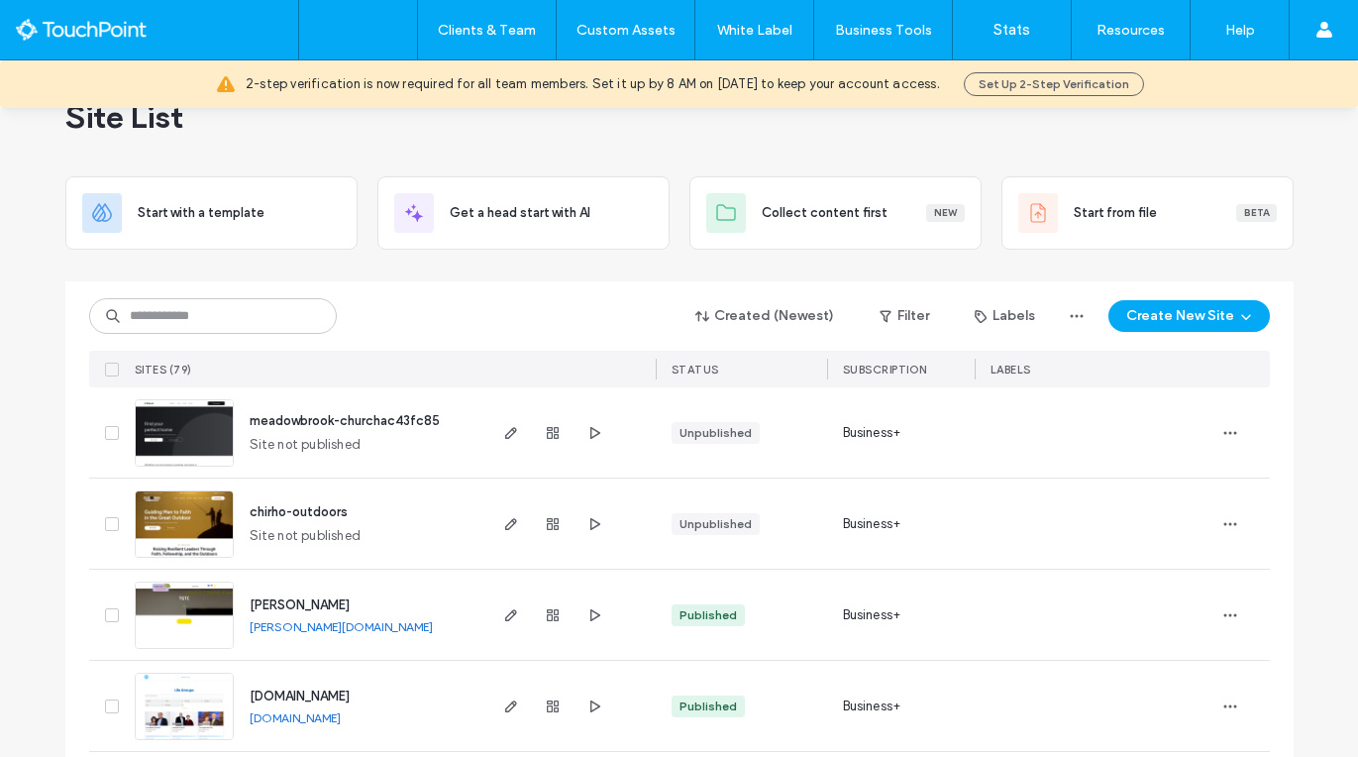
scroll to position [118, 0]
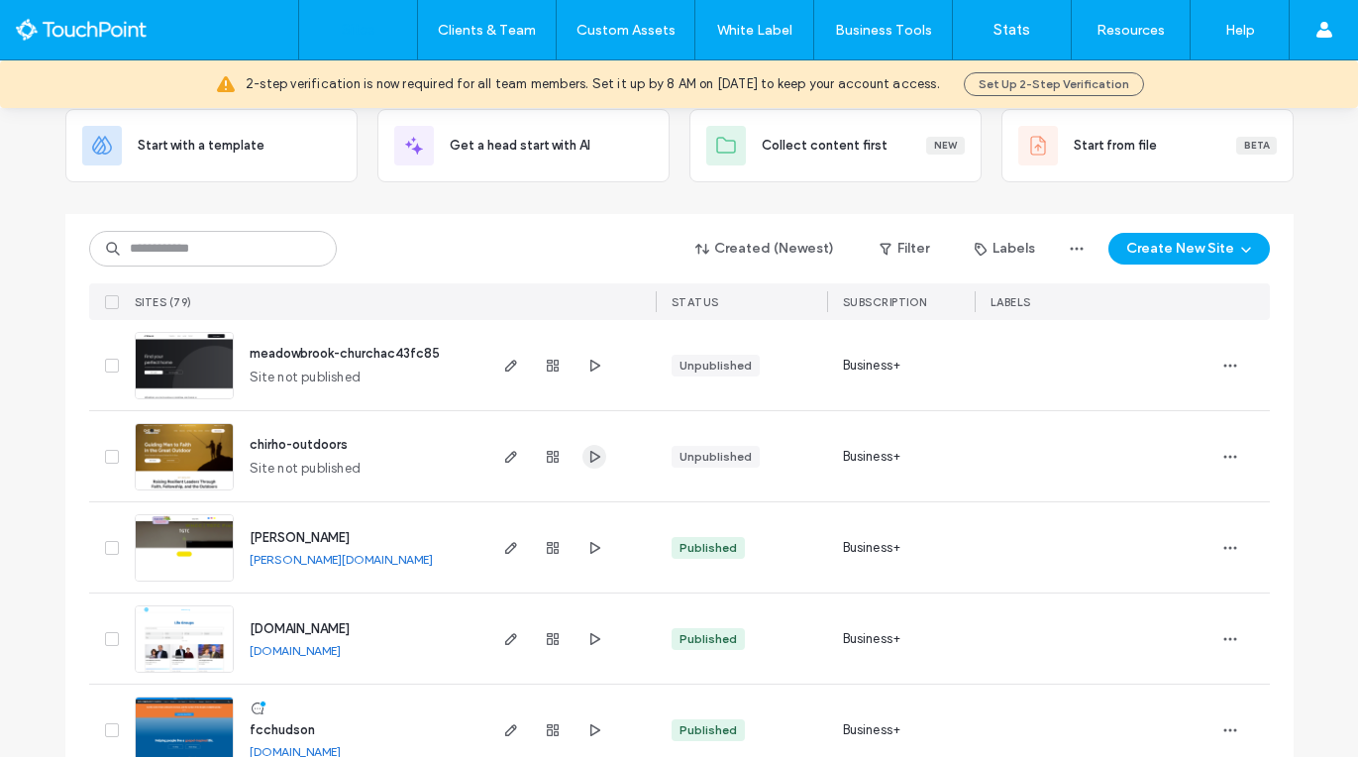
click at [594, 457] on span "button" at bounding box center [594, 457] width 24 height 24
click at [503, 449] on icon "button" at bounding box center [511, 457] width 16 height 16
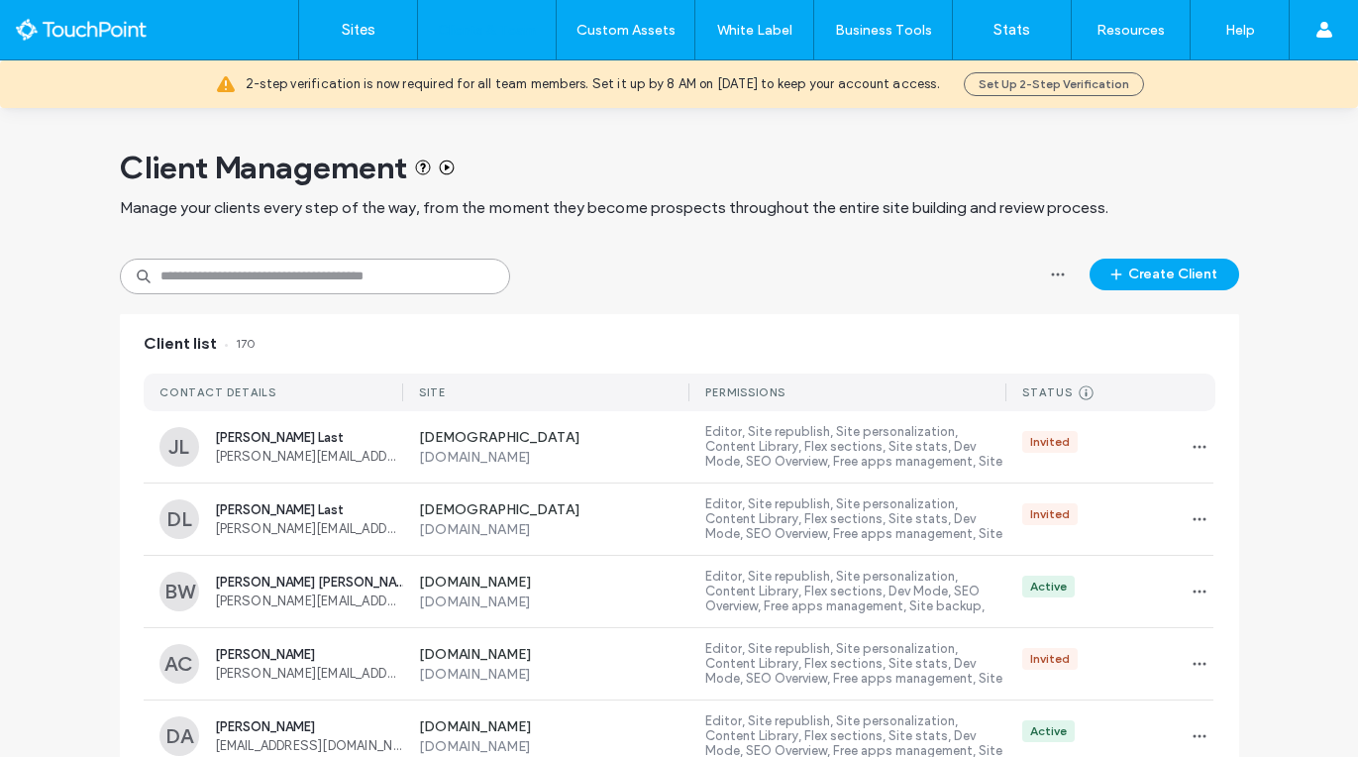
click at [367, 286] on input at bounding box center [315, 277] width 390 height 36
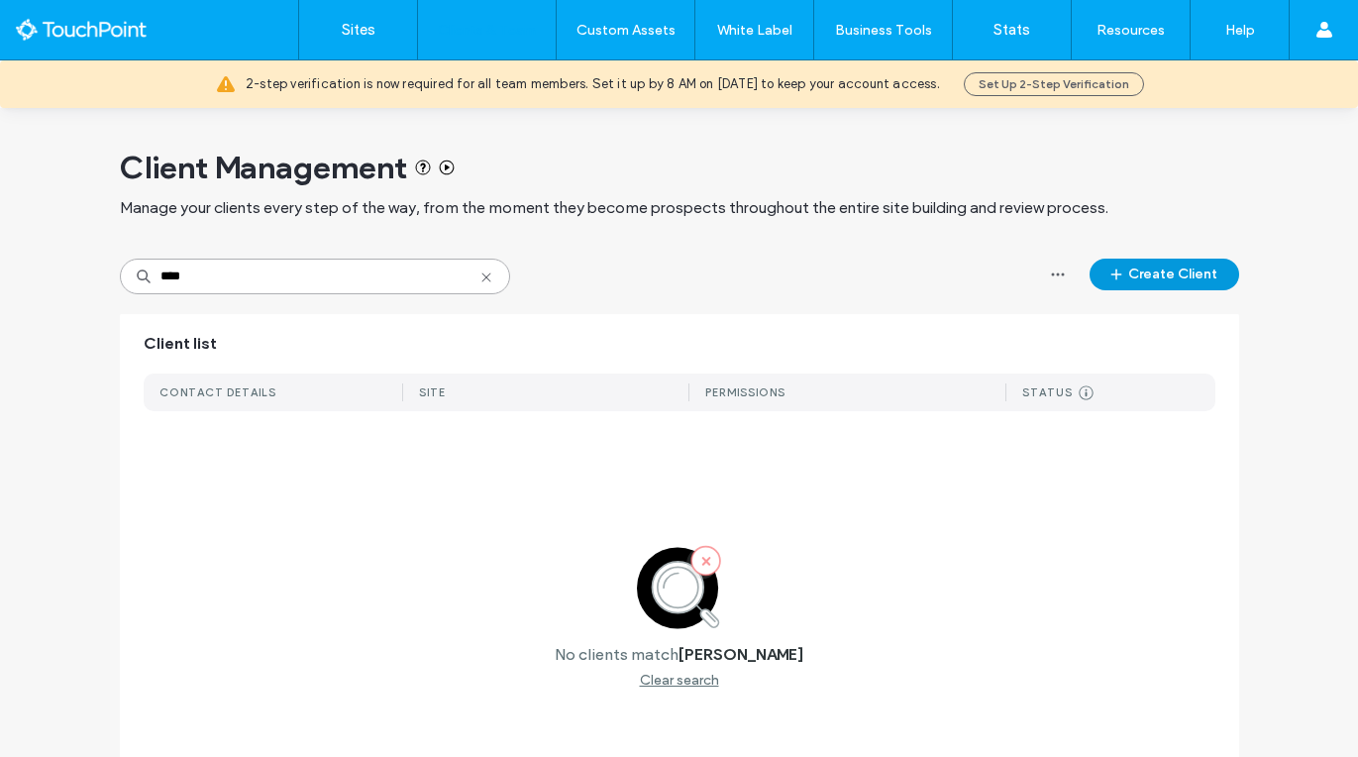
type input "****"
click at [1168, 268] on button "Create Client" at bounding box center [1165, 275] width 150 height 32
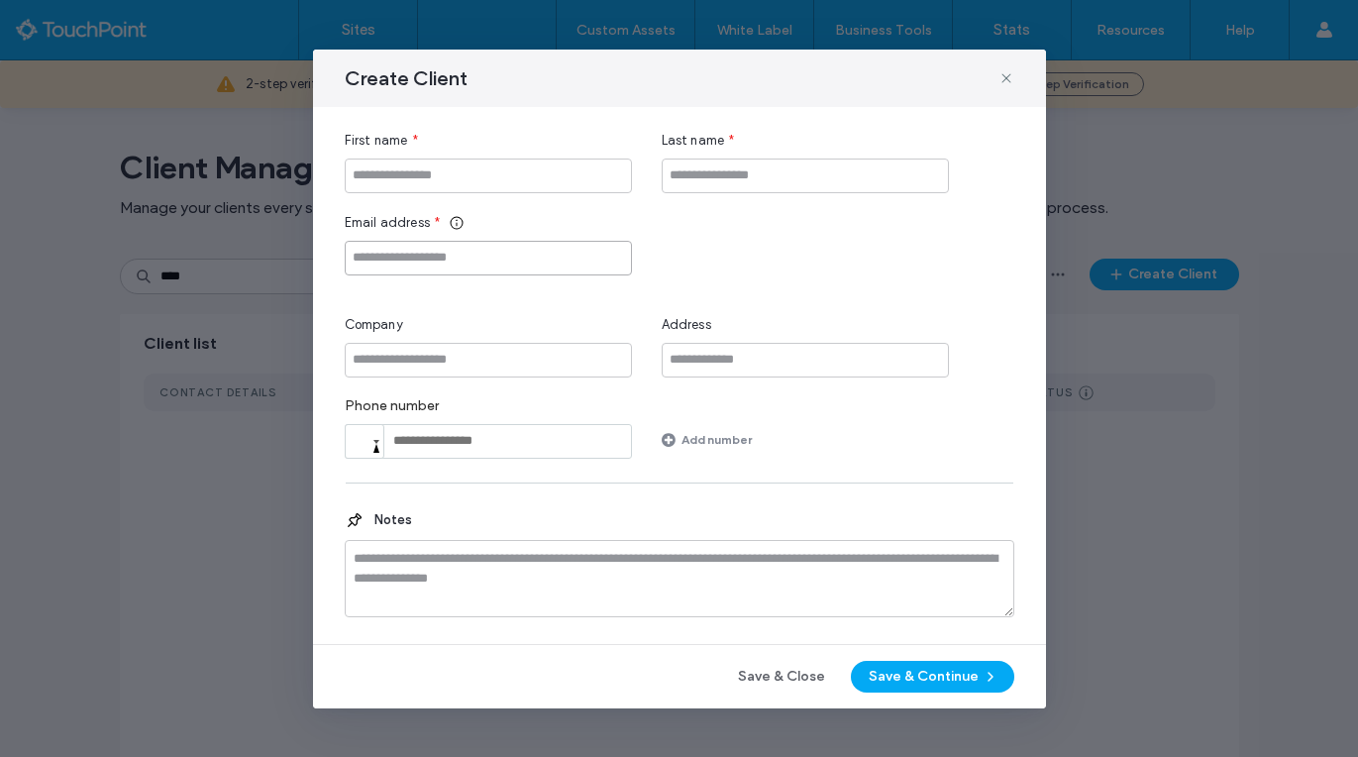
click at [492, 257] on input "Email address" at bounding box center [488, 258] width 287 height 35
paste input "**********"
type input "**********"
click at [470, 192] on div "**********" at bounding box center [680, 295] width 670 height 328
click at [470, 170] on input "First name" at bounding box center [488, 175] width 287 height 35
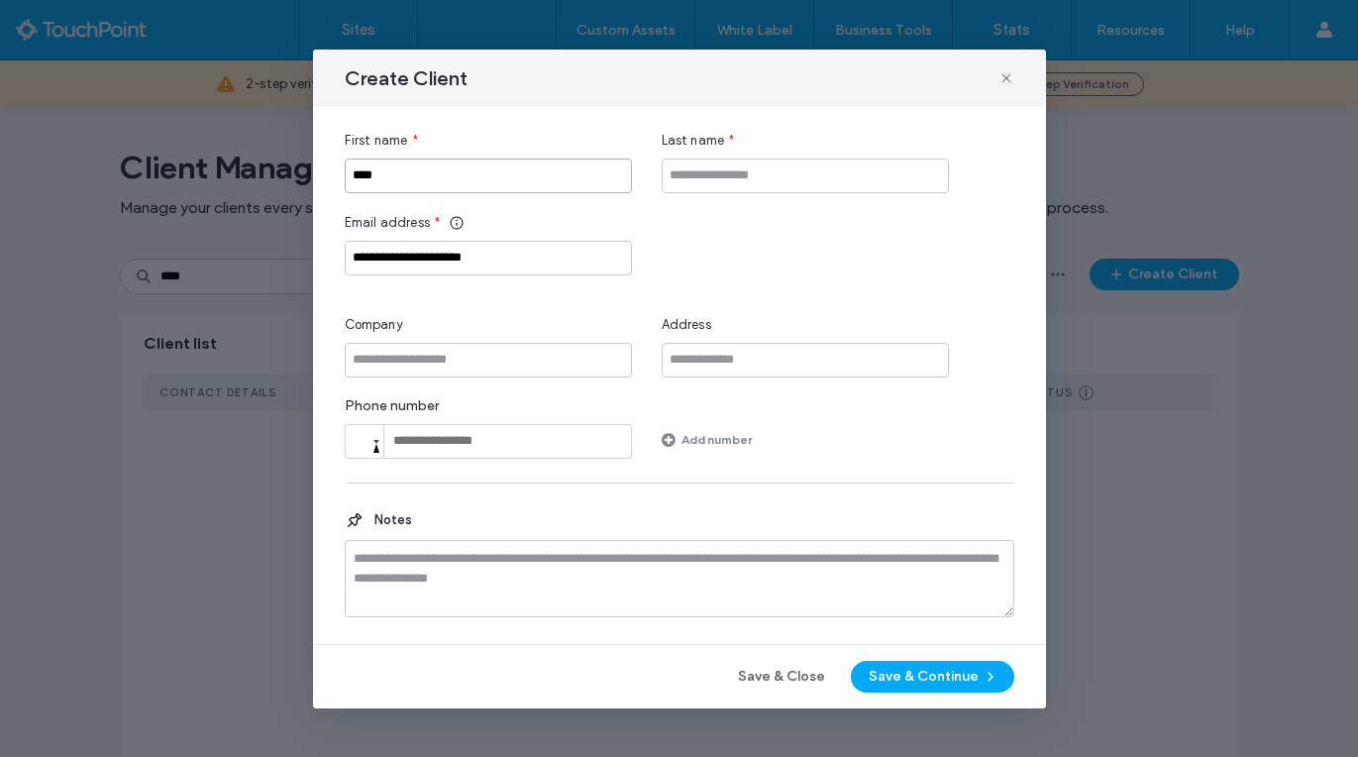
type input "****"
type input "*******"
click at [677, 505] on div "Notes" at bounding box center [680, 556] width 670 height 127
click at [904, 663] on button "Save & Continue" at bounding box center [932, 677] width 163 height 32
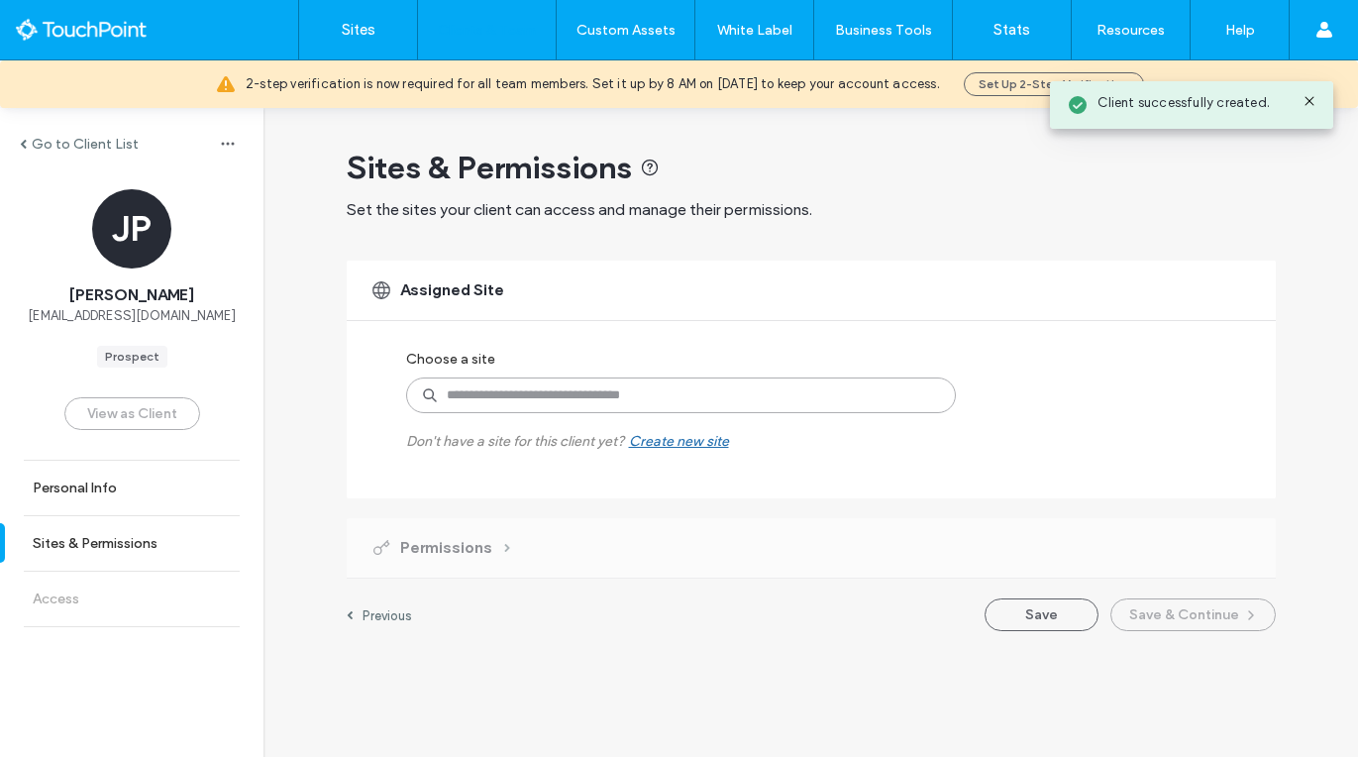
click at [663, 396] on input at bounding box center [681, 395] width 550 height 36
type input "***"
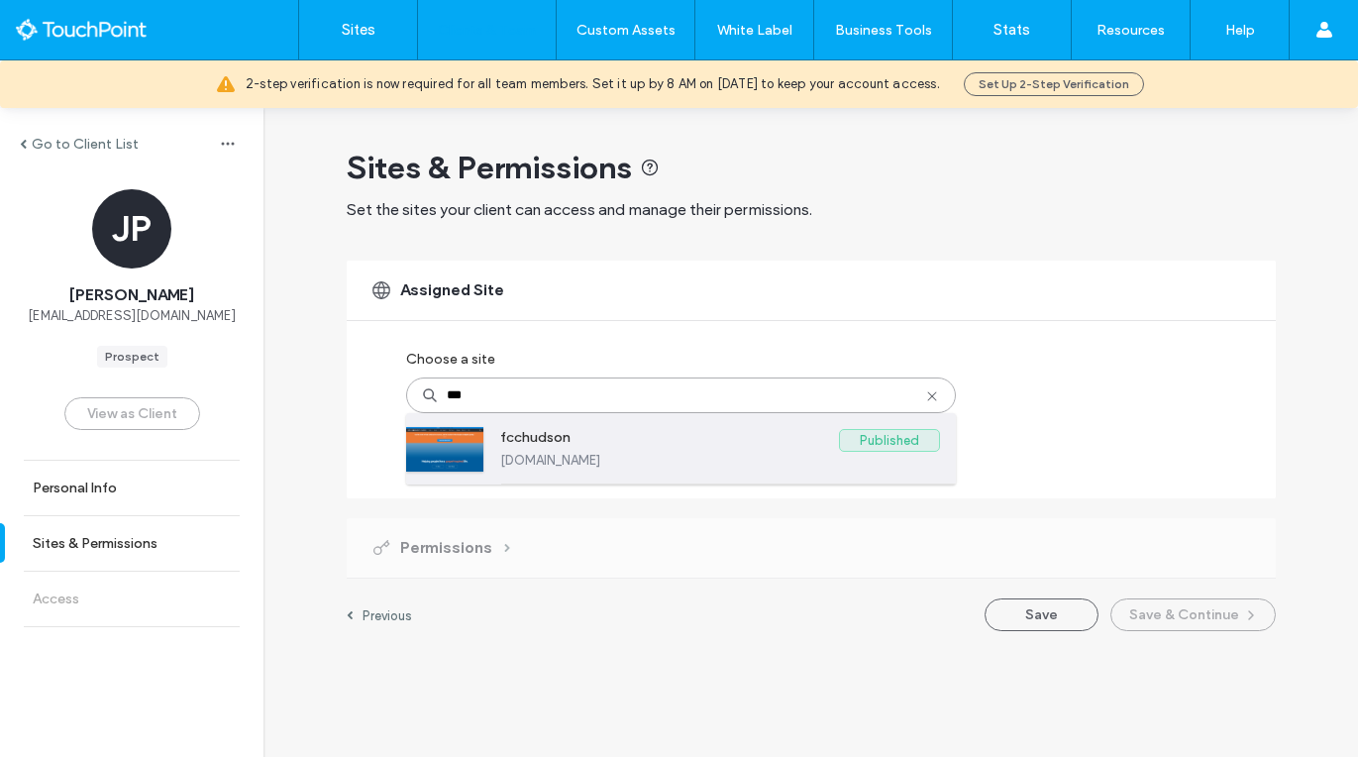
click at [654, 438] on label "fcchudson" at bounding box center [669, 441] width 339 height 24
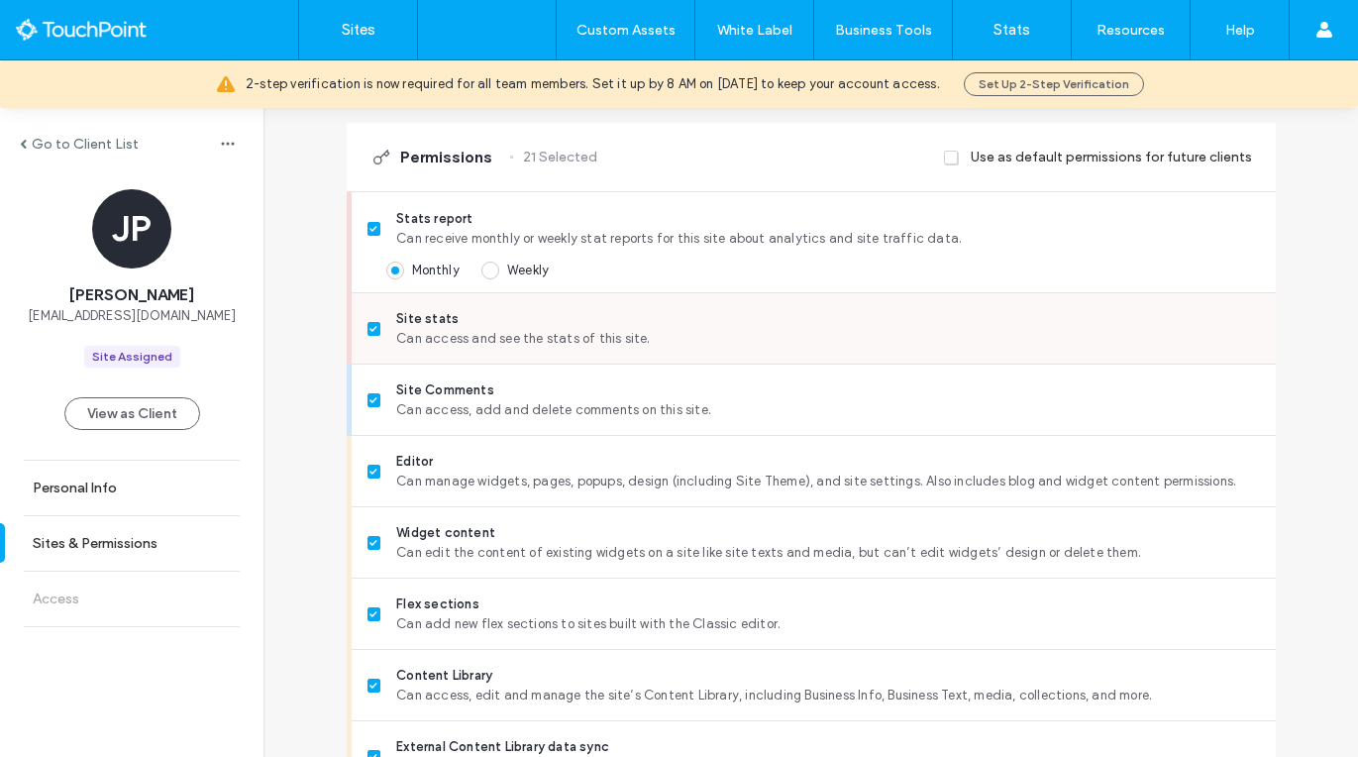
scroll to position [559, 0]
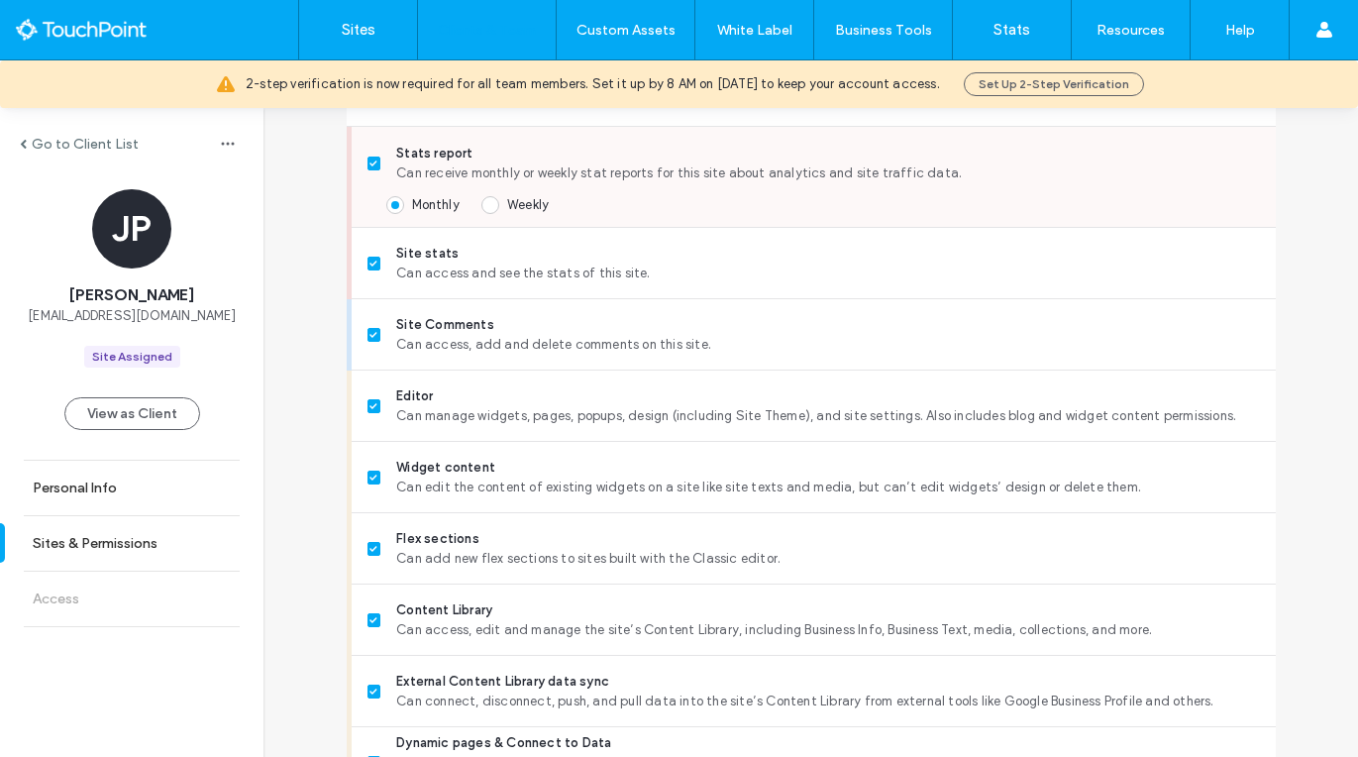
click at [511, 198] on span "Weekly" at bounding box center [528, 204] width 42 height 15
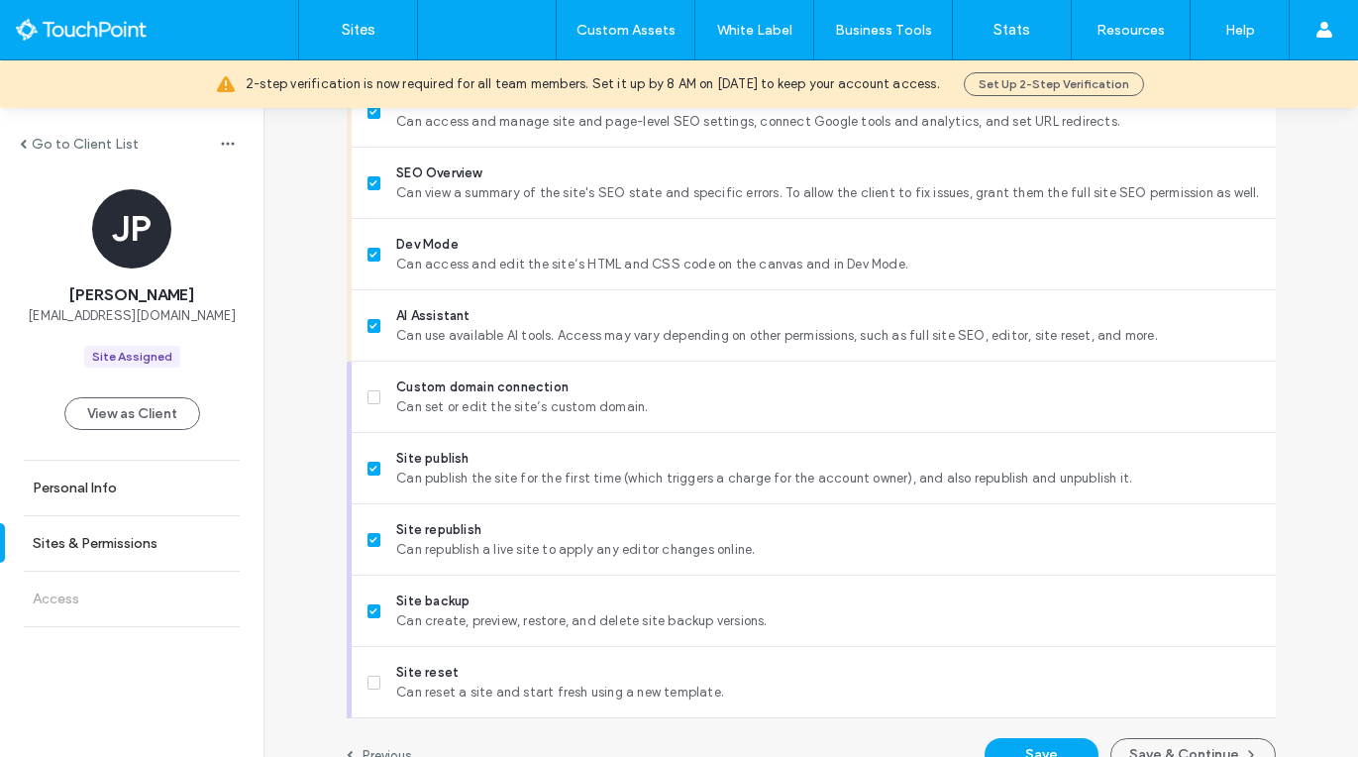
scroll to position [1741, 0]
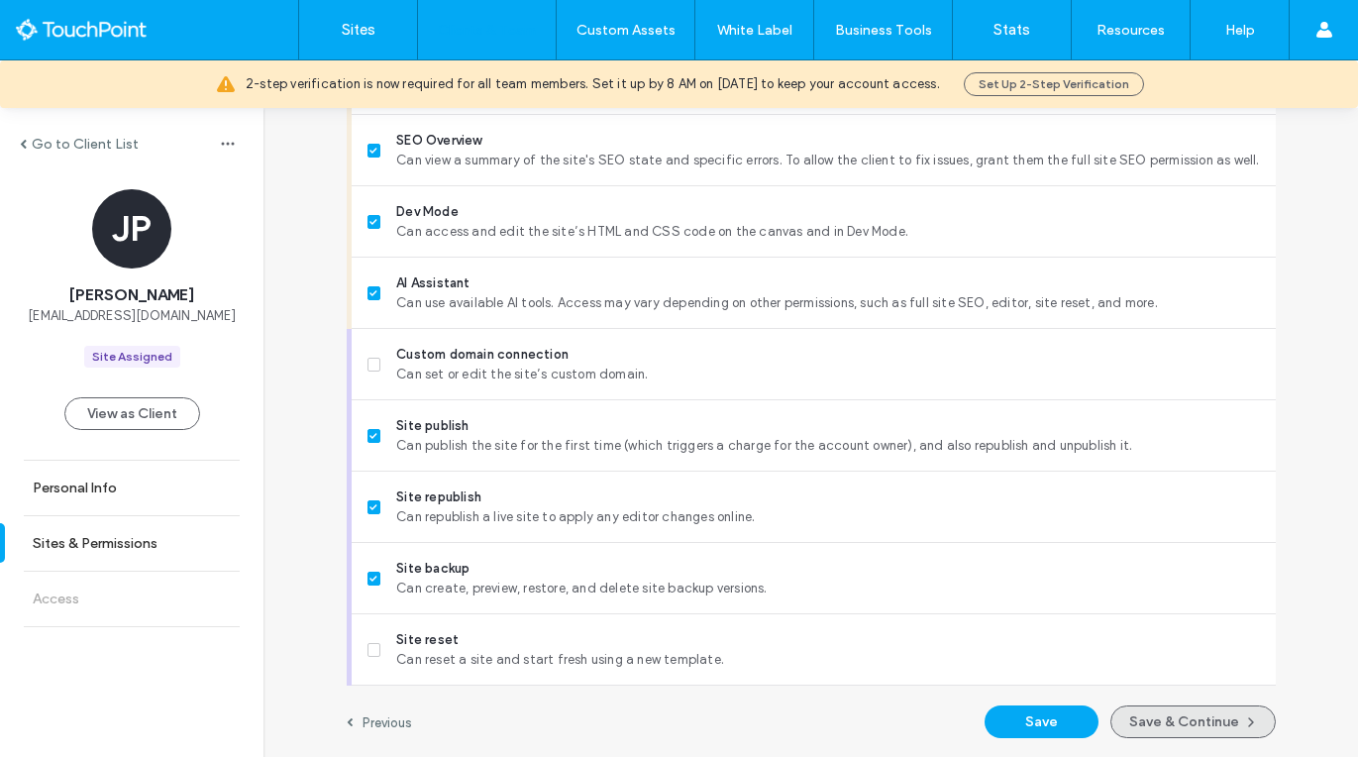
click at [1210, 718] on button "Save & Continue" at bounding box center [1192, 721] width 165 height 33
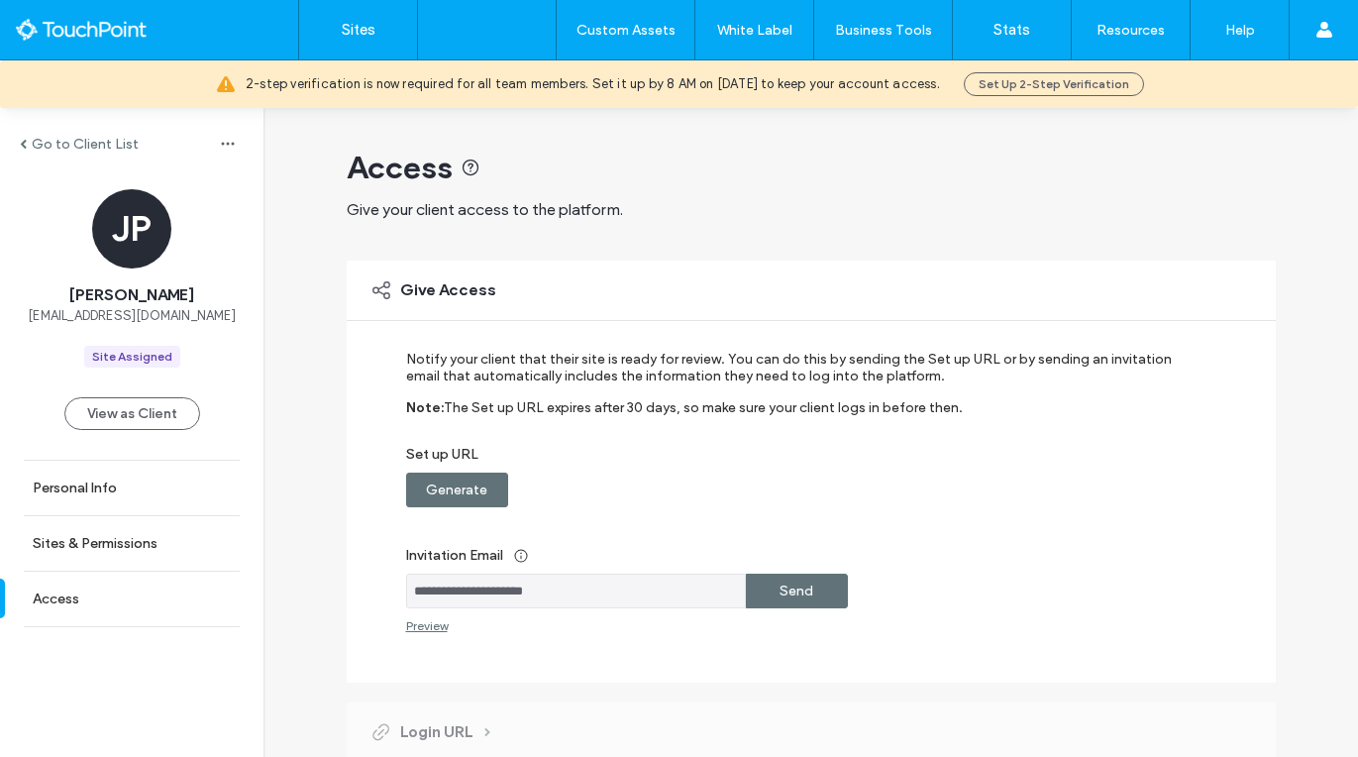
click at [815, 580] on div "Send" at bounding box center [797, 591] width 102 height 35
